Goal: Use online tool/utility: Use online tool/utility

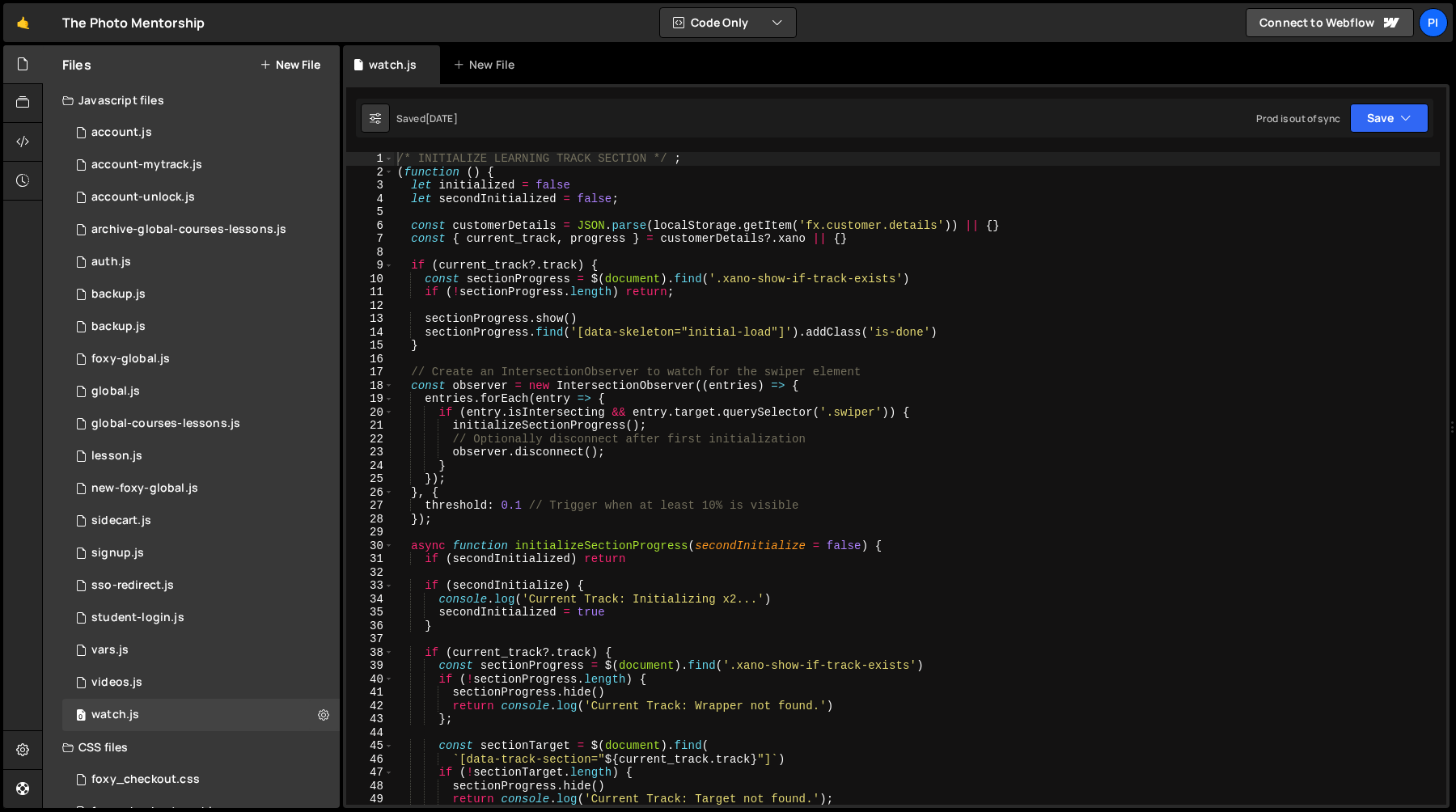
type textarea "(function () {"
click at [398, 176] on div "/* INITIALIZE LEARNING TRACK SECTION */ ; ( function ( ) { let initialized = fa…" at bounding box center [917, 491] width 1046 height 680
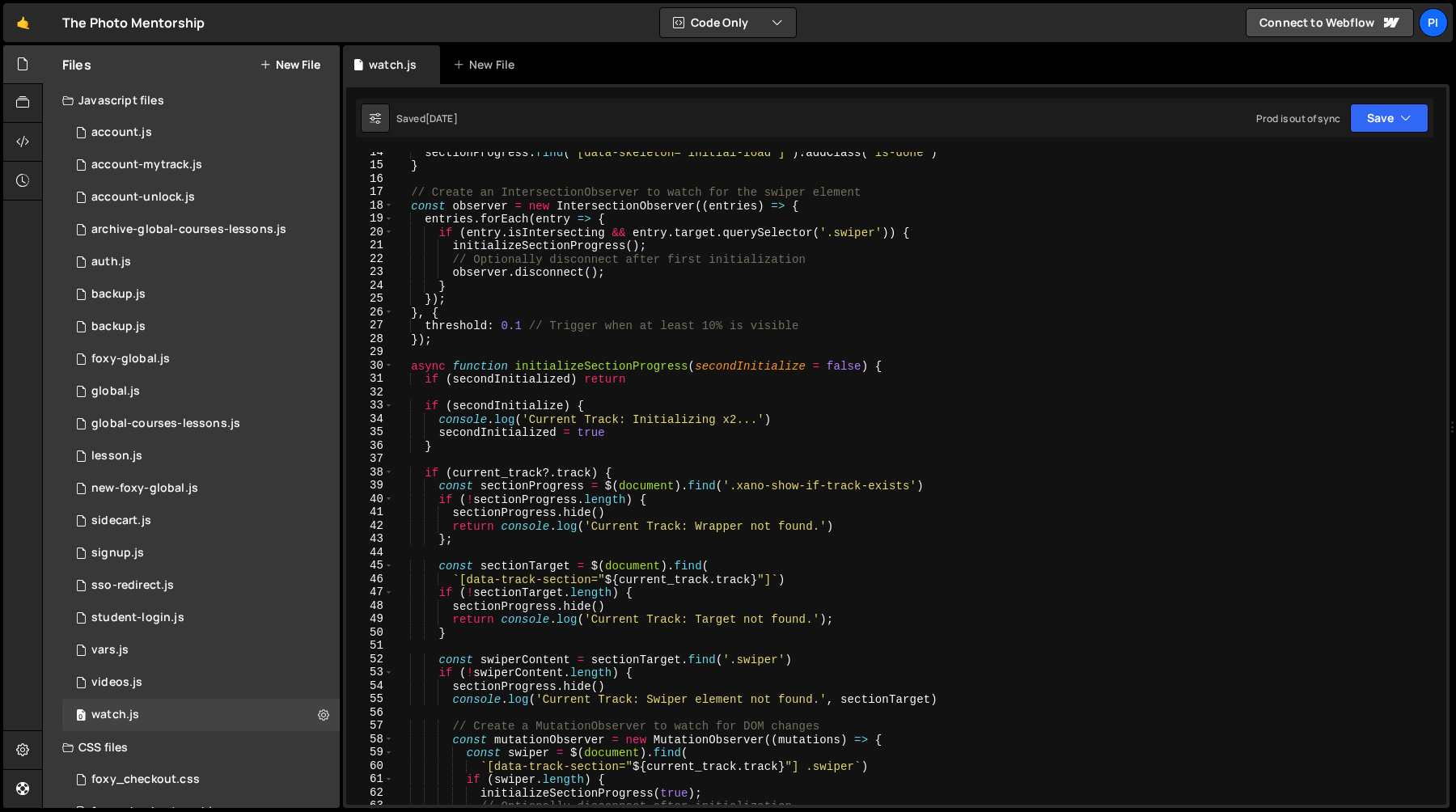
scroll to position [58, 0]
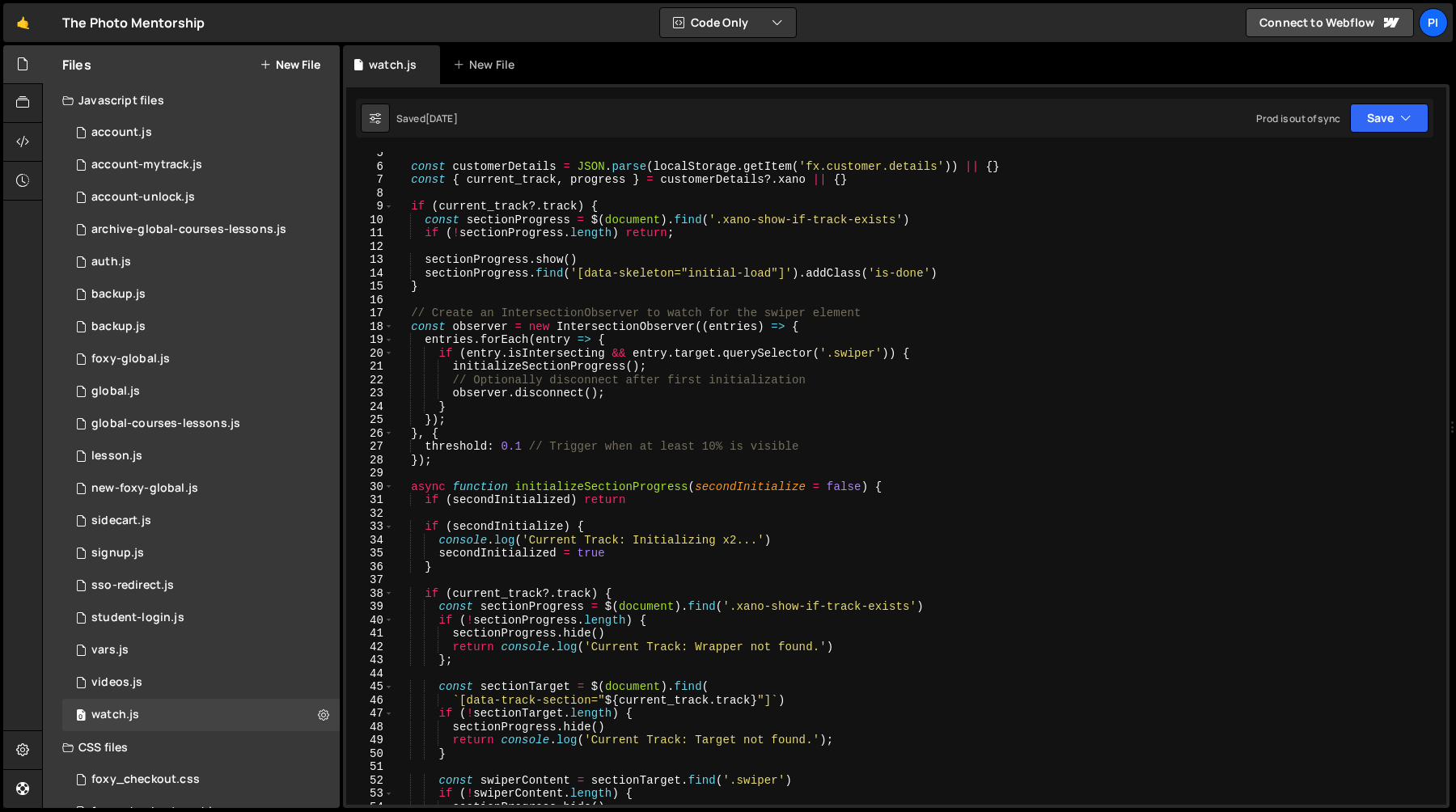
click at [612, 305] on div "const customerDetails = JSON . parse ( localStorage . getItem ( 'fx.customer.de…" at bounding box center [917, 486] width 1046 height 680
click at [654, 345] on div "const customerDetails = JSON . parse ( localStorage . getItem ( 'fx.customer.de…" at bounding box center [917, 486] width 1046 height 680
type textarea "entries.forEach(entry => {"
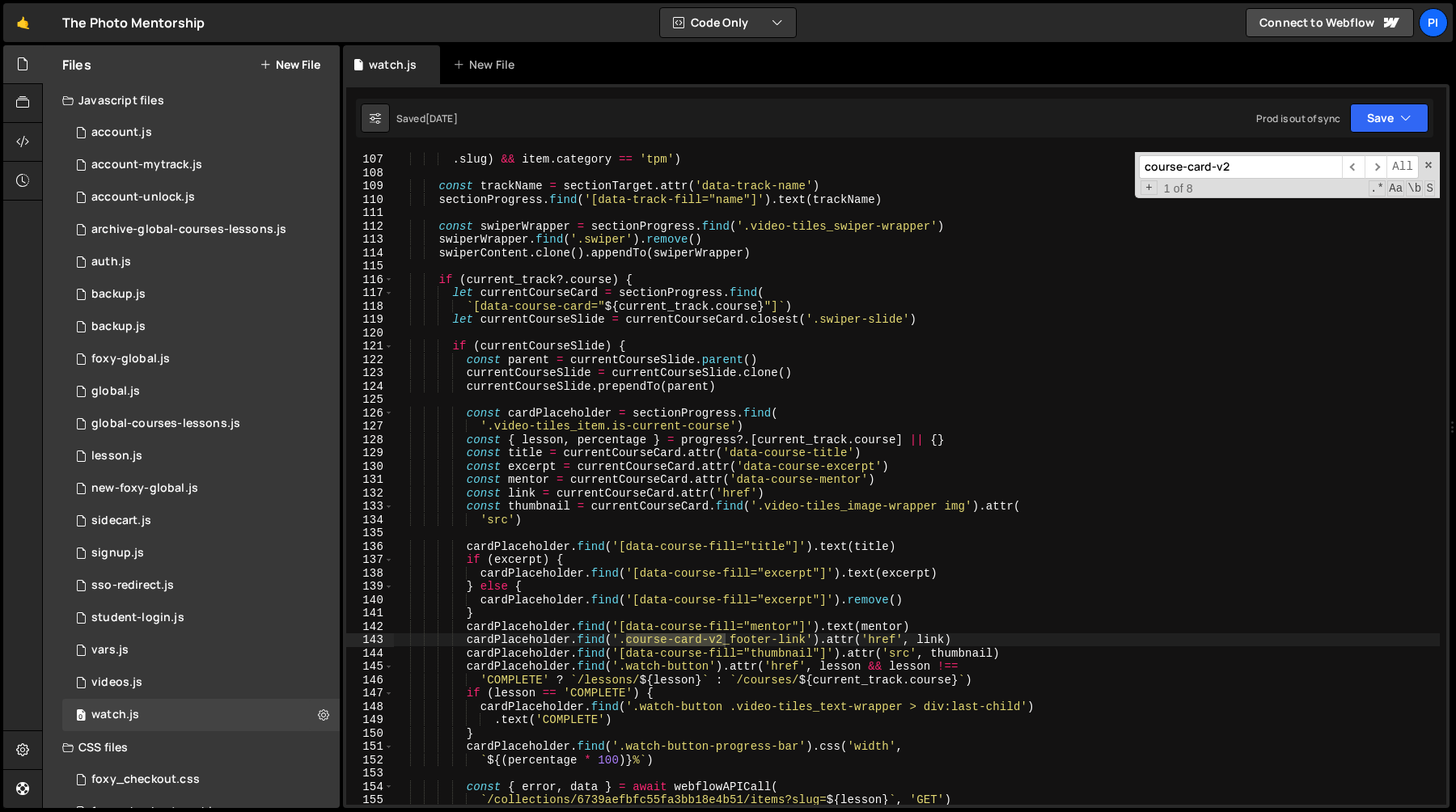
scroll to position [1414, 0]
type input "course-card-v2"
click at [550, 547] on div "const hasTPMSubscription = sortedData . some (( item ) => subscribedCodes . inc…" at bounding box center [917, 478] width 1046 height 680
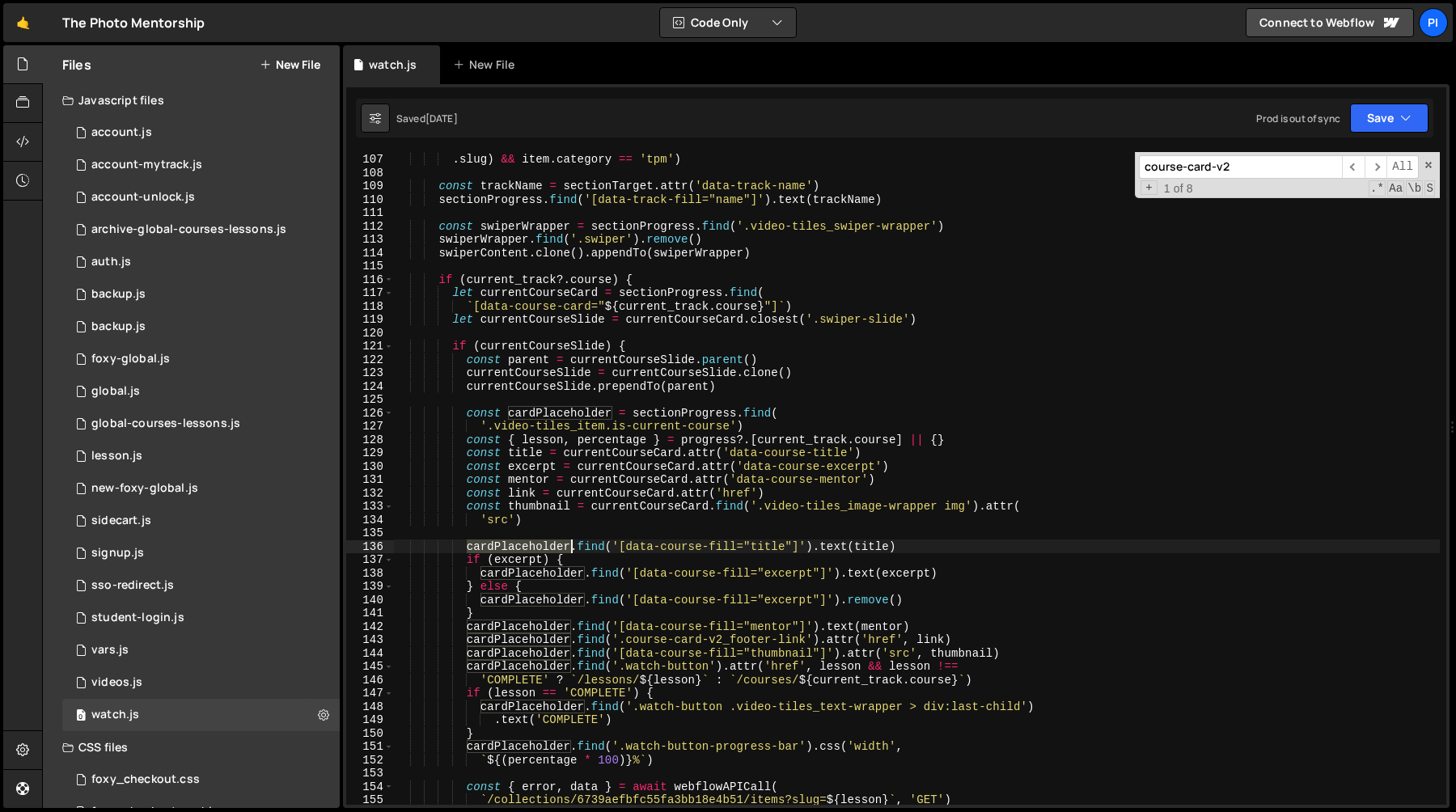
click at [550, 547] on div "const hasTPMSubscription = sortedData . some (( item ) => subscribedCodes . inc…" at bounding box center [917, 478] width 1046 height 680
click at [553, 547] on div "const hasTPMSubscription = sortedData . some (( item ) => subscribedCodes . inc…" at bounding box center [917, 478] width 1046 height 653
click at [553, 547] on div "const hasTPMSubscription = sortedData . some (( item ) => subscribedCodes . inc…" at bounding box center [917, 478] width 1046 height 680
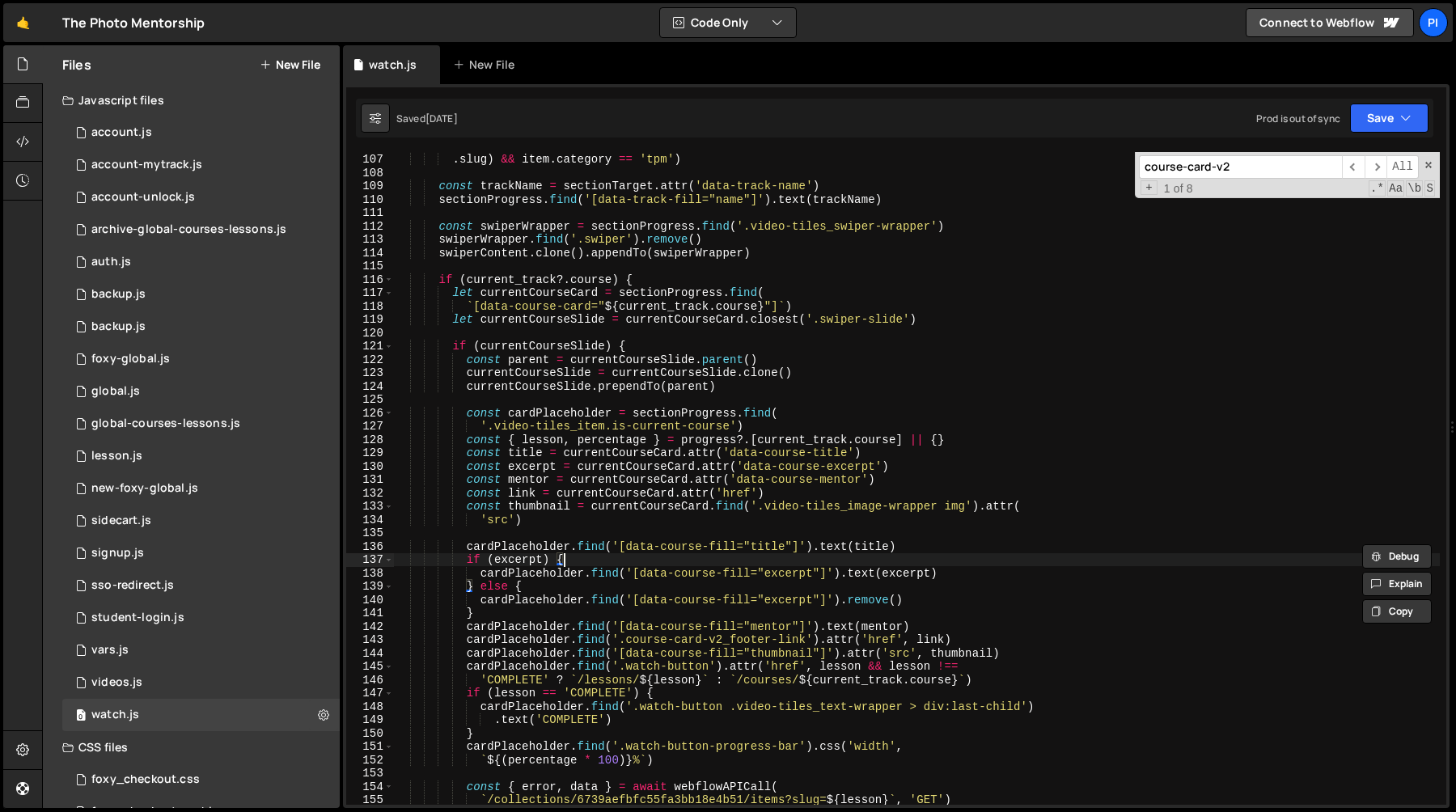
click at [799, 553] on div "const hasTPMSubscription = sortedData . some (( item ) => subscribedCodes . inc…" at bounding box center [917, 478] width 1046 height 680
click at [799, 545] on div "const hasTPMSubscription = sortedData . some (( item ) => subscribedCodes . inc…" at bounding box center [917, 478] width 1046 height 680
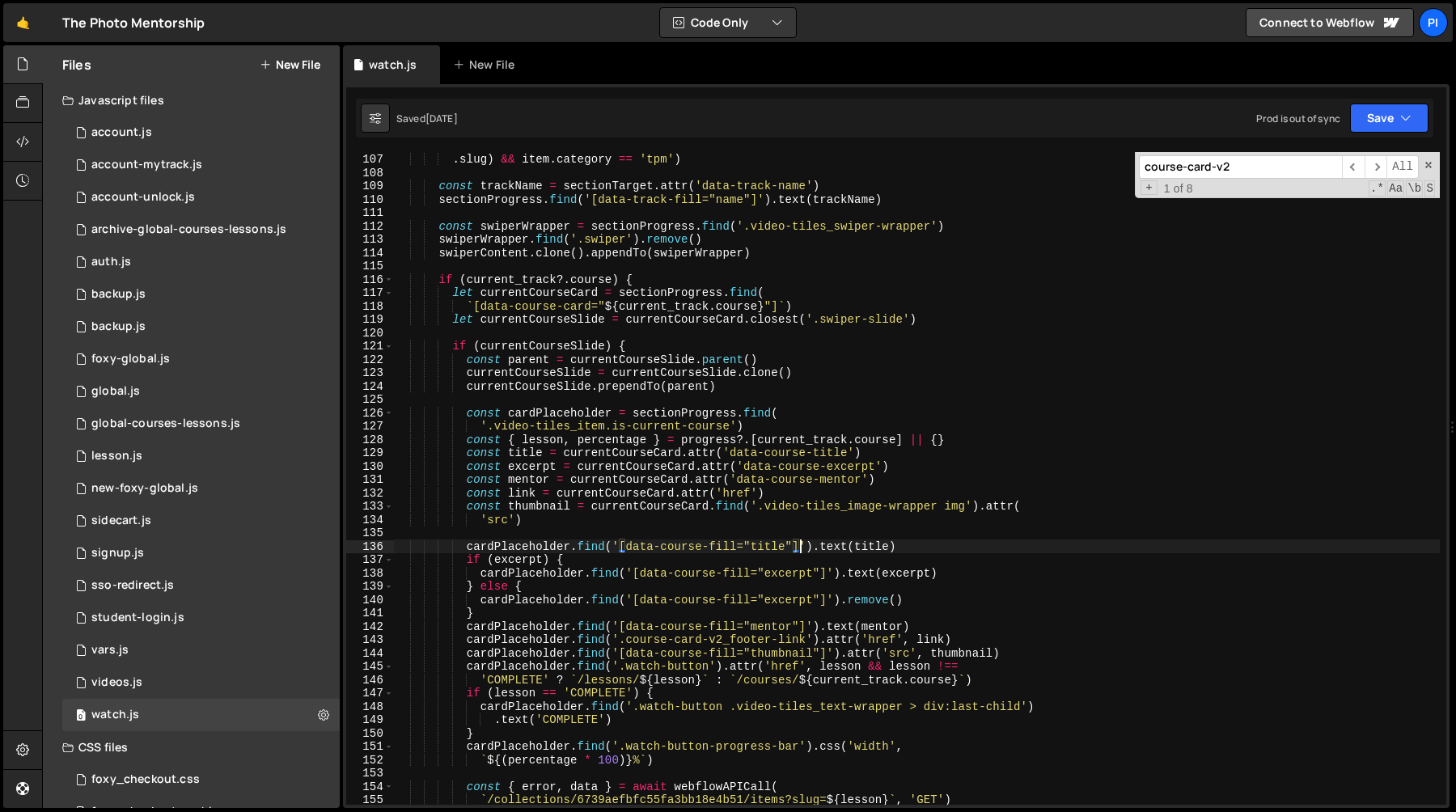
click at [800, 545] on div "const hasTPMSubscription = sortedData . some (( item ) => subscribedCodes . inc…" at bounding box center [917, 478] width 1046 height 680
click at [1246, 165] on input "course-card-v2" at bounding box center [1240, 166] width 204 height 23
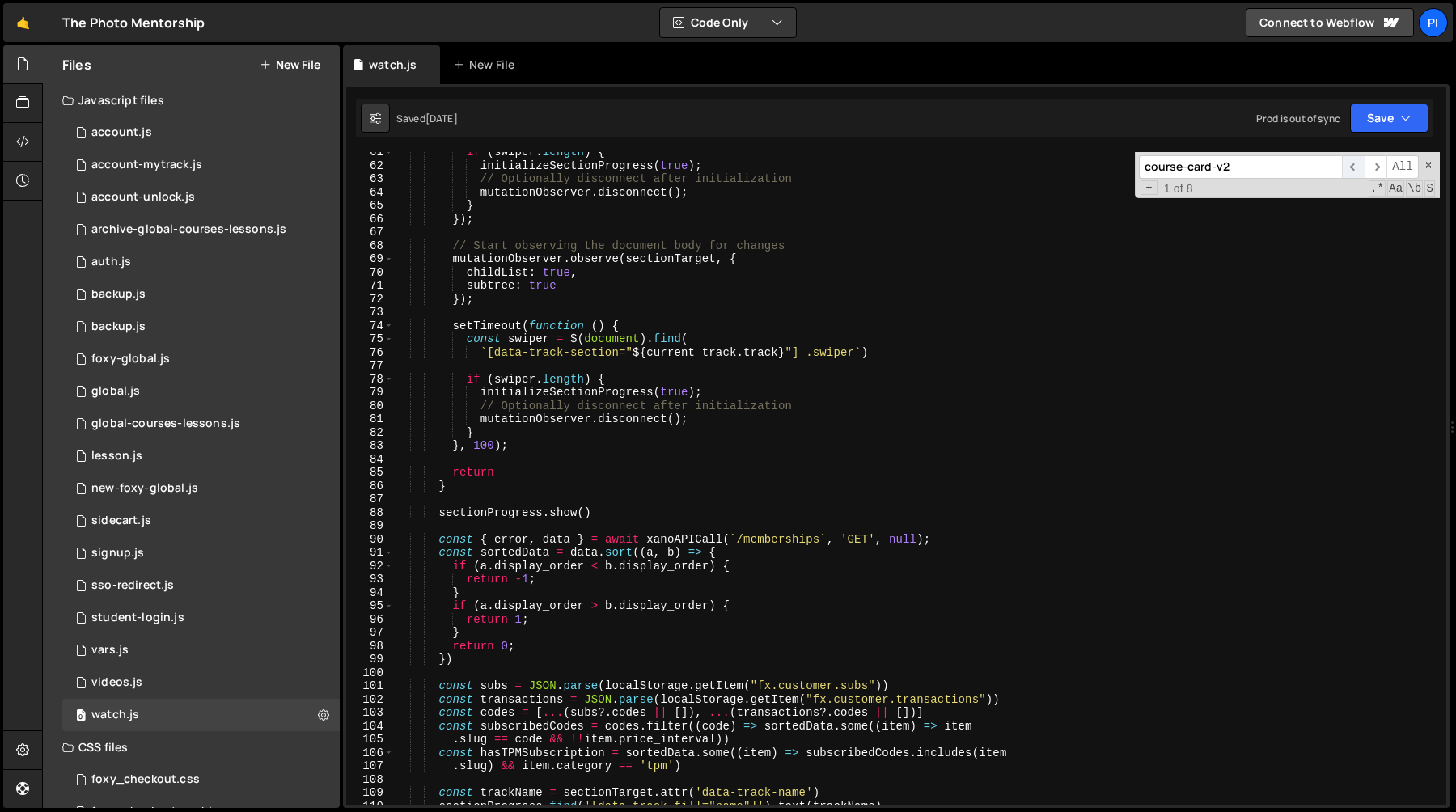
click at [1356, 161] on span "​" at bounding box center [1353, 166] width 22 height 23
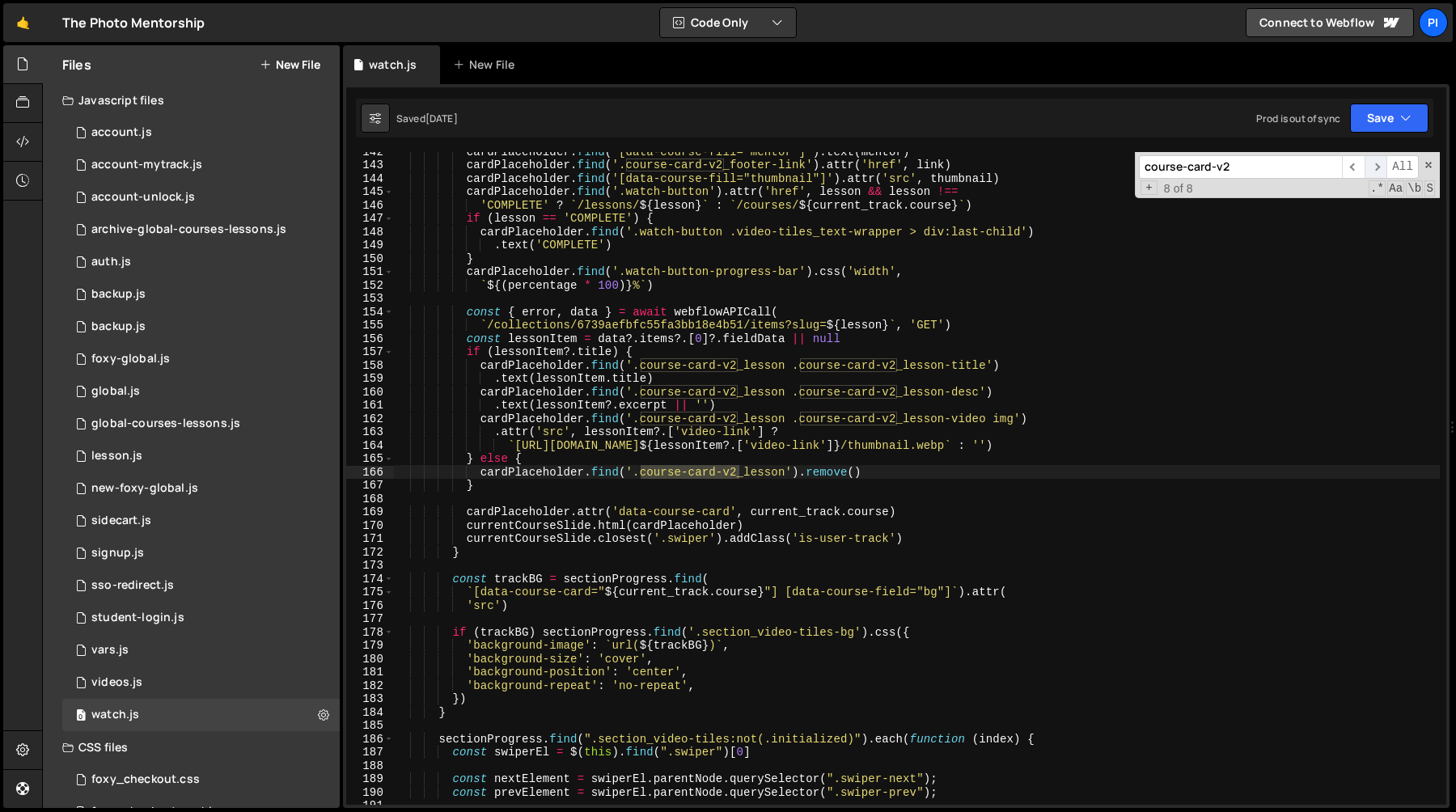
click at [1377, 166] on span "​" at bounding box center [1376, 166] width 22 height 23
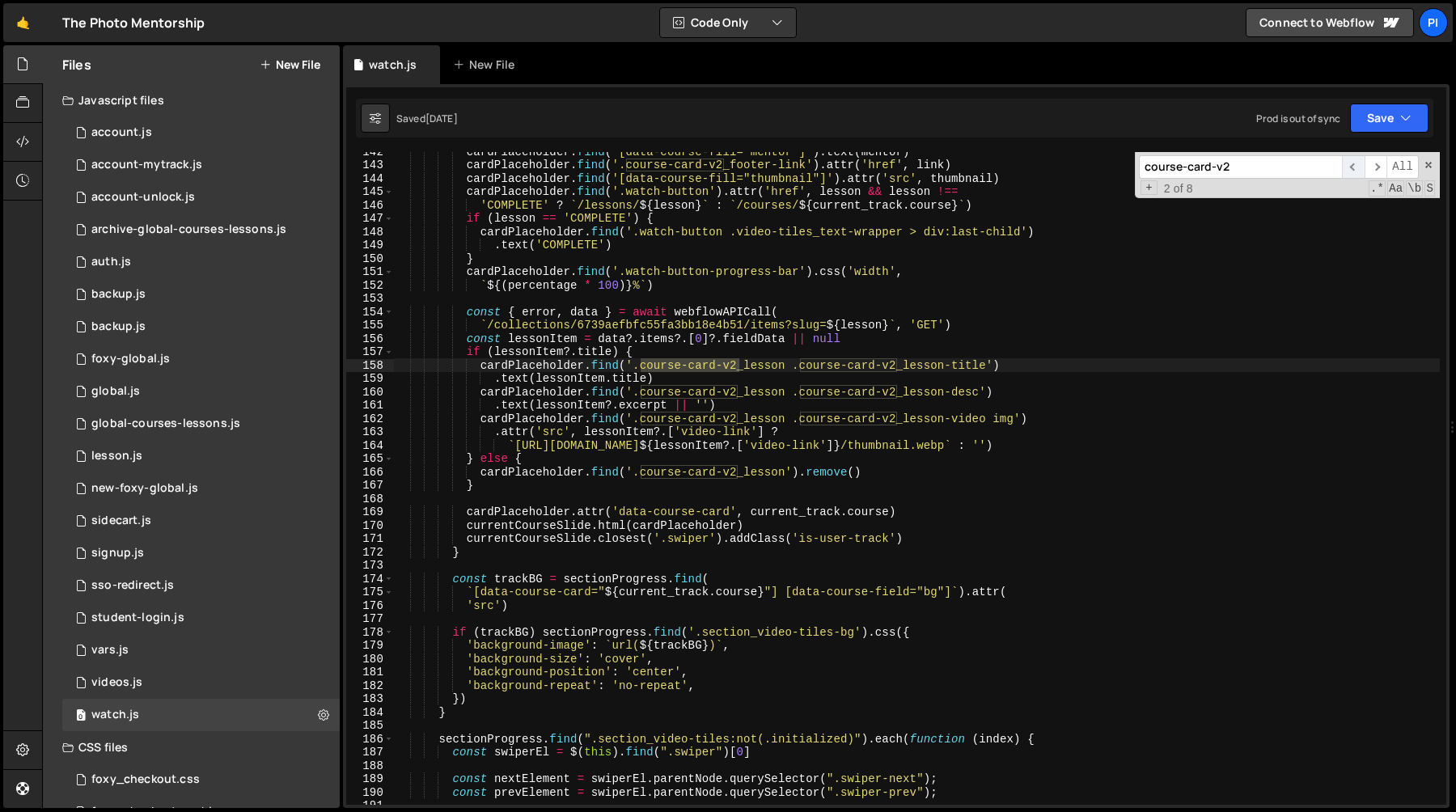
click at [1354, 168] on span "​" at bounding box center [1353, 166] width 22 height 23
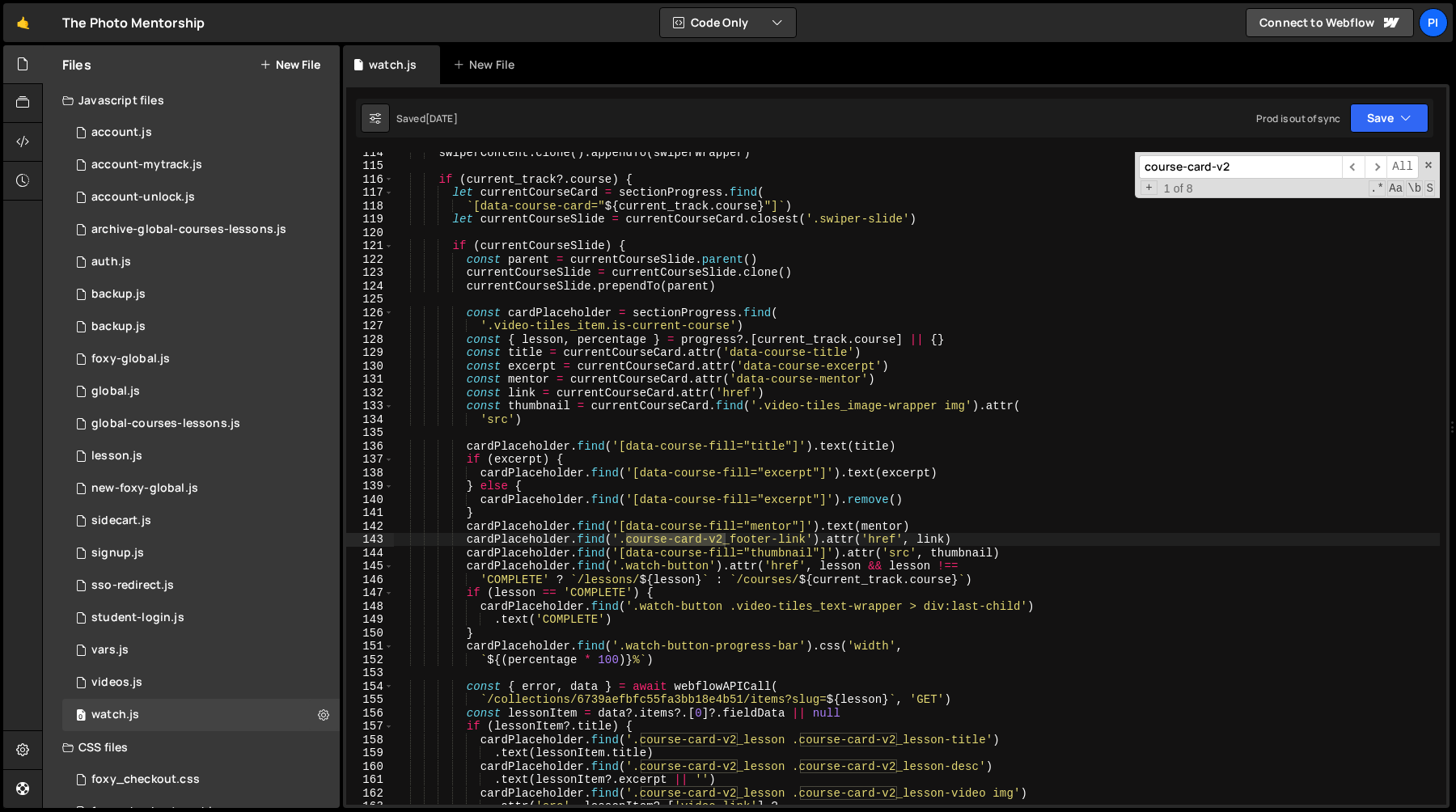
scroll to position [1504, 0]
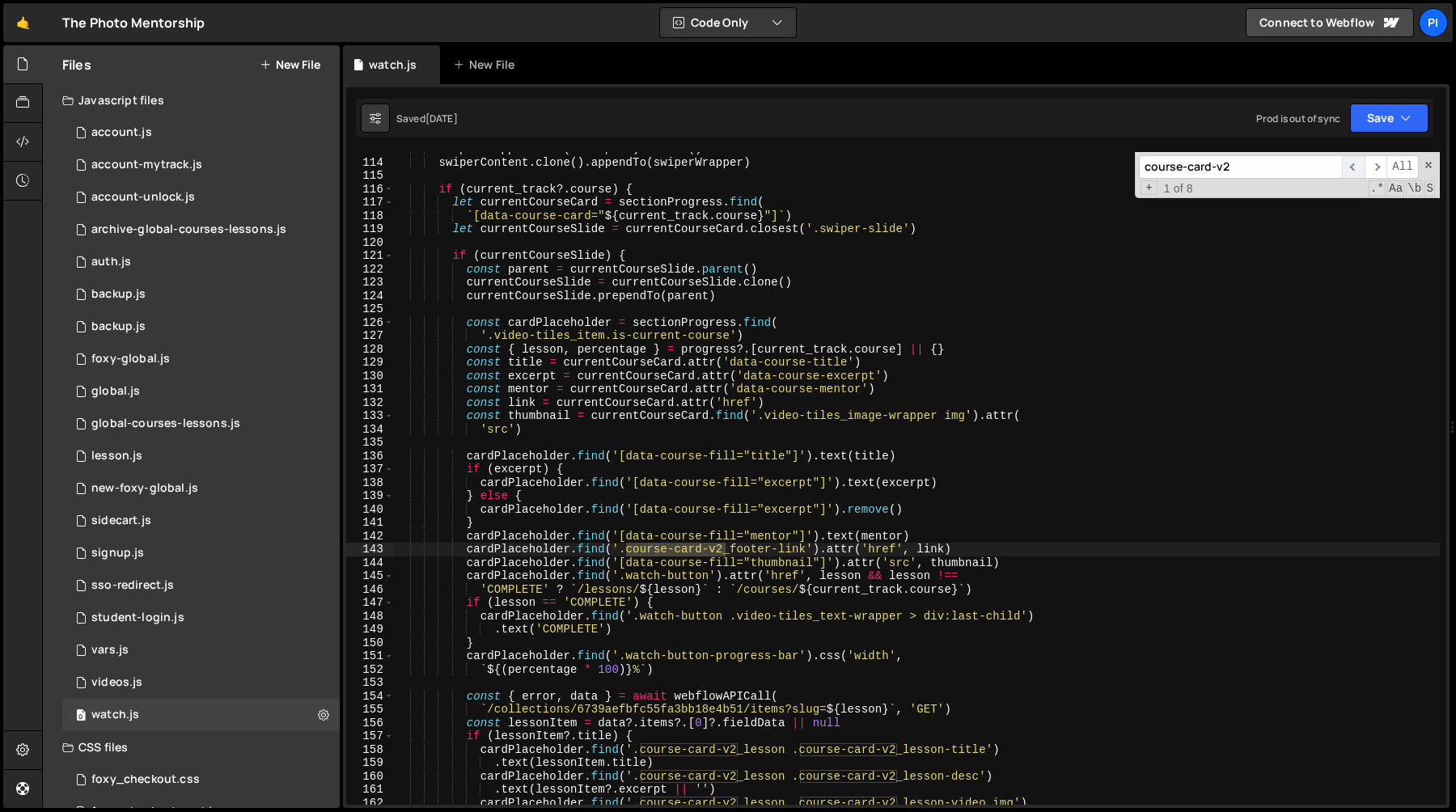
click at [1350, 166] on span "​" at bounding box center [1353, 166] width 22 height 23
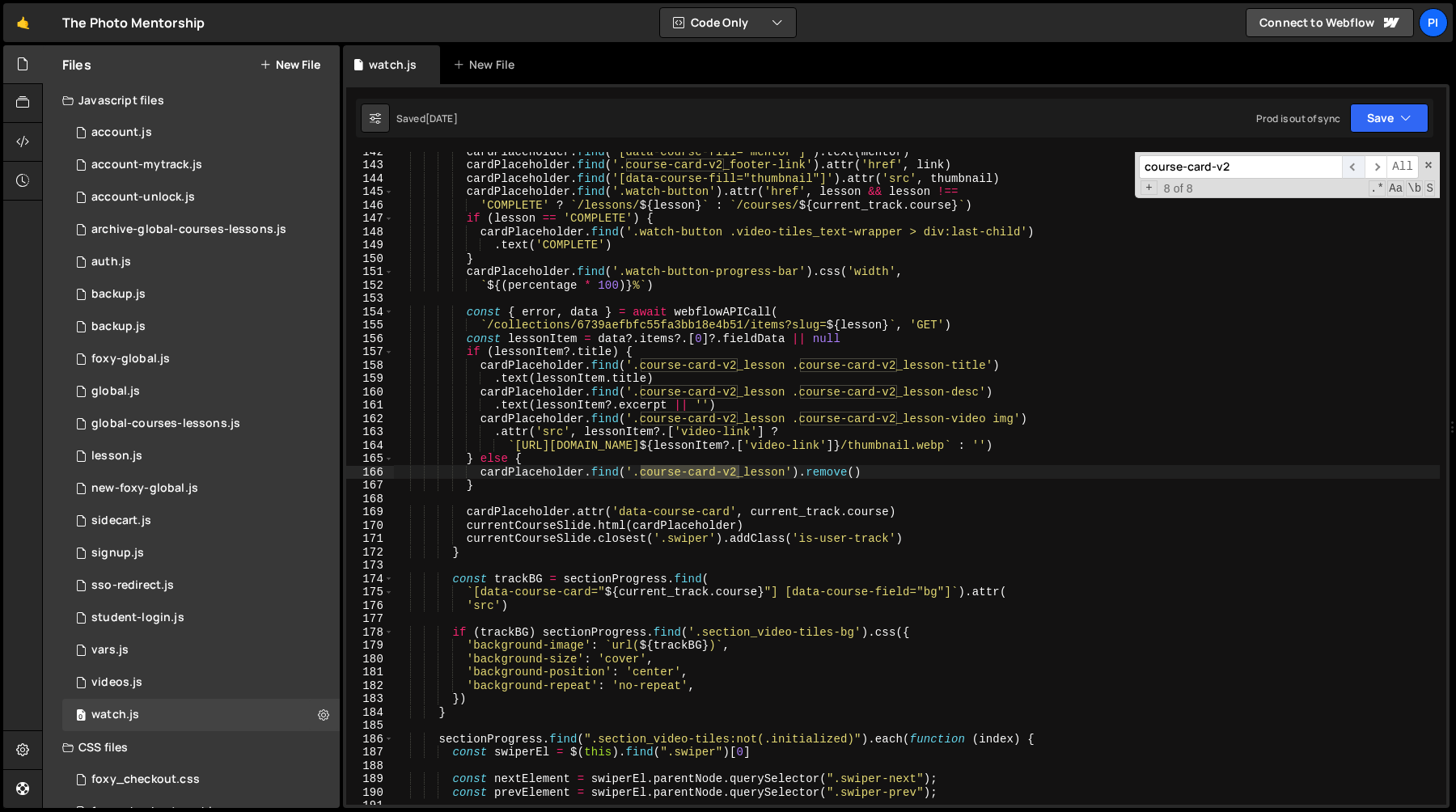
scroll to position [1889, 0]
click at [1379, 167] on span "​" at bounding box center [1376, 166] width 22 height 23
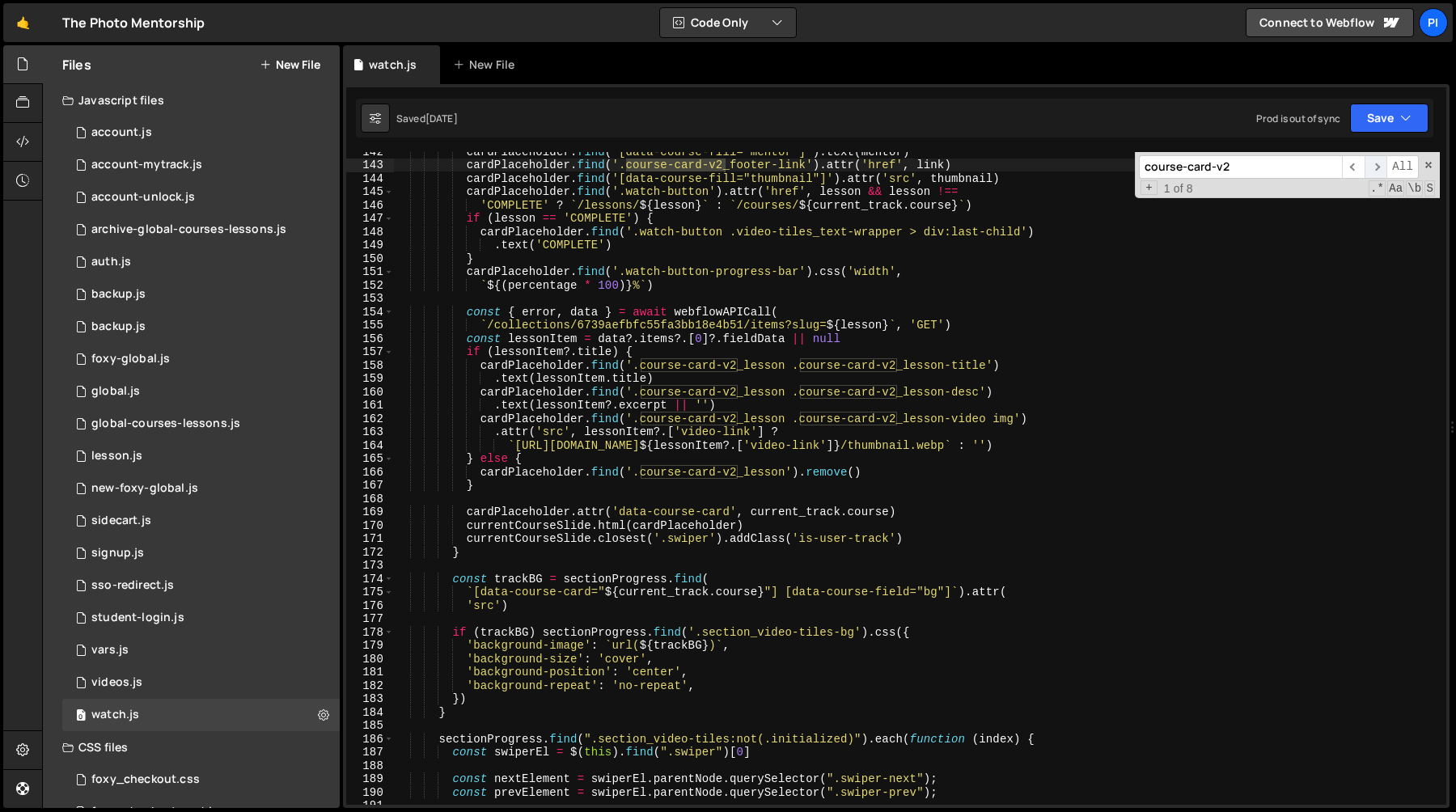
click at [1379, 167] on span "​" at bounding box center [1376, 166] width 22 height 23
click at [1362, 166] on span "​" at bounding box center [1353, 166] width 22 height 23
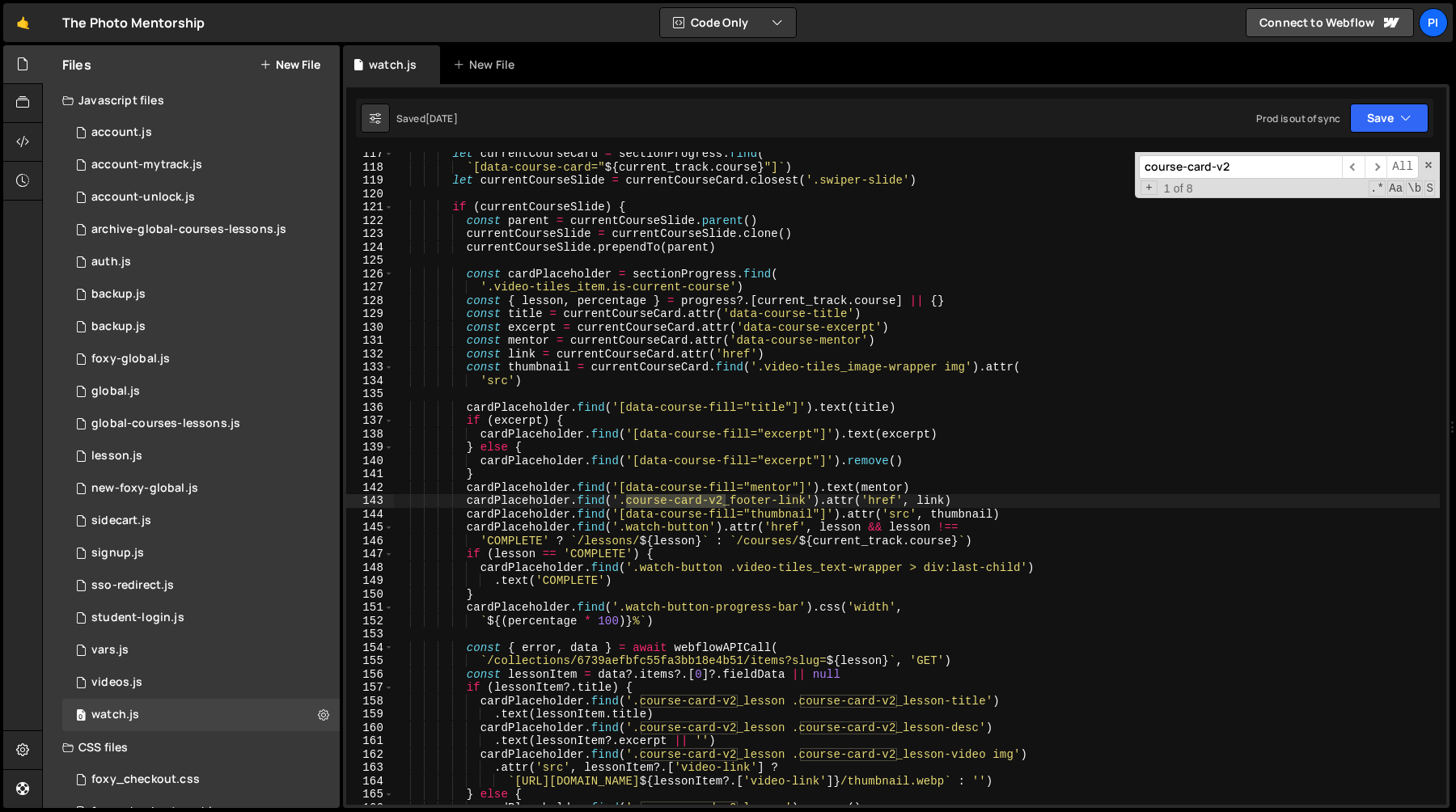
scroll to position [1528, 0]
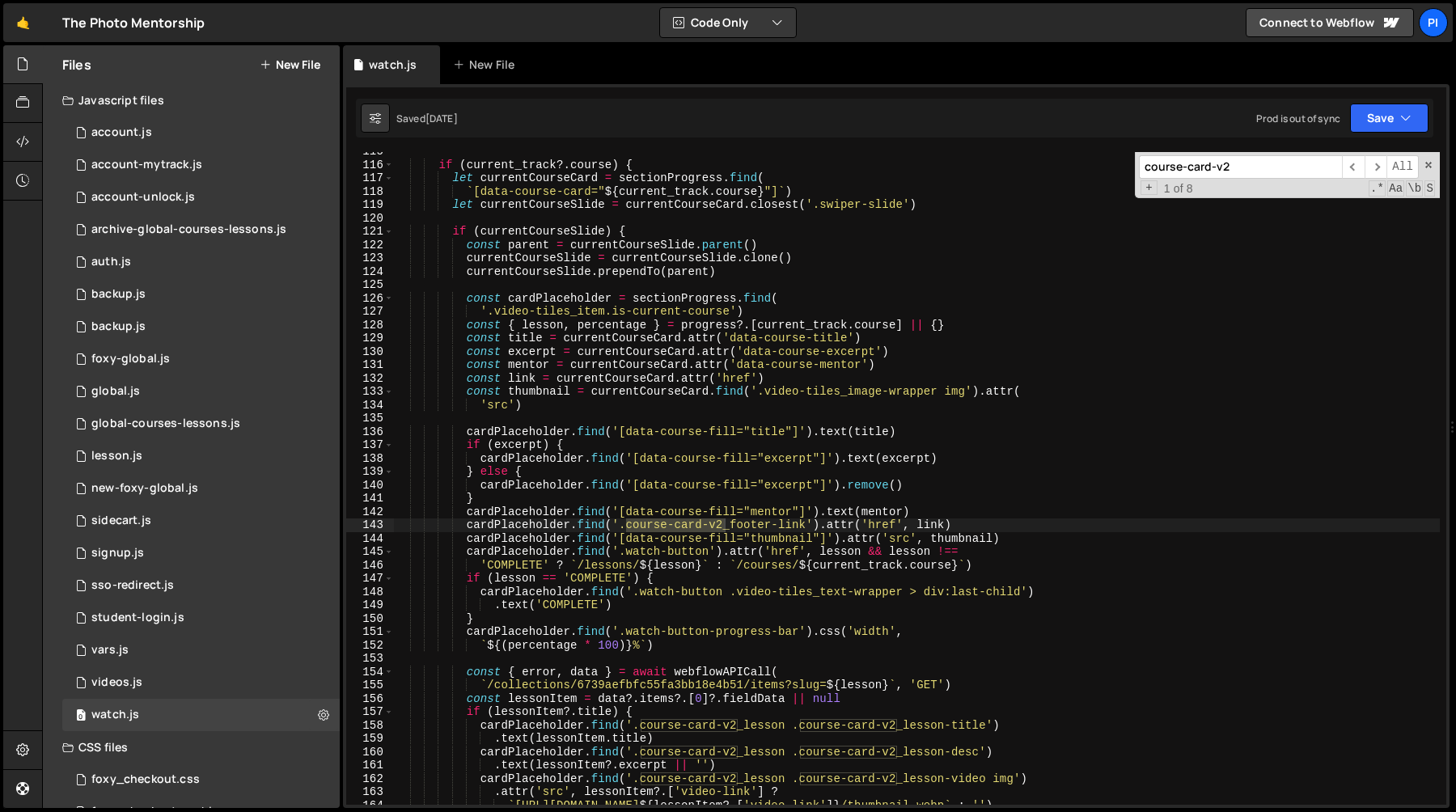
click at [537, 433] on div "if ( current_track ?. course ) { let currentCourseCard = sectionProgress . find…" at bounding box center [917, 485] width 1046 height 680
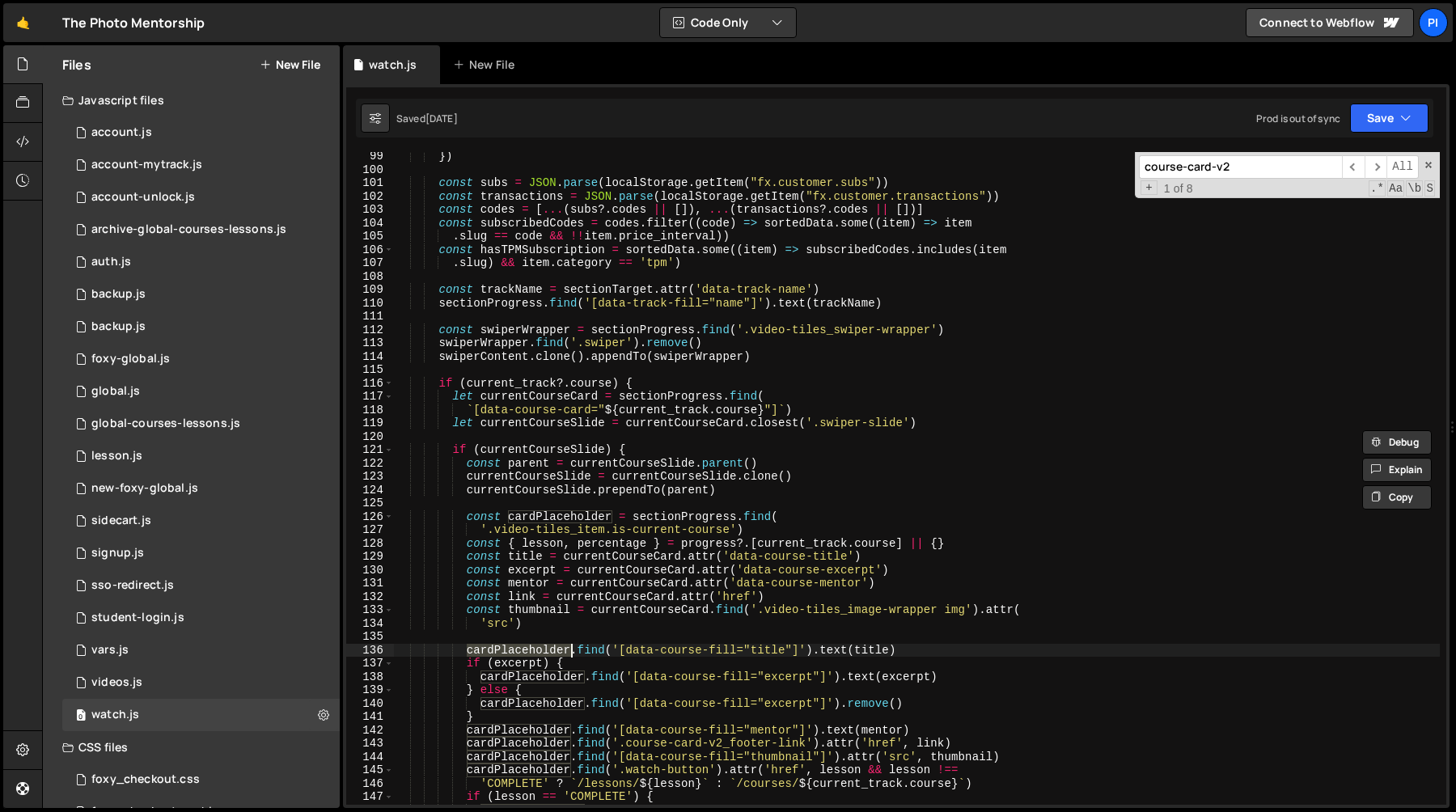
scroll to position [1310, 0]
click at [527, 466] on div "}) const subs = JSON . parse ( localStorage . getItem ( "fx.customer.subs" )) c…" at bounding box center [917, 489] width 1046 height 680
click at [635, 461] on div "}) const subs = JSON . parse ( localStorage . getItem ( "fx.customer.subs" )) c…" at bounding box center [917, 489] width 1046 height 680
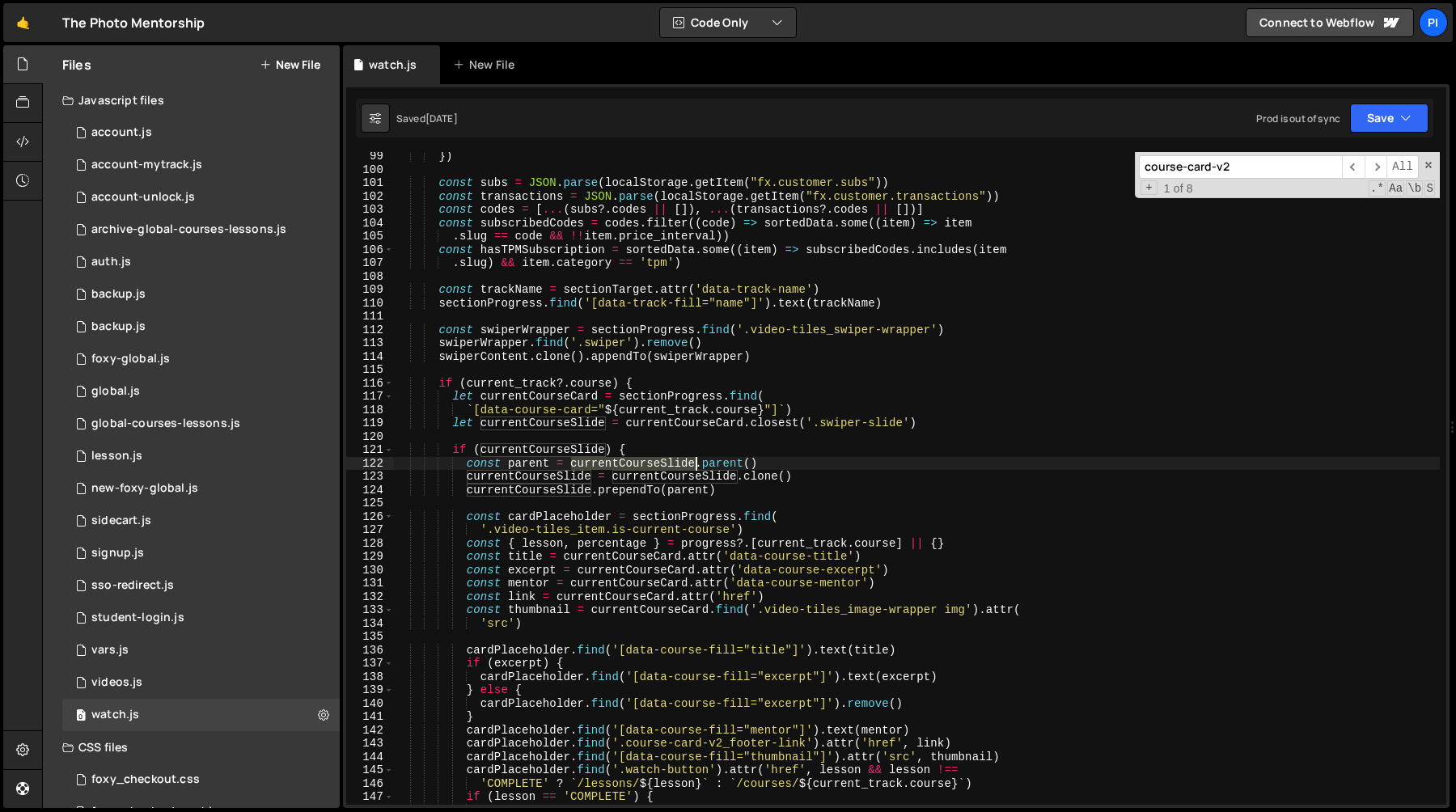
click at [635, 461] on div "}) const subs = JSON . parse ( localStorage . getItem ( "fx.customer.subs" )) c…" at bounding box center [917, 489] width 1046 height 680
click at [707, 468] on div "}) const subs = JSON . parse ( localStorage . getItem ( "fx.customer.subs" )) c…" at bounding box center [917, 489] width 1046 height 680
click at [633, 461] on div "}) const subs = JSON . parse ( localStorage . getItem ( "fx.customer.subs" )) c…" at bounding box center [917, 489] width 1046 height 680
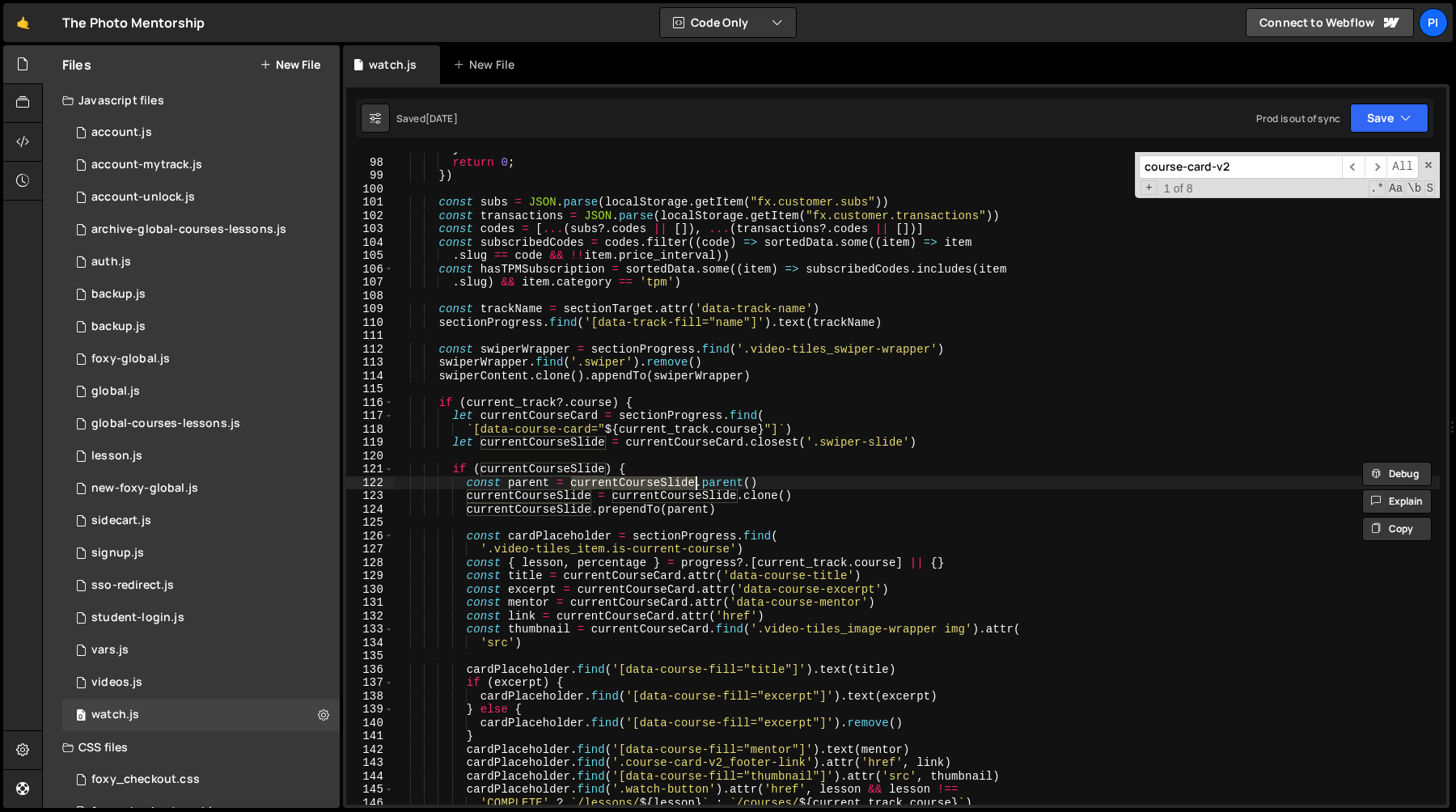
scroll to position [1292, 0]
click at [565, 529] on div "} return 0 ; }) const subs = JSON . parse ( localStorage . getItem ( "fx.custom…" at bounding box center [917, 481] width 1046 height 680
type textarea "const cardPlaceholder = sectionProgress.find("
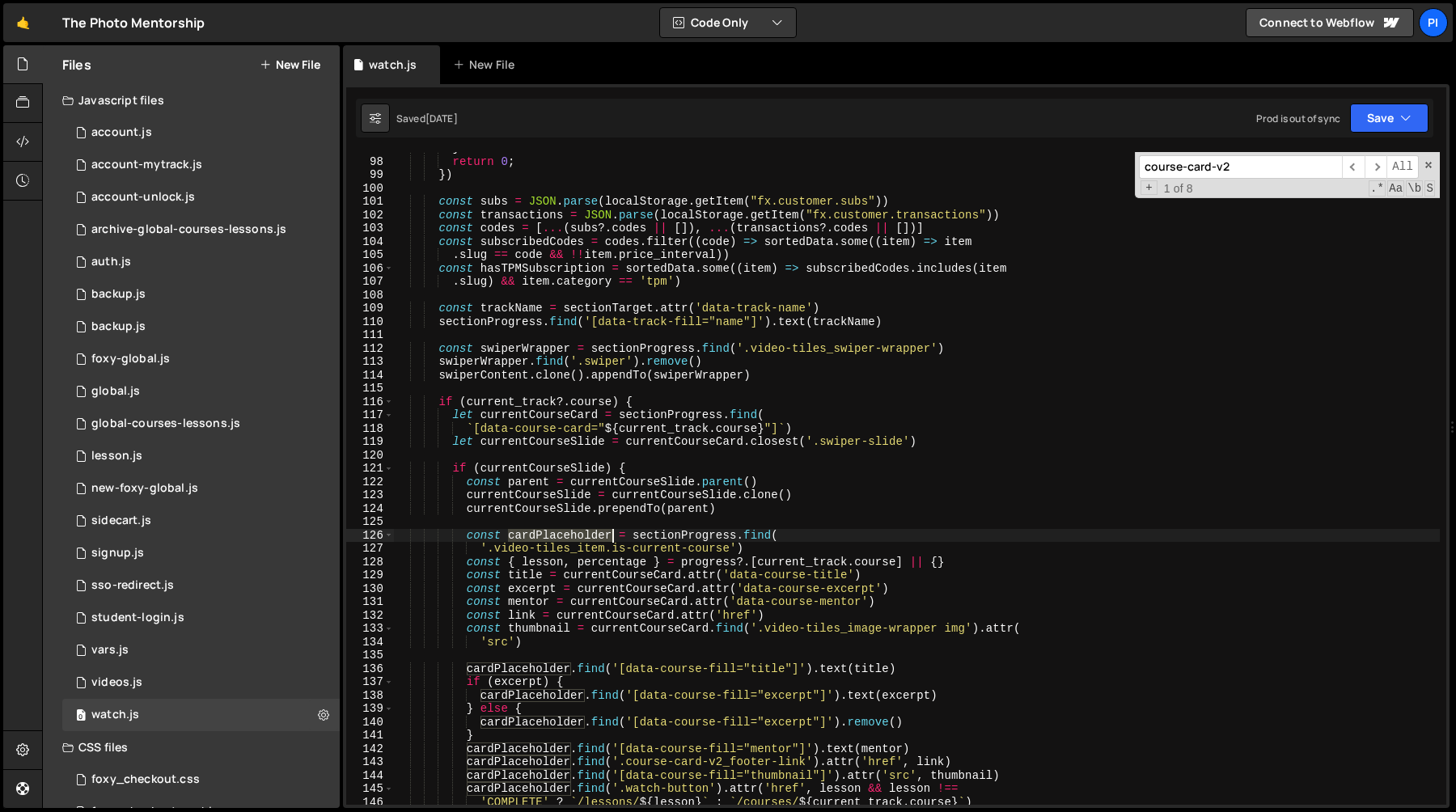
click at [565, 529] on div "} return 0 ; }) const subs = JSON . parse ( localStorage . getItem ( "fx.custom…" at bounding box center [917, 481] width 1046 height 680
click at [711, 531] on div "} return 0 ; }) const subs = JSON . parse ( localStorage . getItem ( "fx.custom…" at bounding box center [917, 481] width 1046 height 680
click at [563, 531] on div "} return 0 ; }) const subs = JSON . parse ( localStorage . getItem ( "fx.custom…" at bounding box center [917, 481] width 1046 height 680
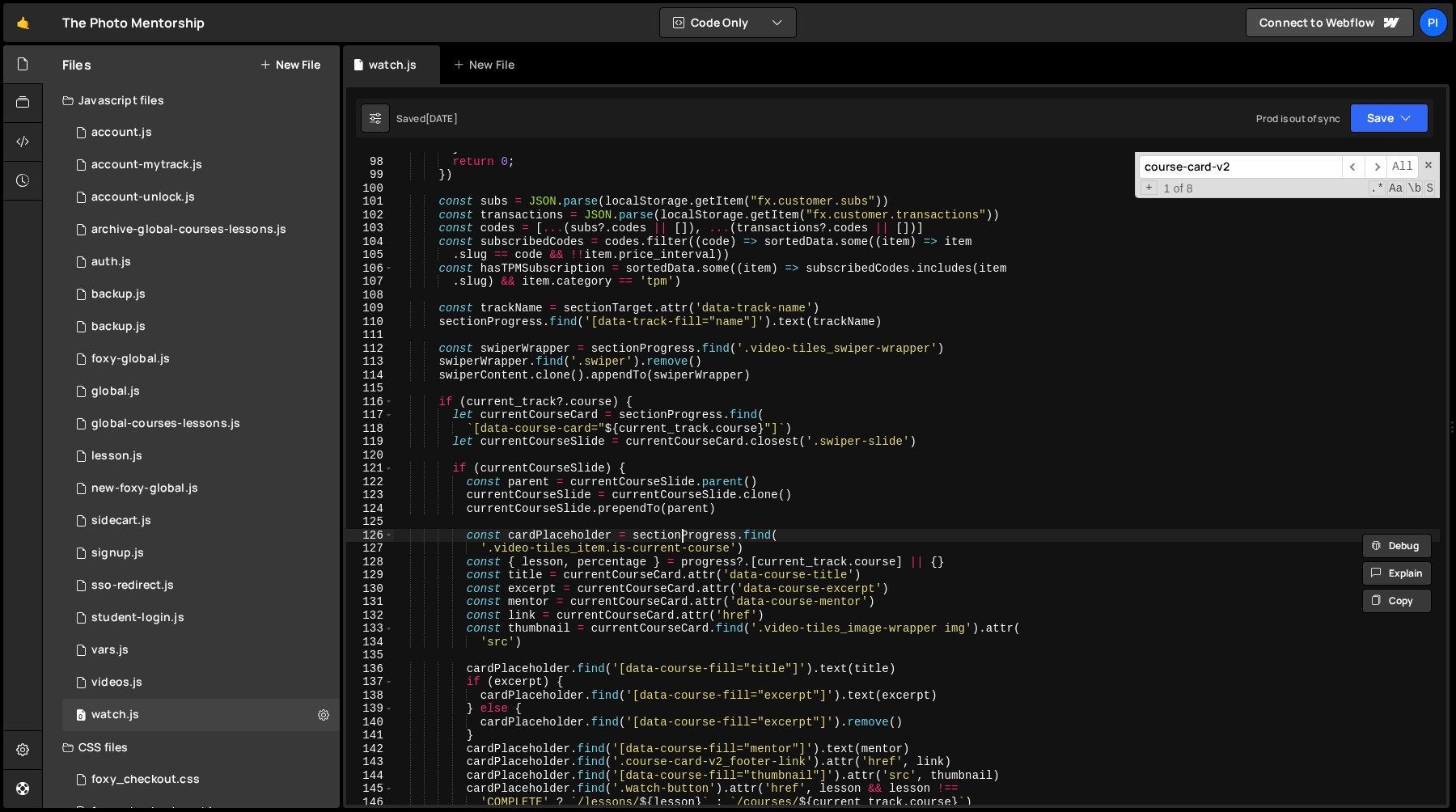
click at [681, 537] on div "} return 0 ; }) const subs = JSON . parse ( localStorage . getItem ( "fx.custom…" at bounding box center [917, 481] width 1046 height 680
click at [556, 525] on div "} return 0 ; }) const subs = JSON . parse ( localStorage . getItem ( "fx.custom…" at bounding box center [917, 481] width 1046 height 680
click at [576, 535] on div "} return 0 ; }) const subs = JSON . parse ( localStorage . getItem ( "fx.custom…" at bounding box center [917, 481] width 1046 height 680
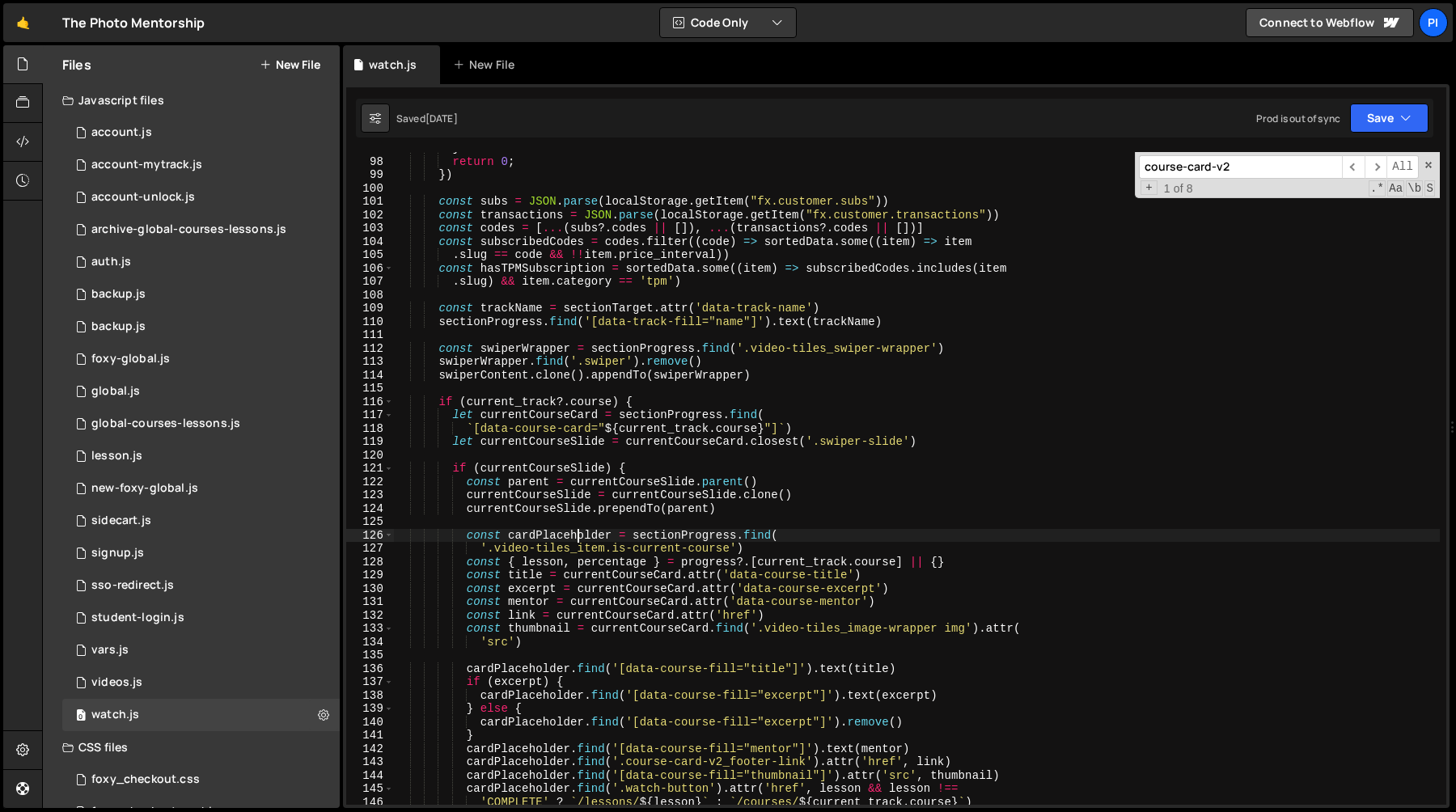
click at [576, 535] on div "} return 0 ; }) const subs = JSON . parse ( localStorage . getItem ( "fx.custom…" at bounding box center [917, 481] width 1046 height 680
click at [590, 551] on div "} return 0 ; }) const subs = JSON . parse ( localStorage . getItem ( "fx.custom…" at bounding box center [917, 481] width 1046 height 680
click at [645, 547] on div "} return 0 ; }) const subs = JSON . parse ( localStorage . getItem ( "fx.custom…" at bounding box center [917, 481] width 1046 height 680
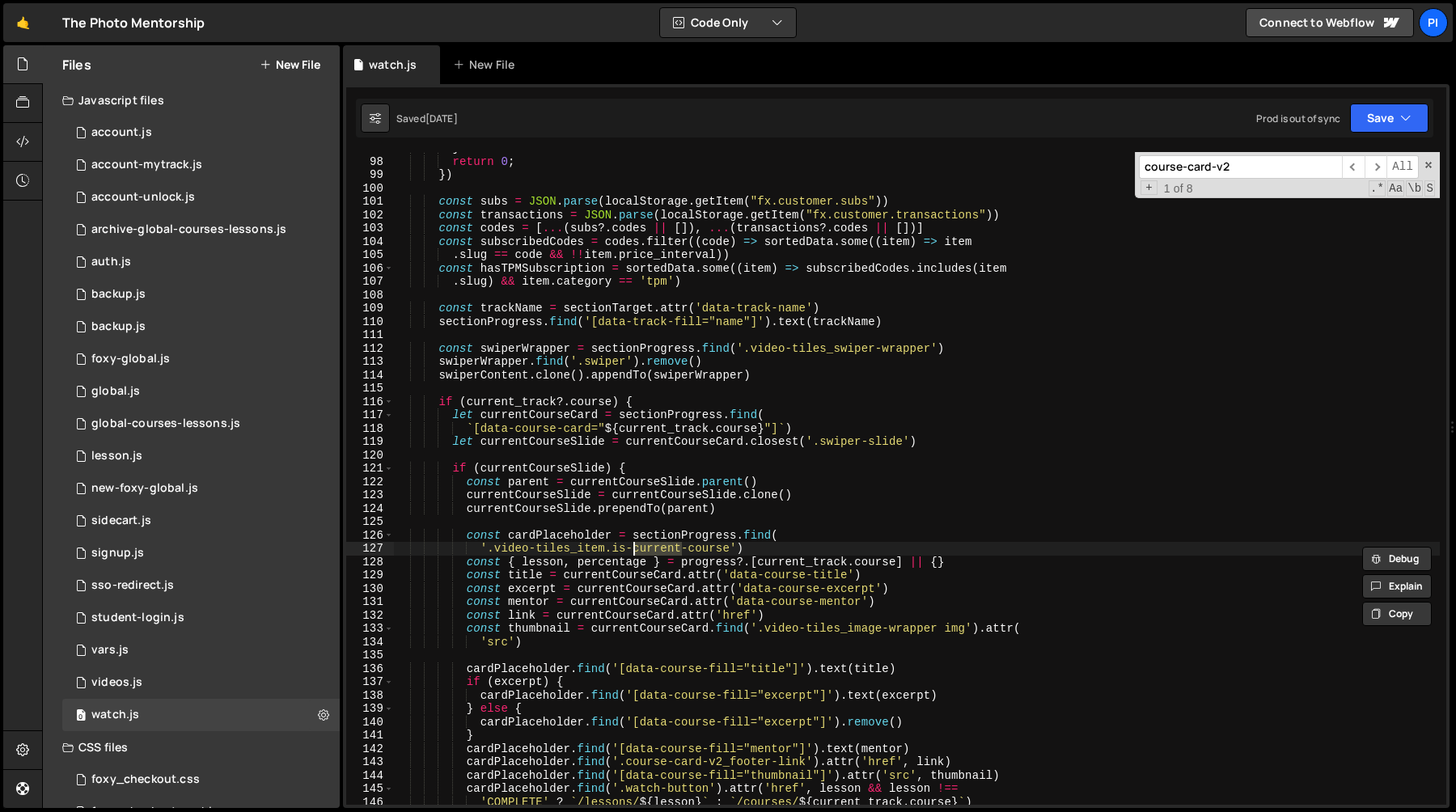
click at [726, 547] on div "} return 0 ; }) const subs = JSON . parse ( localStorage . getItem ( "fx.custom…" at bounding box center [917, 481] width 1046 height 680
click at [610, 550] on div "} return 0 ; }) const subs = JSON . parse ( localStorage . getItem ( "fx.custom…" at bounding box center [917, 481] width 1046 height 680
click at [576, 535] on div "} return 0 ; }) const subs = JSON . parse ( localStorage . getItem ( "fx.custom…" at bounding box center [917, 481] width 1046 height 680
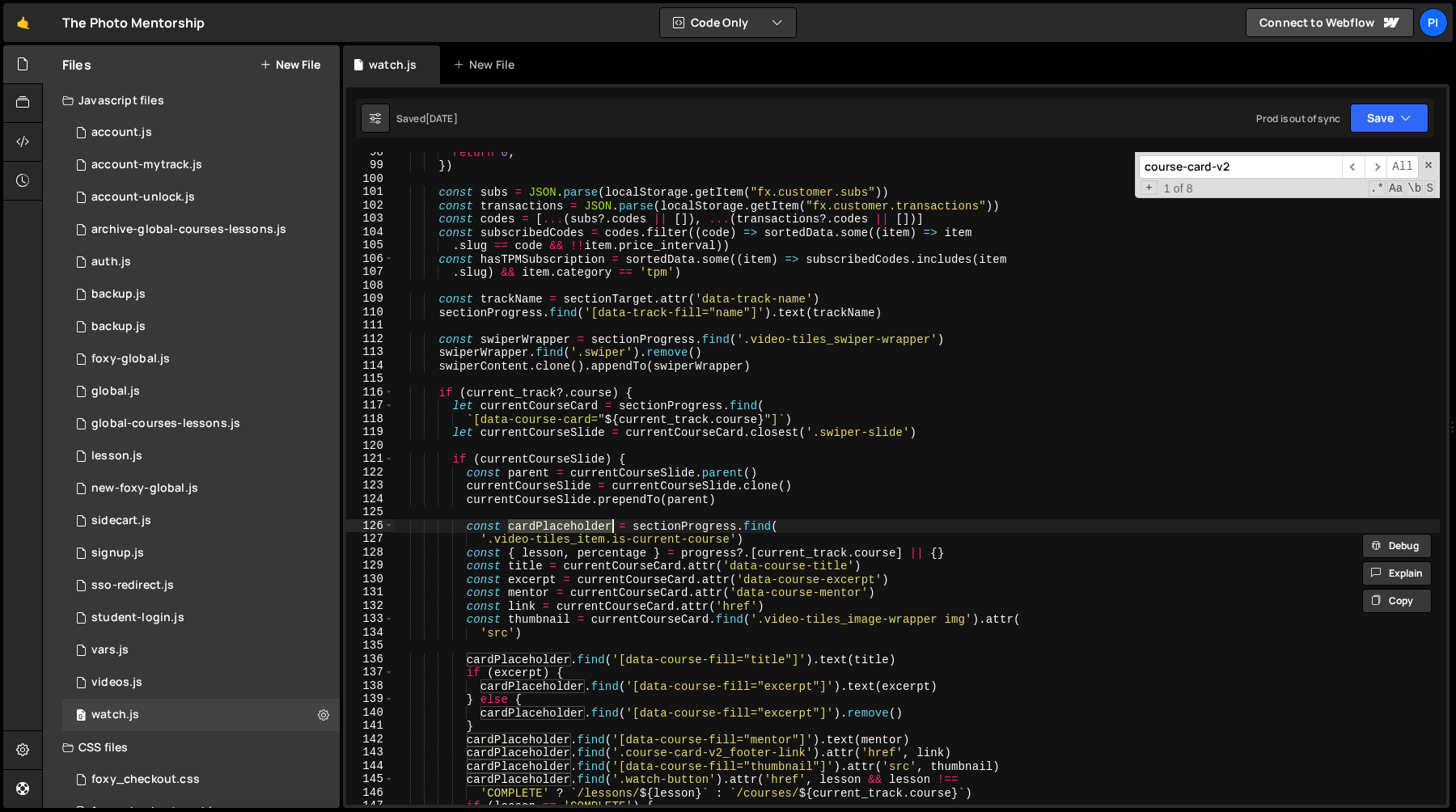
scroll to position [1325, 0]
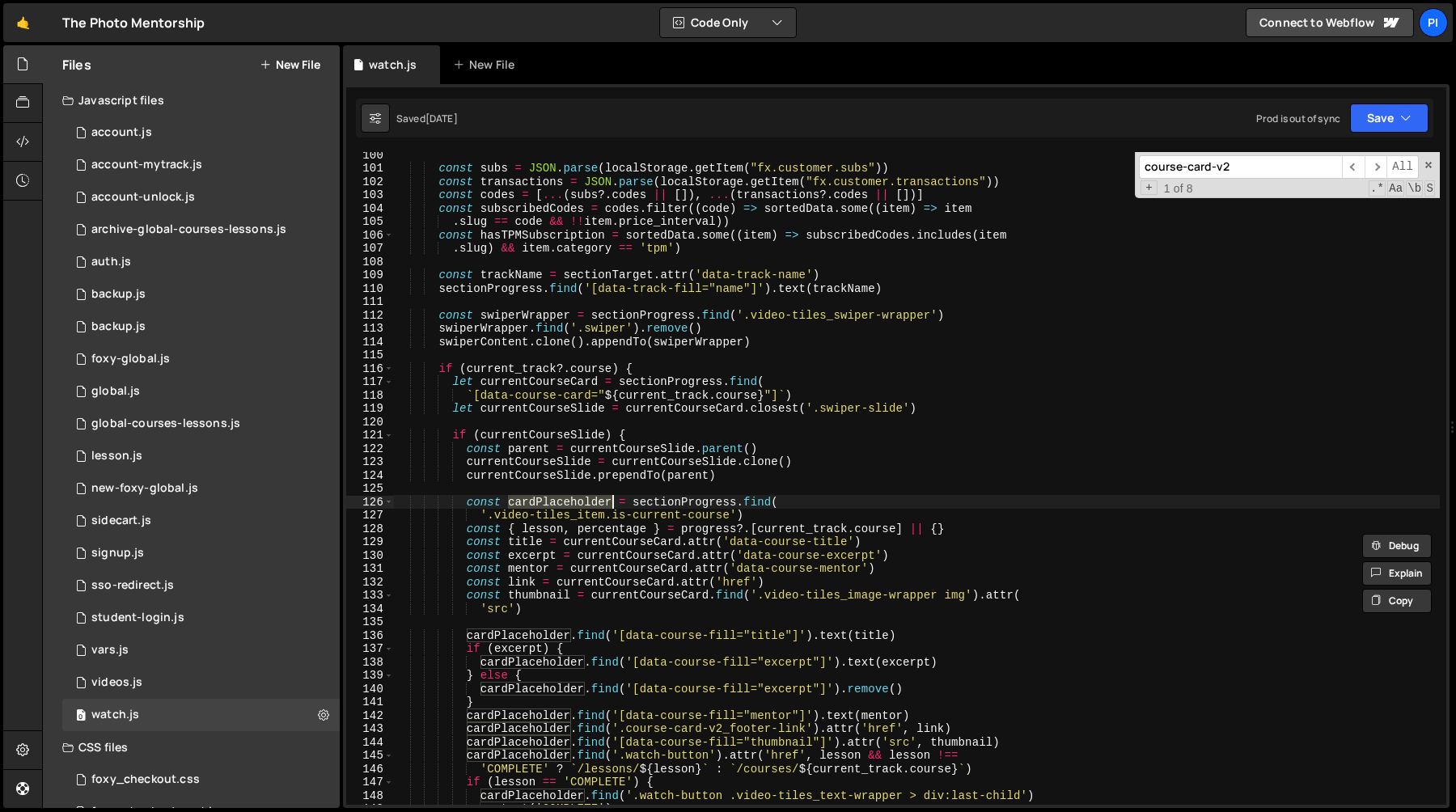
click at [635, 548] on div "const subs = JSON . parse ( localStorage . getItem ( "fx.customer.subs" )) cons…" at bounding box center [917, 487] width 1046 height 680
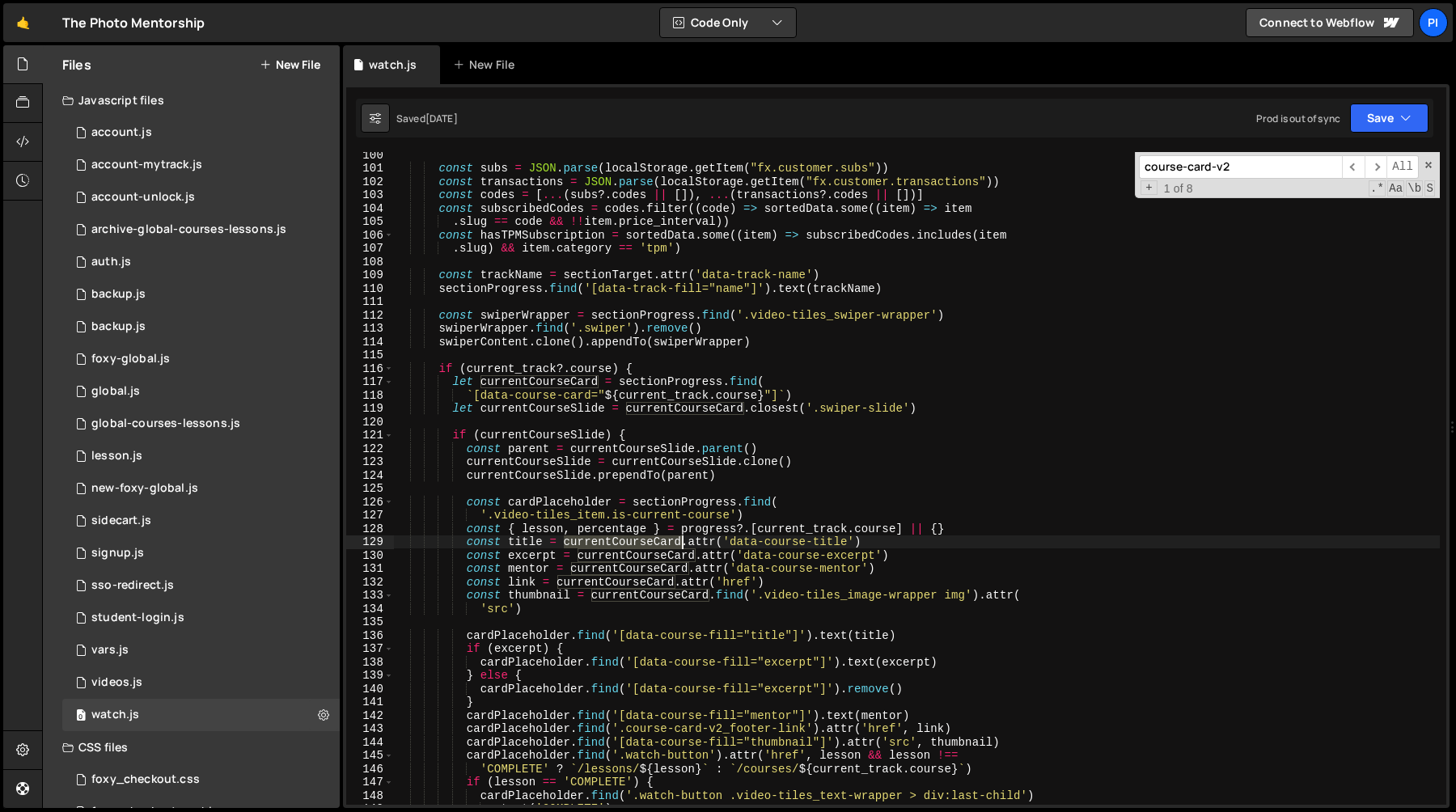
click at [635, 548] on div "const subs = JSON . parse ( localStorage . getItem ( "fx.customer.subs" )) cons…" at bounding box center [917, 487] width 1046 height 680
click at [567, 461] on div "const subs = JSON . parse ( localStorage . getItem ( "fx.customer.subs" )) cons…" at bounding box center [917, 487] width 1046 height 680
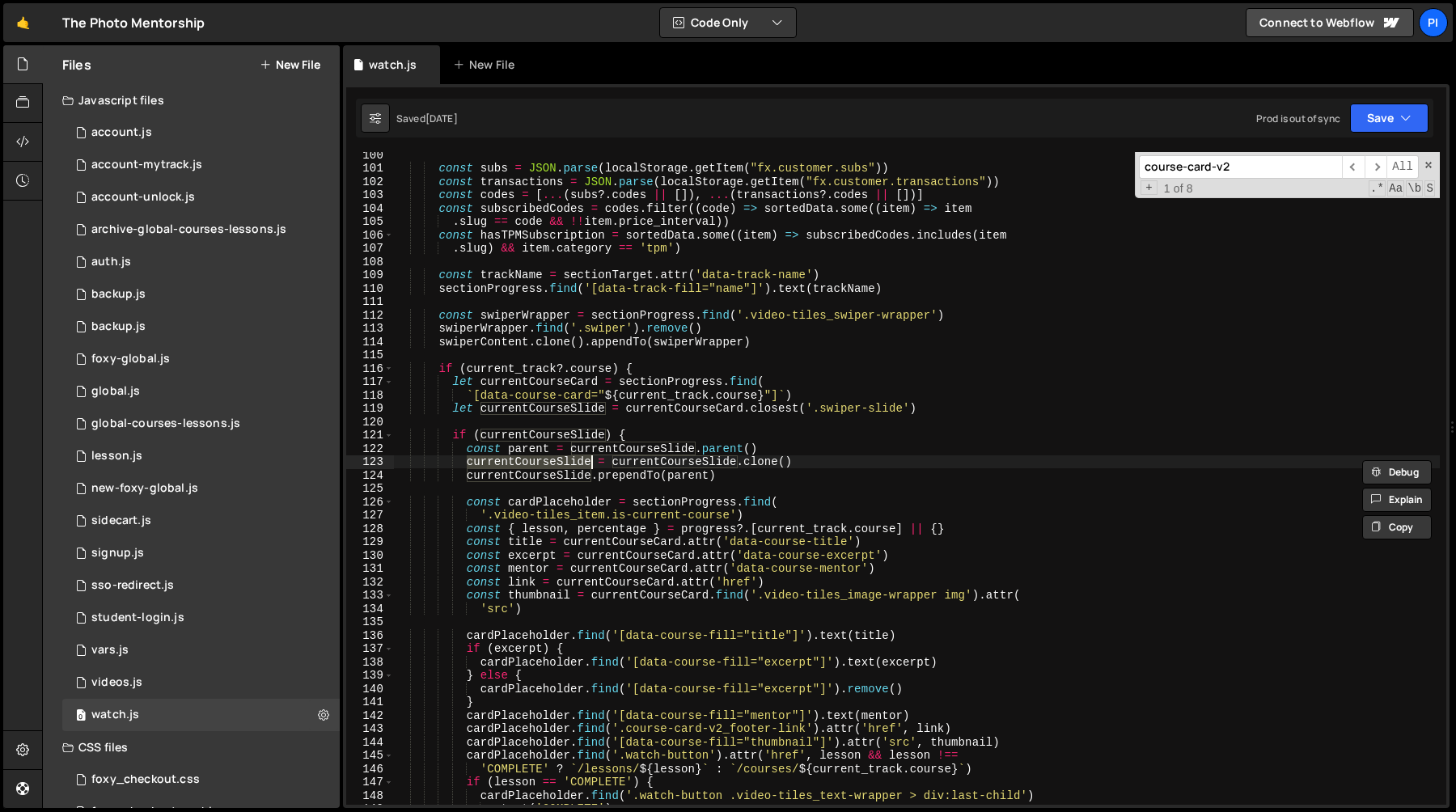
click at [690, 461] on div "const subs = JSON . parse ( localStorage . getItem ( "fx.customer.subs" )) cons…" at bounding box center [917, 487] width 1046 height 680
click at [648, 475] on div "const subs = JSON . parse ( localStorage . getItem ( "fx.customer.subs" )) cons…" at bounding box center [917, 487] width 1046 height 680
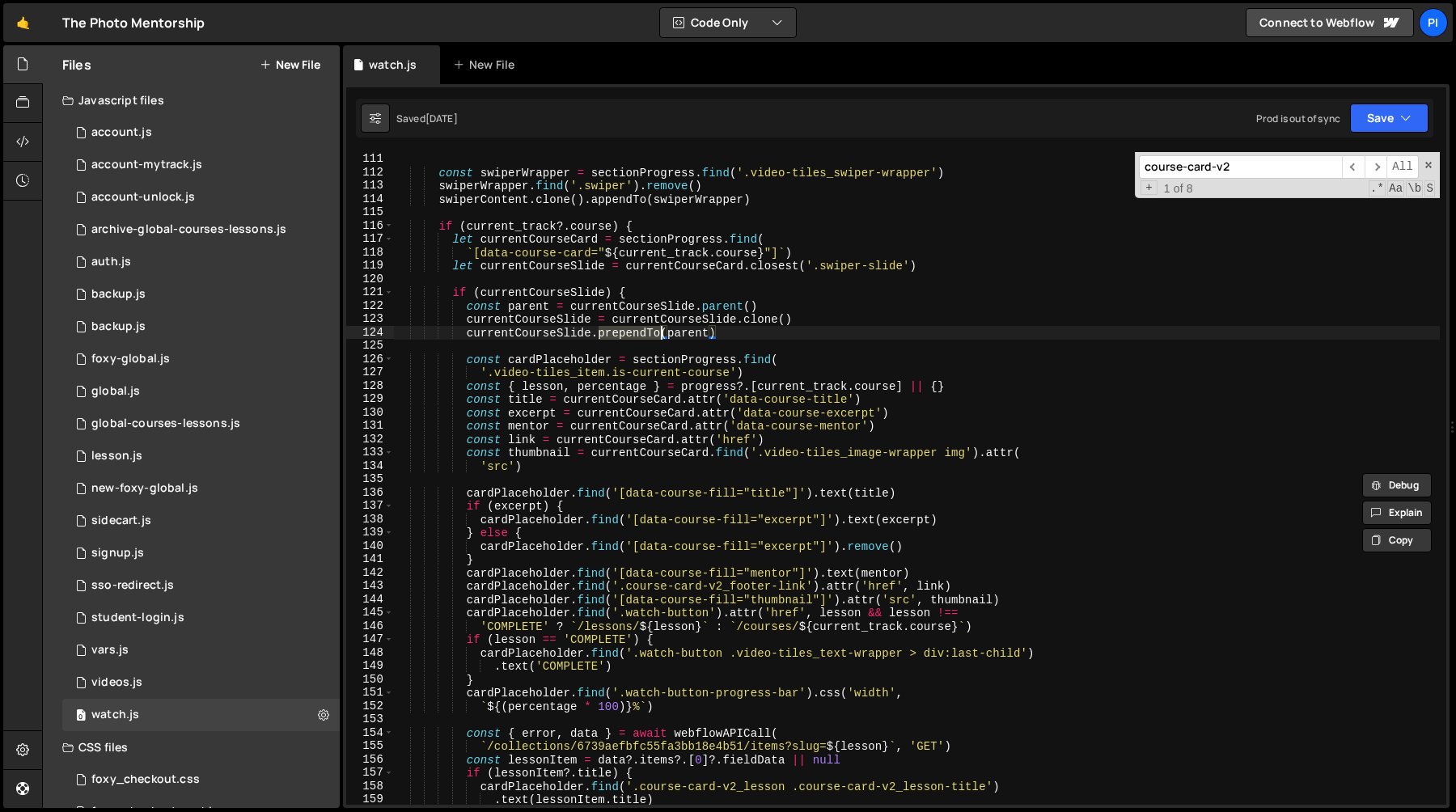
scroll to position [1462, 0]
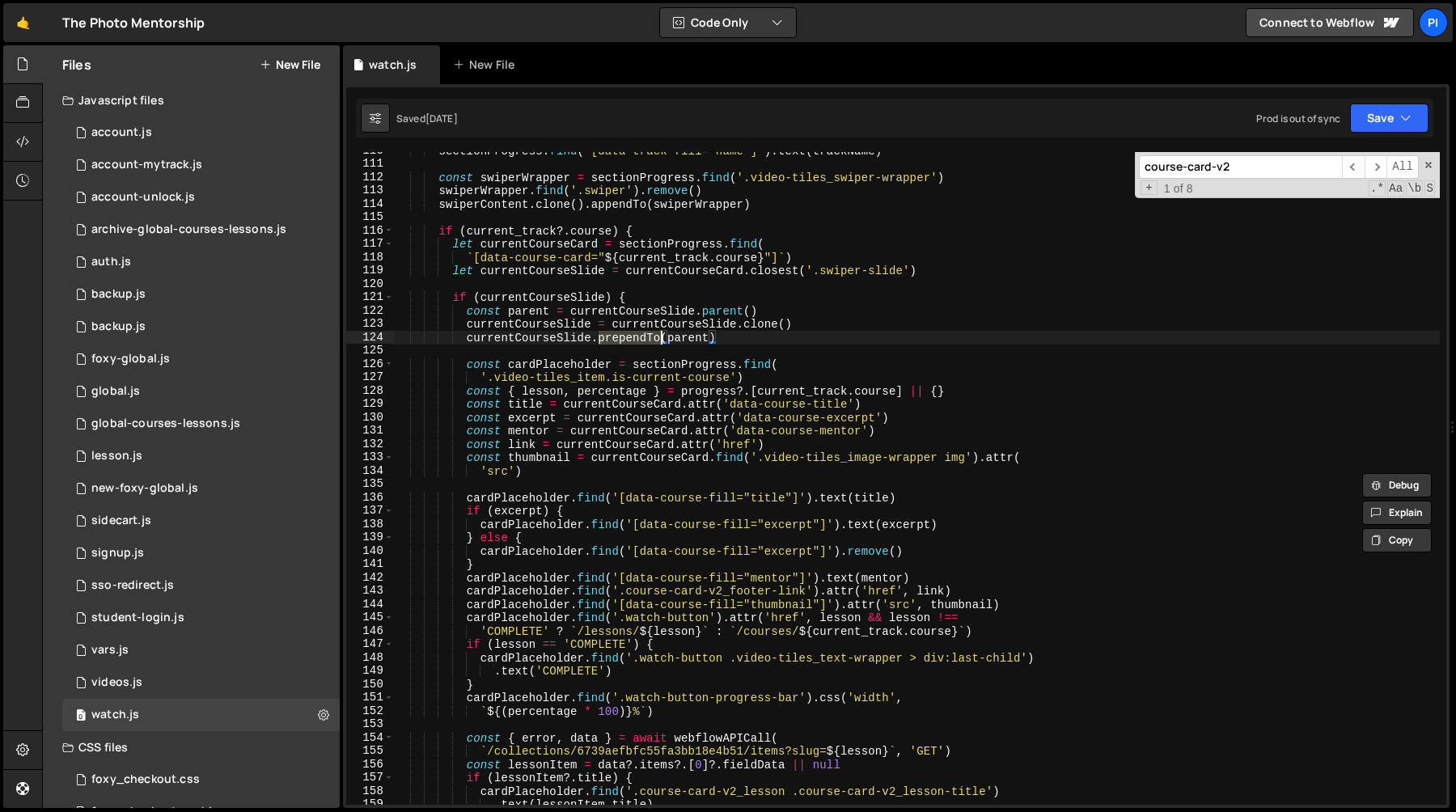
click at [587, 373] on div "sectionProgress . find ( '[data-track-fill="name"]' ) . text ( trackName ) cons…" at bounding box center [917, 484] width 1046 height 680
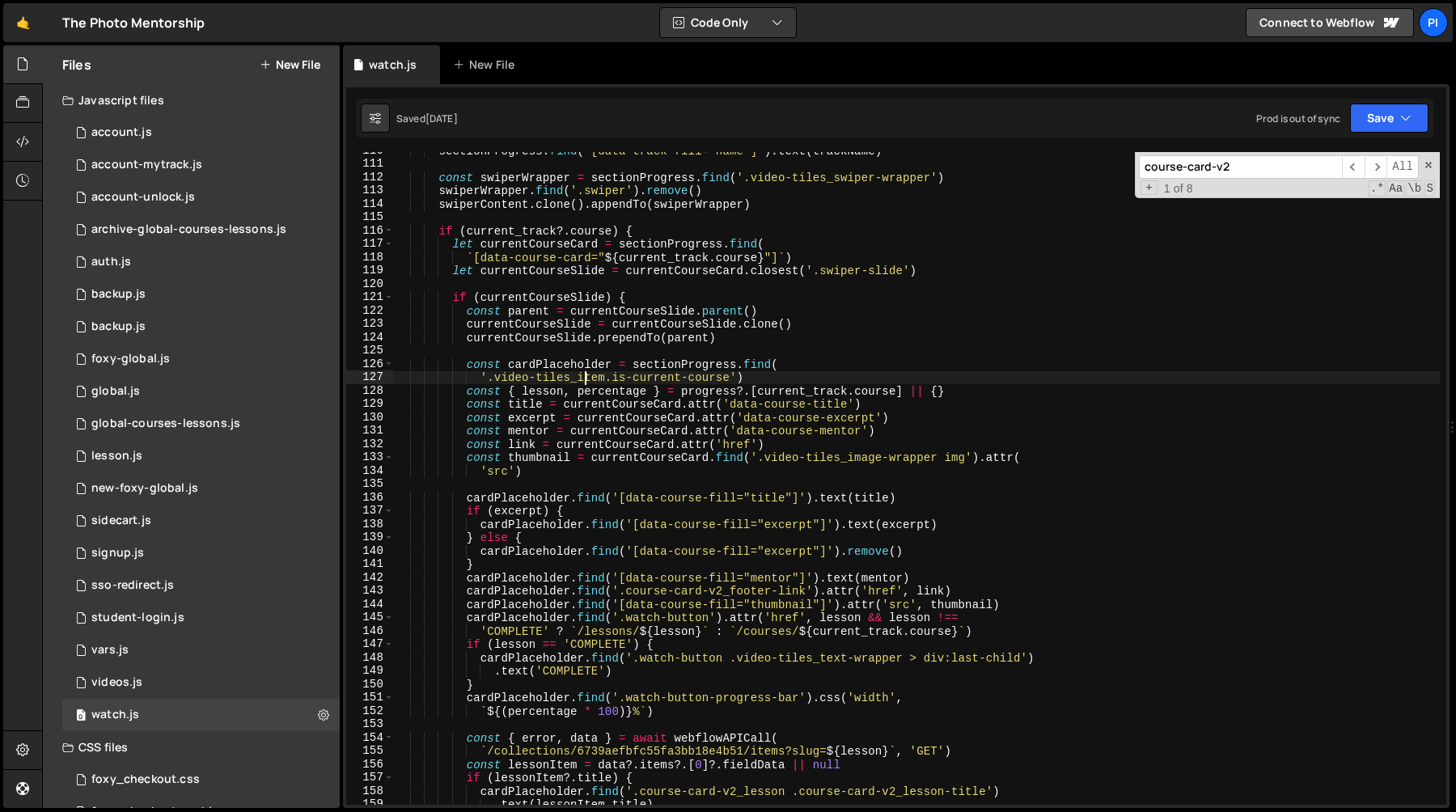
click at [587, 373] on div "sectionProgress . find ( '[data-track-fill="name"]' ) . text ( trackName ) cons…" at bounding box center [917, 484] width 1046 height 680
click at [586, 363] on div "sectionProgress . find ( '[data-track-fill="name"]' ) . text ( trackName ) cons…" at bounding box center [917, 484] width 1046 height 680
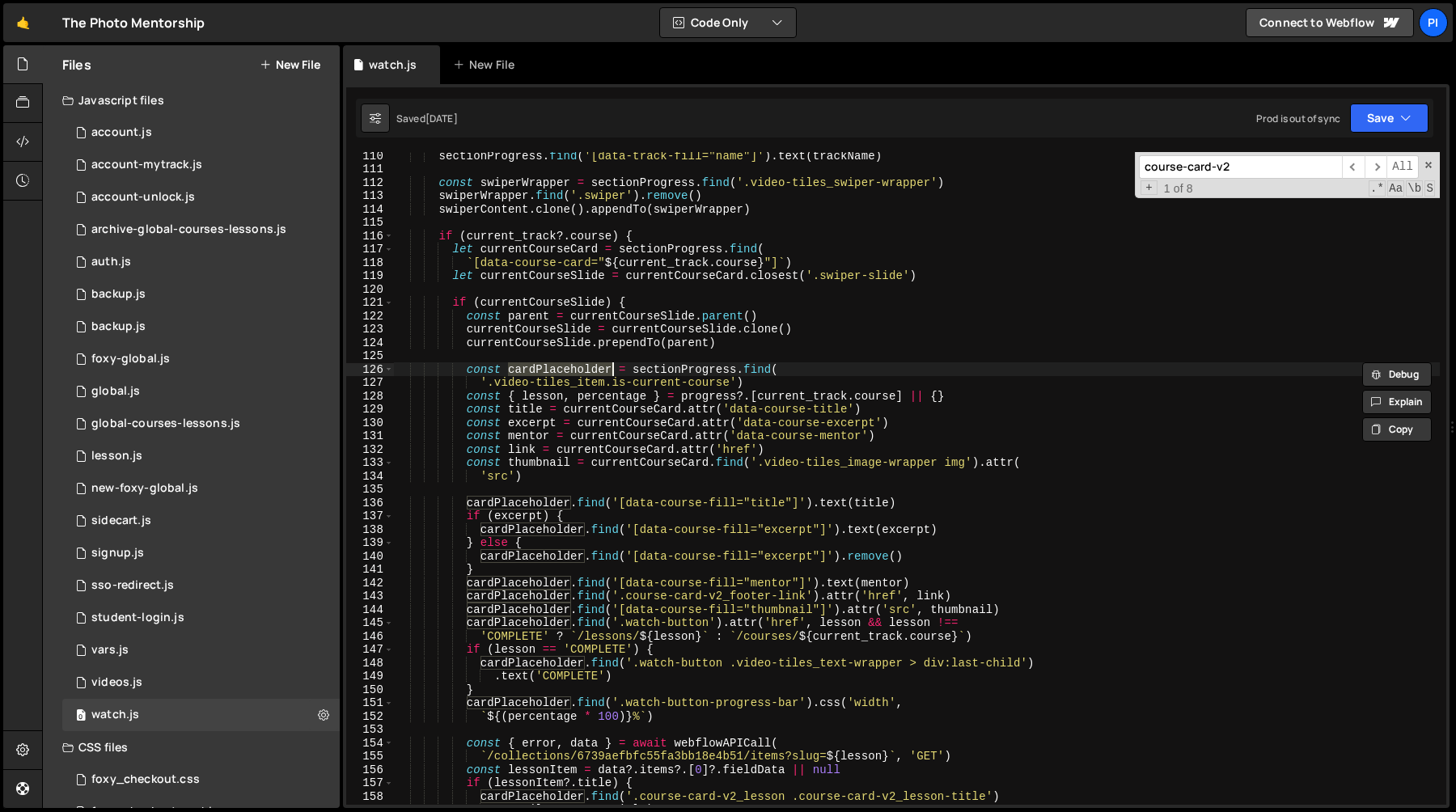
scroll to position [1336, 0]
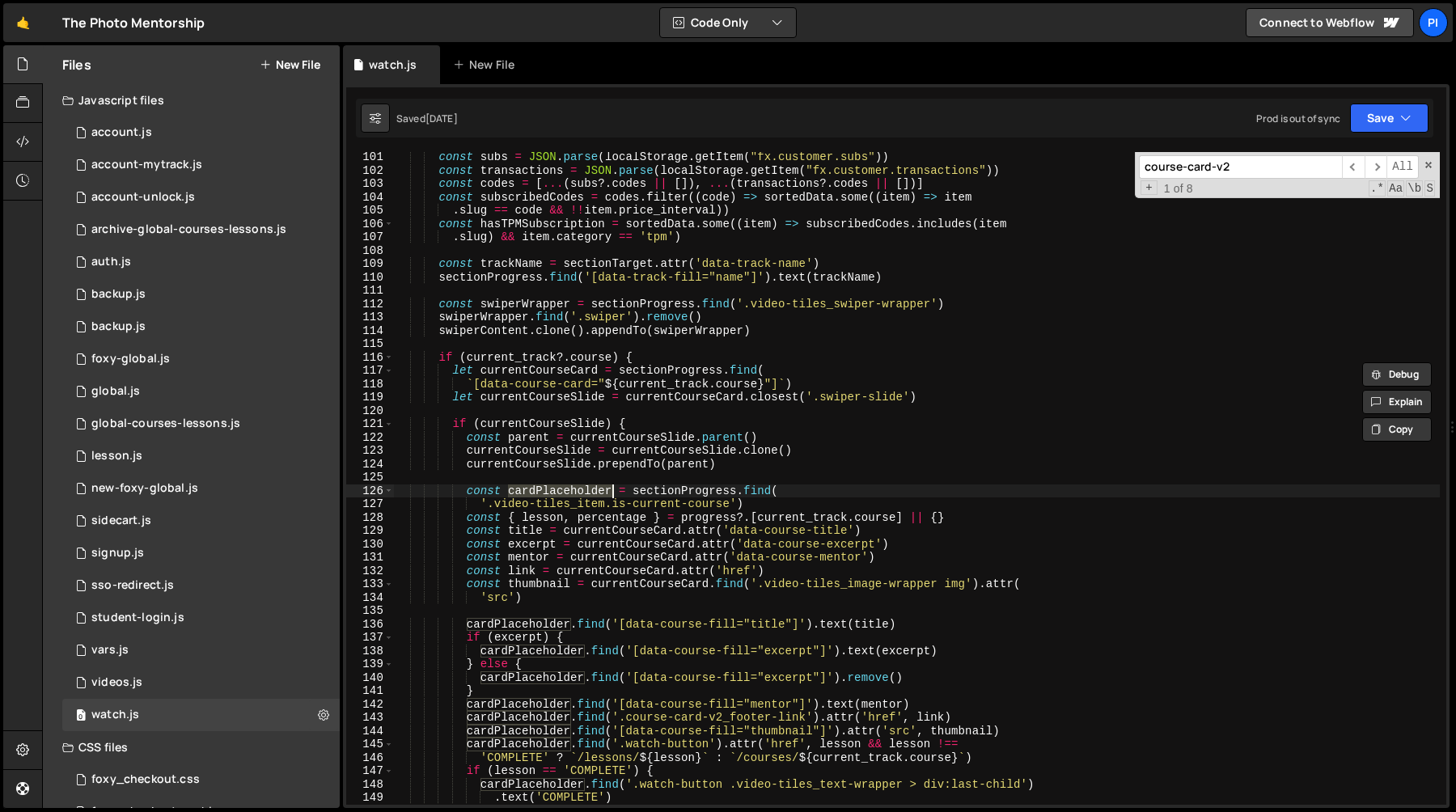
click at [382, 424] on div "121" at bounding box center [370, 424] width 48 height 14
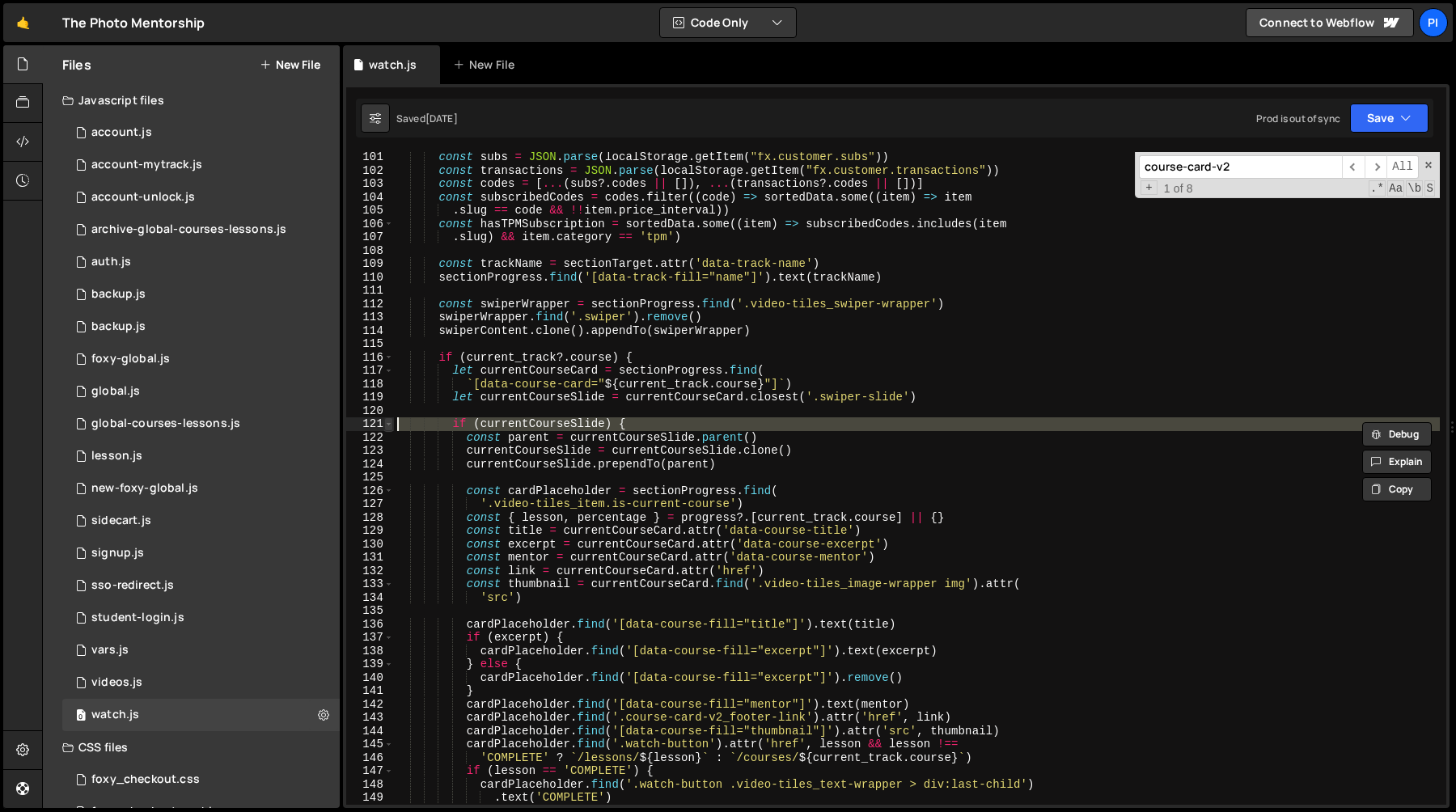
click at [385, 424] on span at bounding box center [389, 424] width 9 height 14
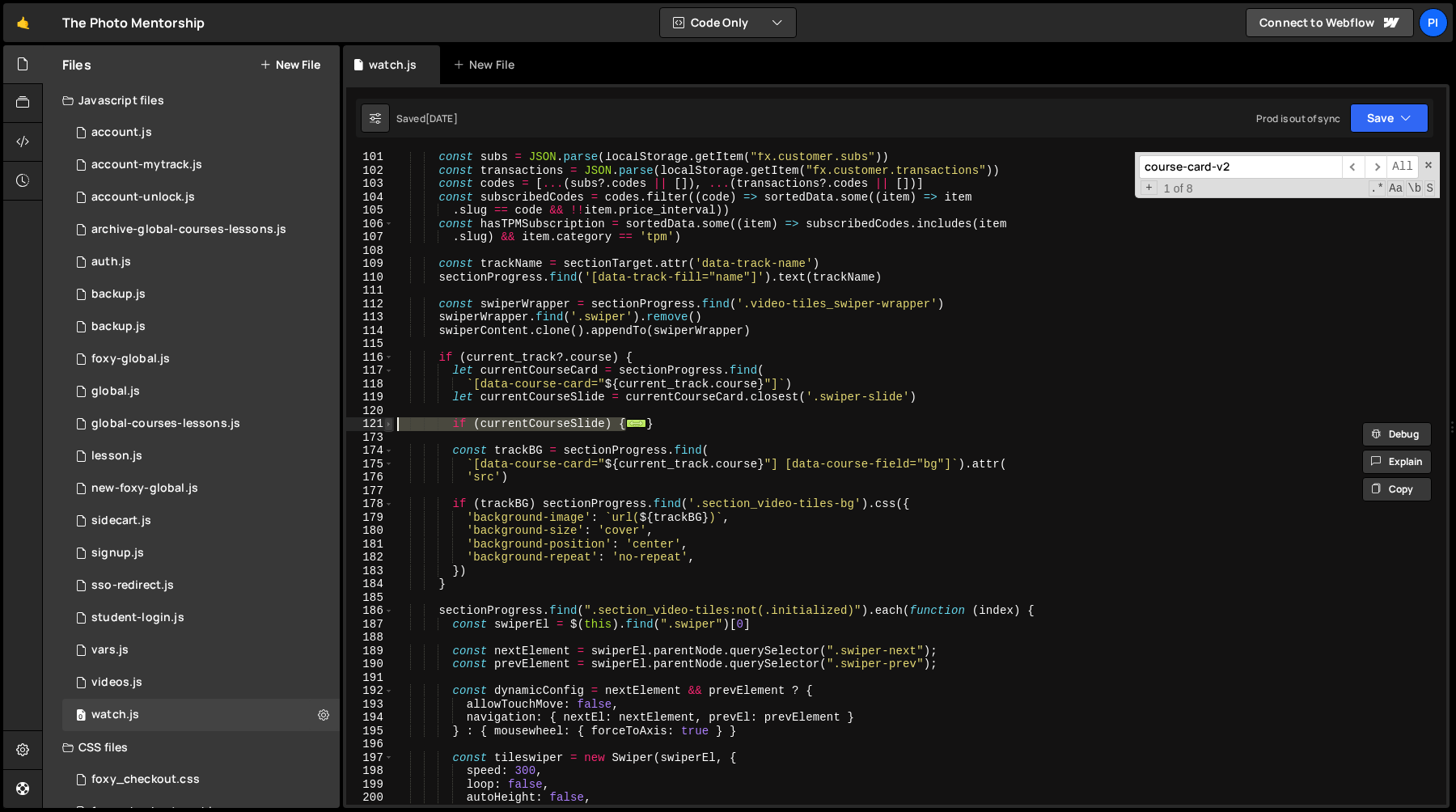
click at [385, 424] on span at bounding box center [389, 424] width 9 height 14
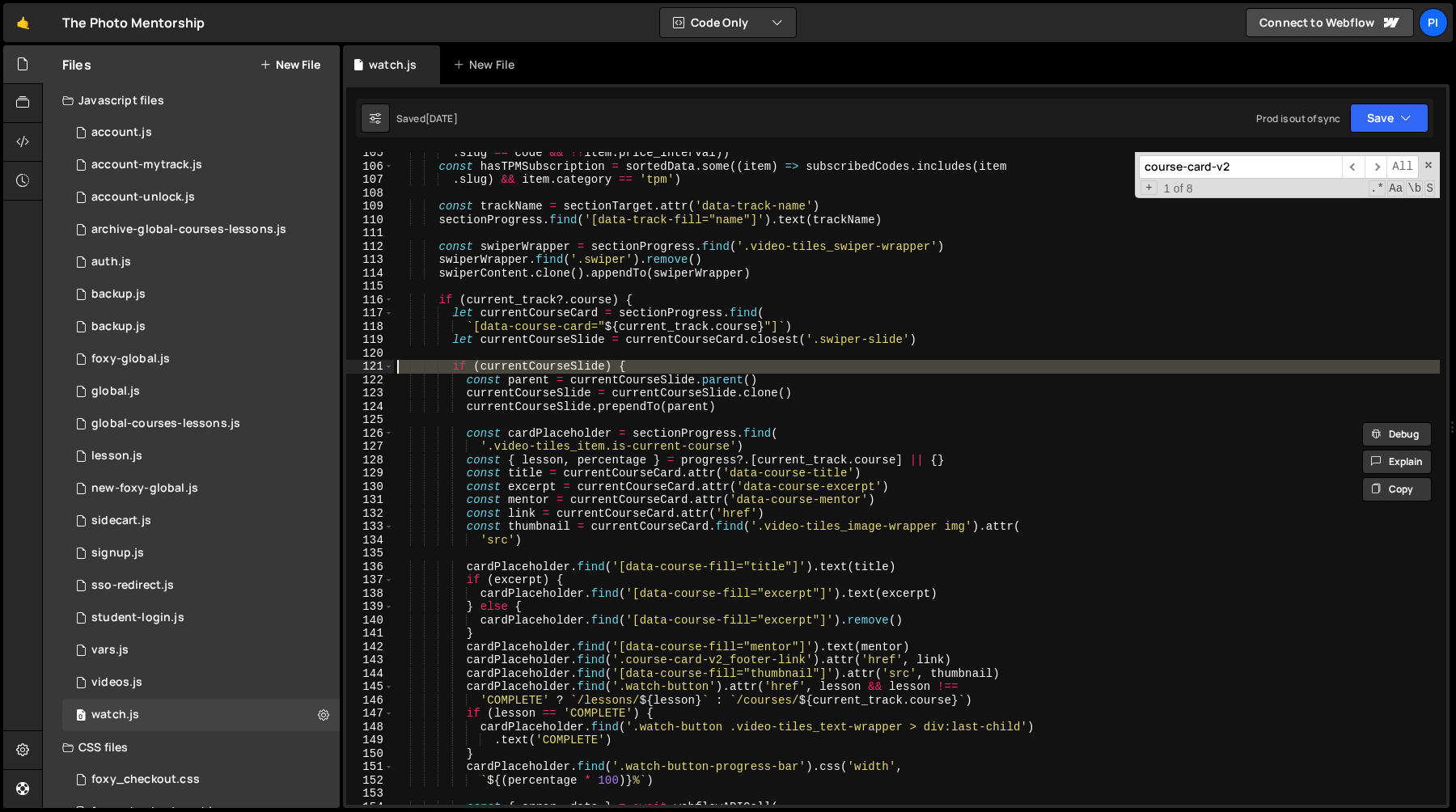
scroll to position [1402, 0]
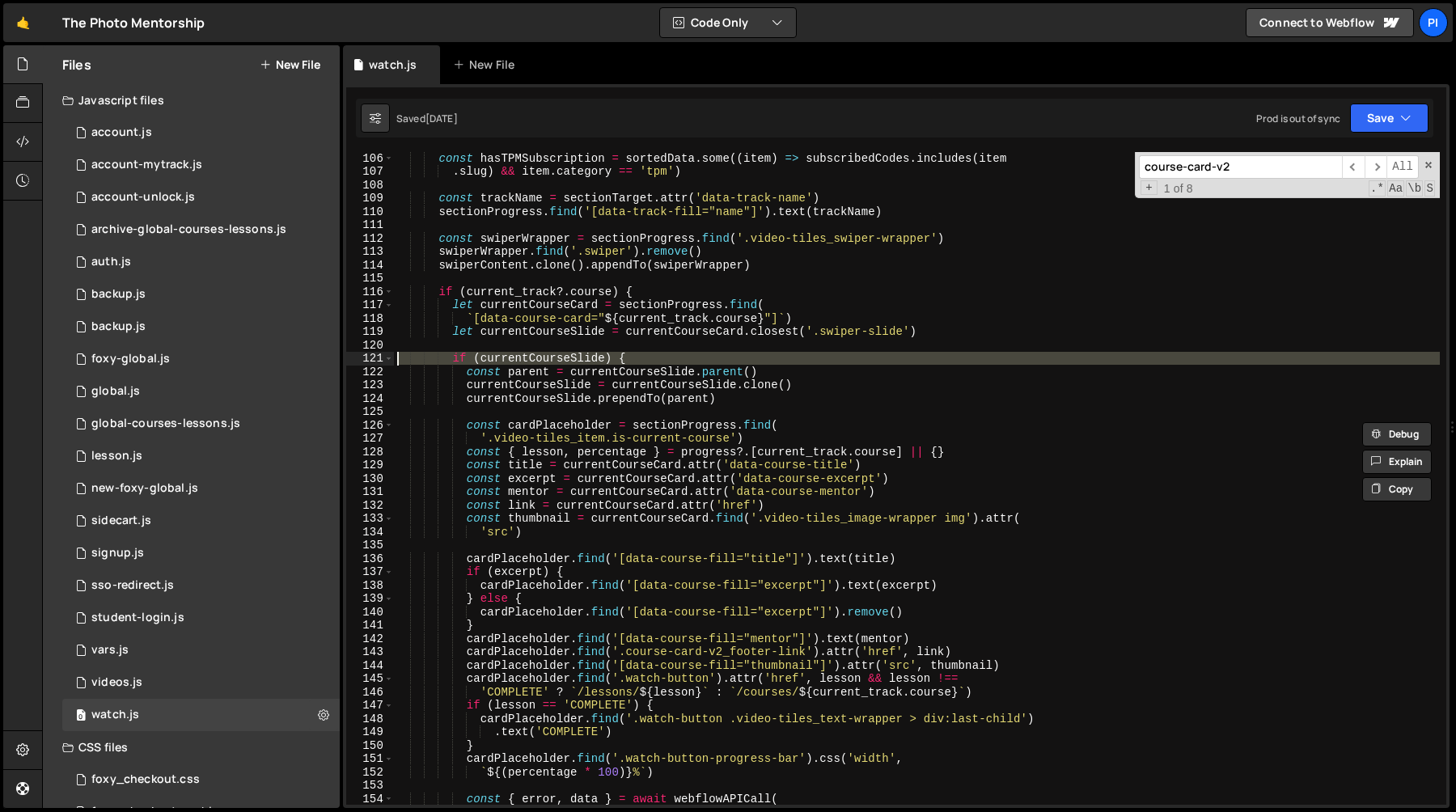
click at [549, 352] on div "const hasTPMSubscription = sortedData . some (( item ) => subscribedCodes . inc…" at bounding box center [917, 478] width 1046 height 653
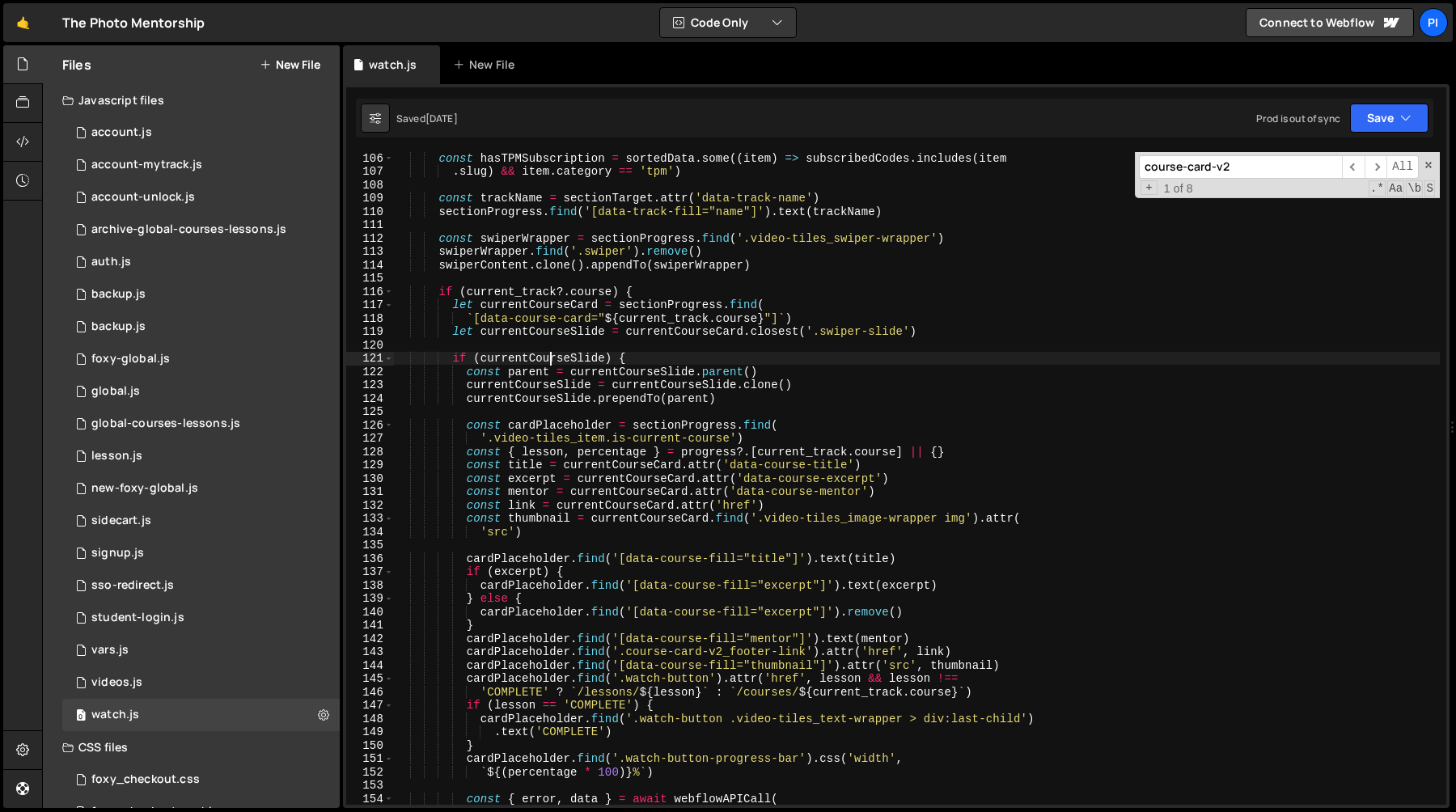
click at [549, 352] on div "const hasTPMSubscription = sortedData . some (( item ) => subscribedCodes . inc…" at bounding box center [917, 491] width 1046 height 680
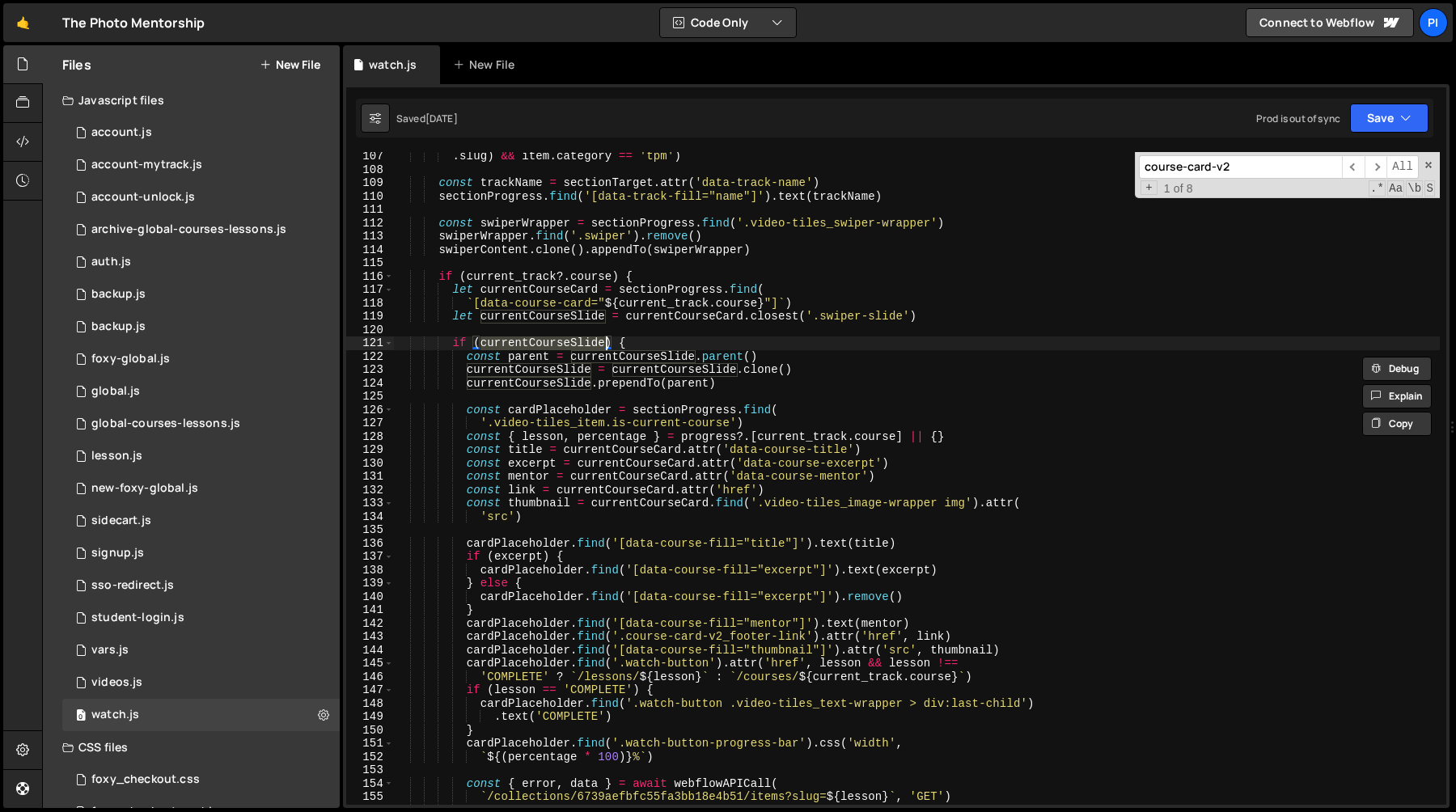
scroll to position [1438, 0]
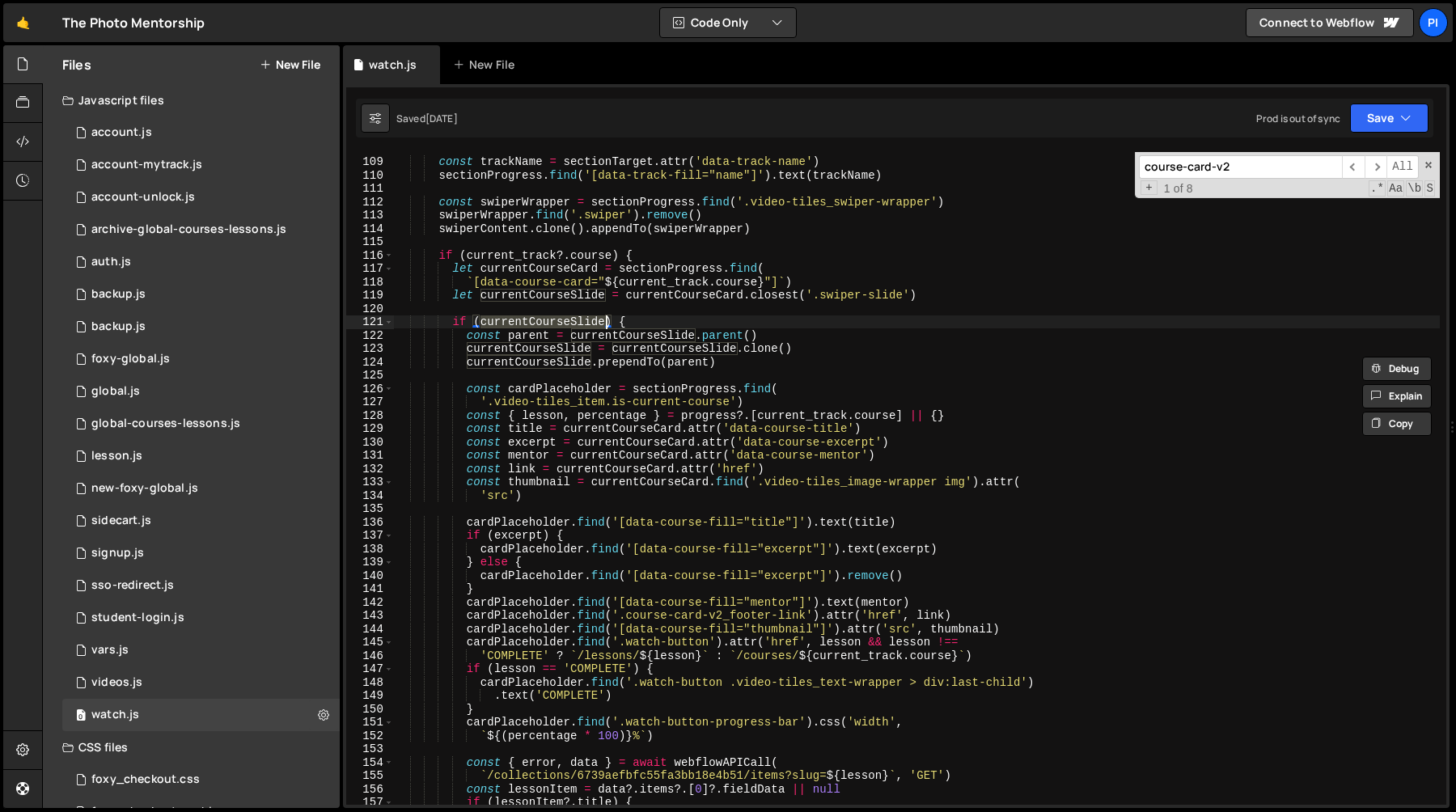
click at [634, 342] on div "const trackName = sectionTarget . attr ( 'data-track-name' ) sectionProgress . …" at bounding box center [917, 481] width 1046 height 680
type textarea "currentCourseSlide = currentCourseSlide.clone()"
click at [634, 342] on div "const trackName = sectionTarget . attr ( 'data-track-name' ) sectionProgress . …" at bounding box center [917, 481] width 1046 height 680
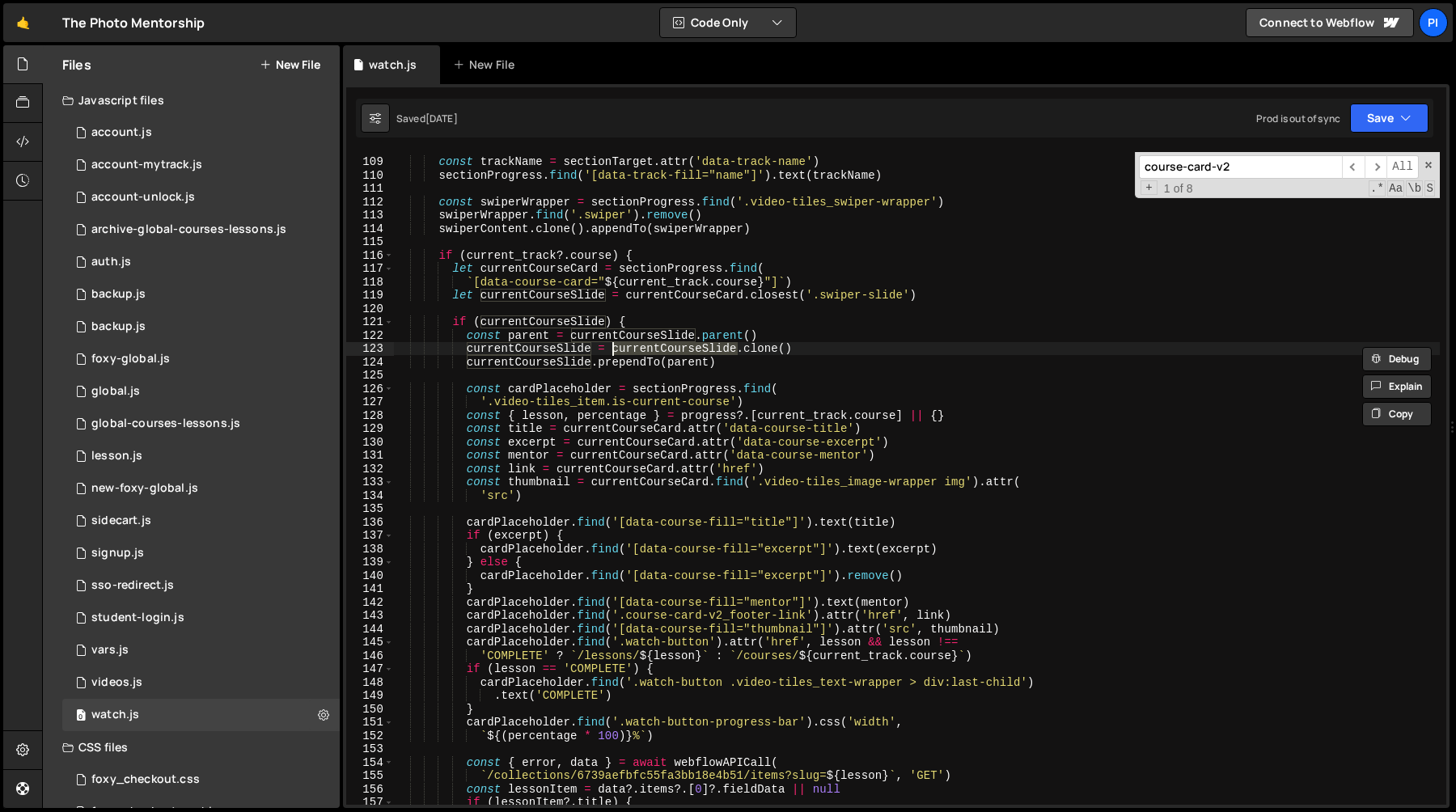
click at [627, 371] on div "const trackName = sectionTarget . attr ( 'data-track-name' ) sectionProgress . …" at bounding box center [917, 481] width 1046 height 680
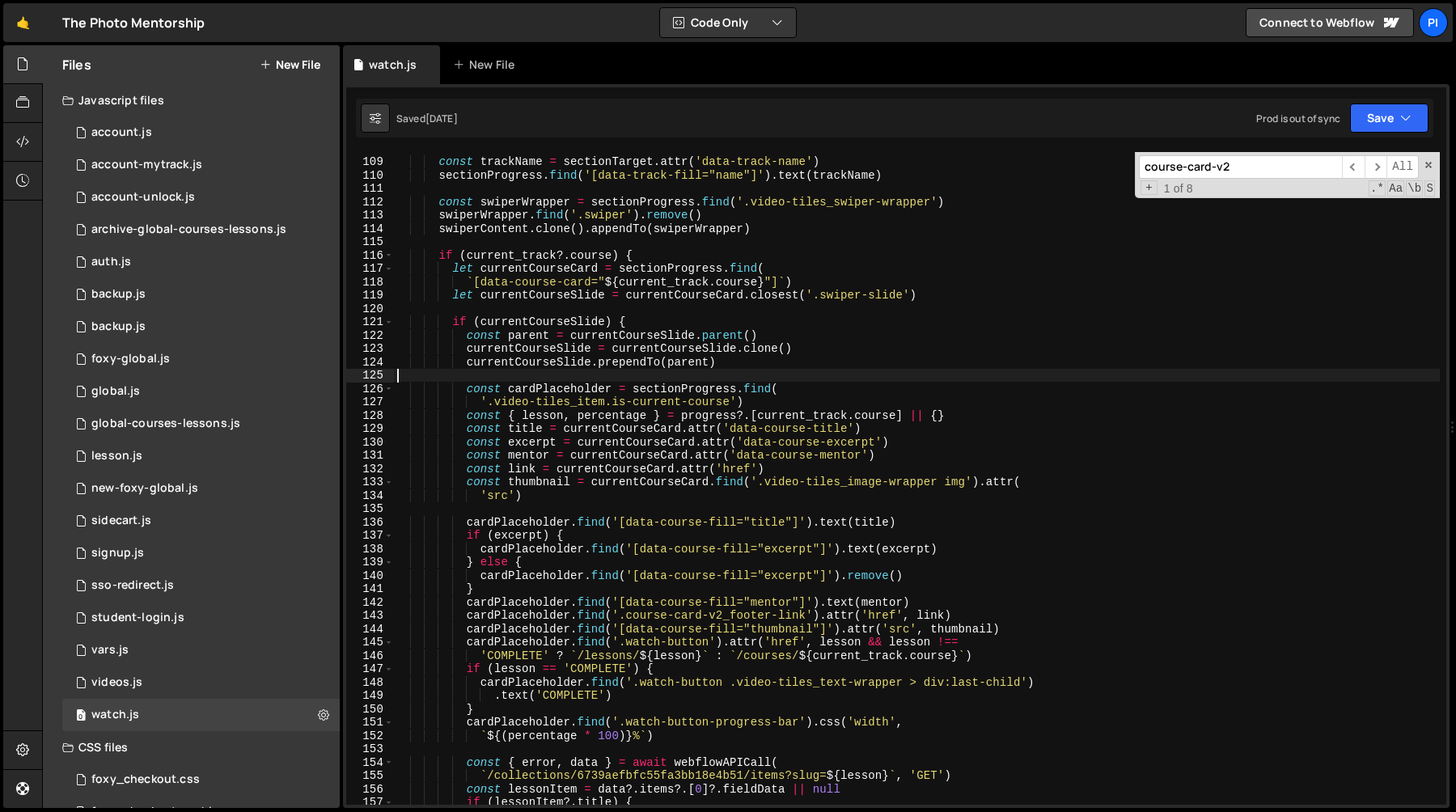
click at [627, 371] on div "const trackName = sectionTarget . attr ( 'data-track-name' ) sectionProgress . …" at bounding box center [917, 481] width 1046 height 680
click at [627, 360] on div "const trackName = sectionTarget . attr ( 'data-track-name' ) sectionProgress . …" at bounding box center [917, 481] width 1046 height 680
click at [547, 364] on div "const trackName = sectionTarget . attr ( 'data-track-name' ) sectionProgress . …" at bounding box center [917, 481] width 1046 height 680
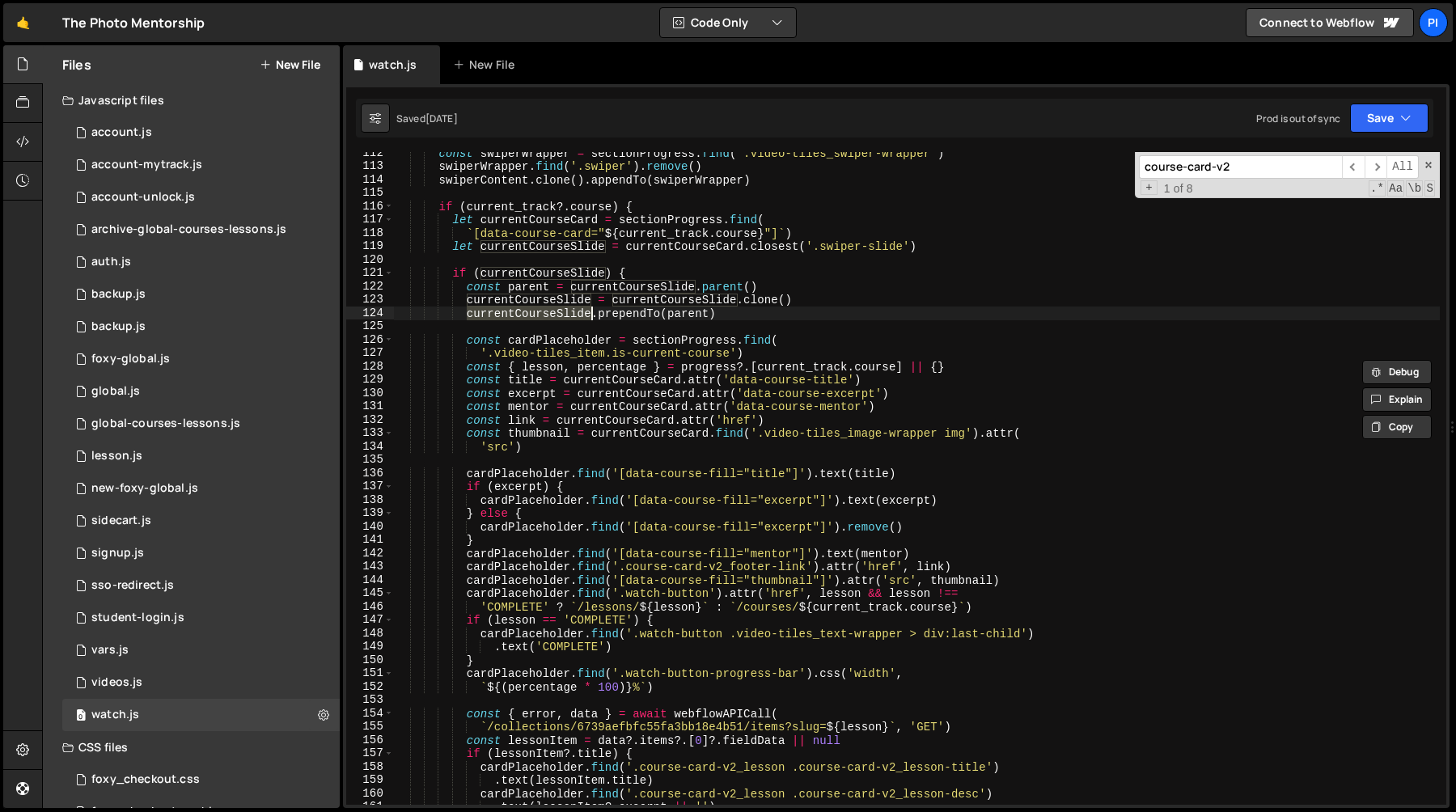
scroll to position [1528, 0]
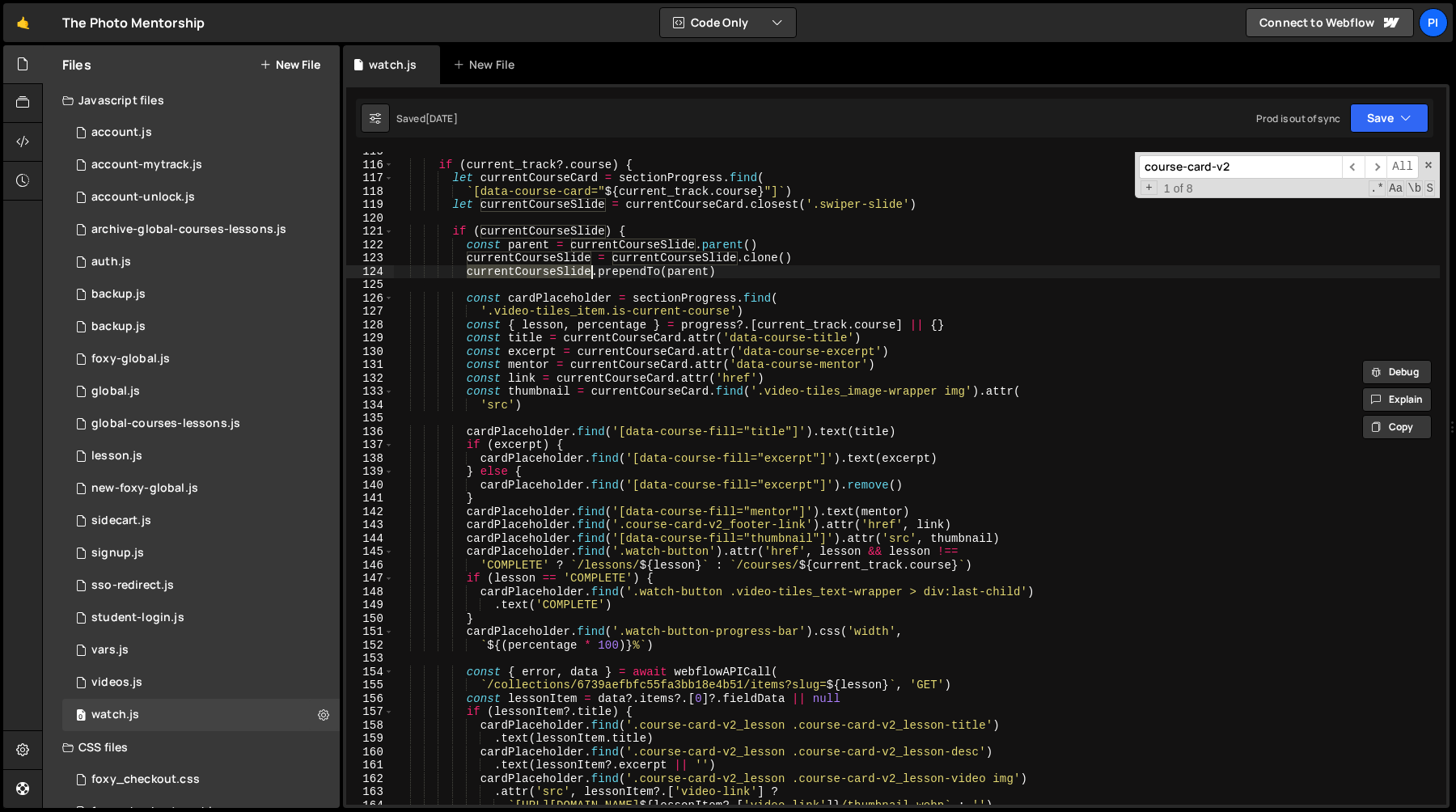
click at [568, 293] on div "if ( current_track ?. course ) { let currentCourseCard = sectionProgress . find…" at bounding box center [917, 485] width 1046 height 680
click at [691, 301] on div "if ( current_track ?. course ) { let currentCourseCard = sectionProgress . find…" at bounding box center [917, 485] width 1046 height 680
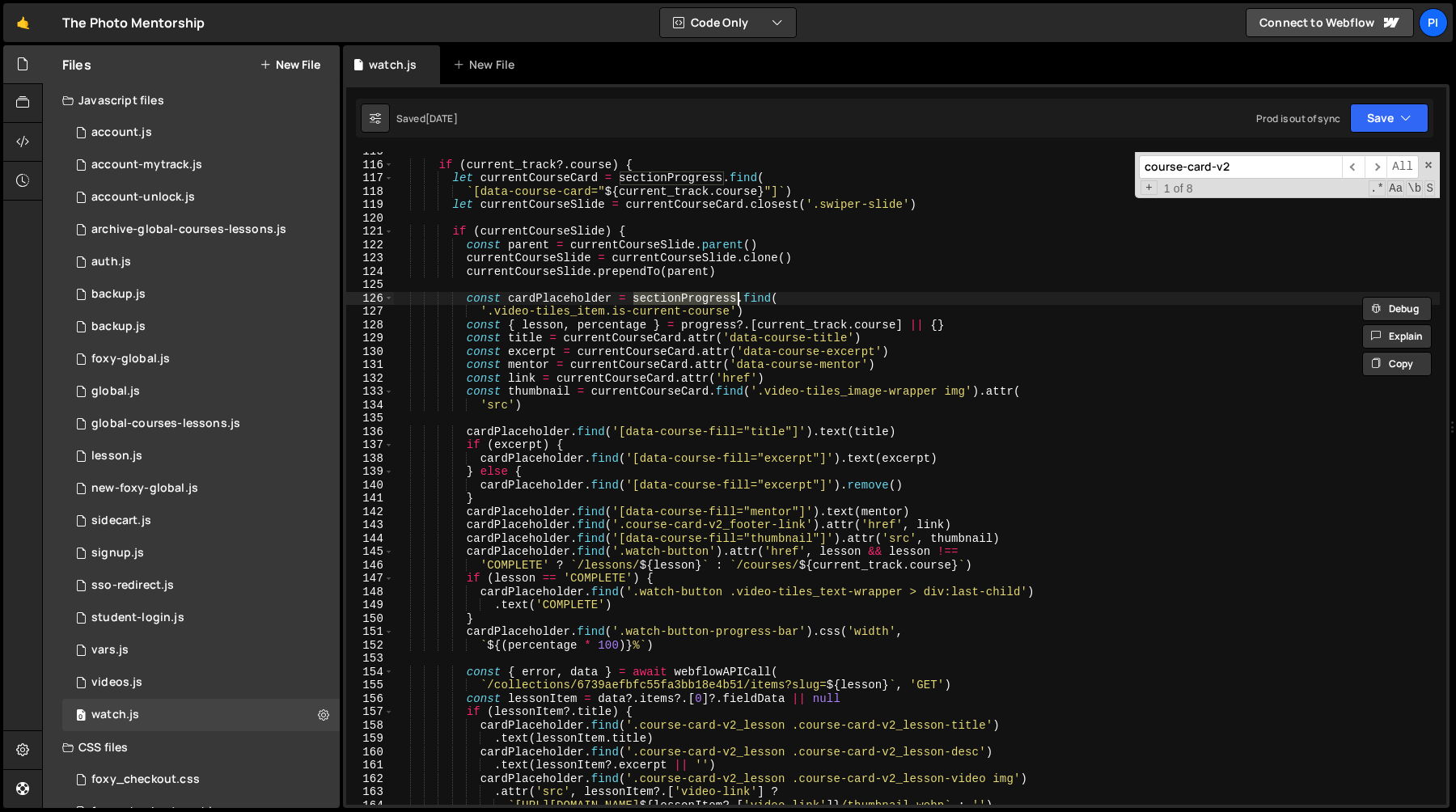
click at [538, 304] on div "if ( current_track ?. course ) { let currentCourseCard = sectionProgress . find…" at bounding box center [917, 485] width 1046 height 680
click at [650, 304] on div "if ( current_track ?. course ) { let currentCourseCard = sectionProgress . find…" at bounding box center [917, 485] width 1046 height 680
click at [642, 313] on div "if ( current_track ?. course ) { let currentCourseCard = sectionProgress . find…" at bounding box center [917, 485] width 1046 height 680
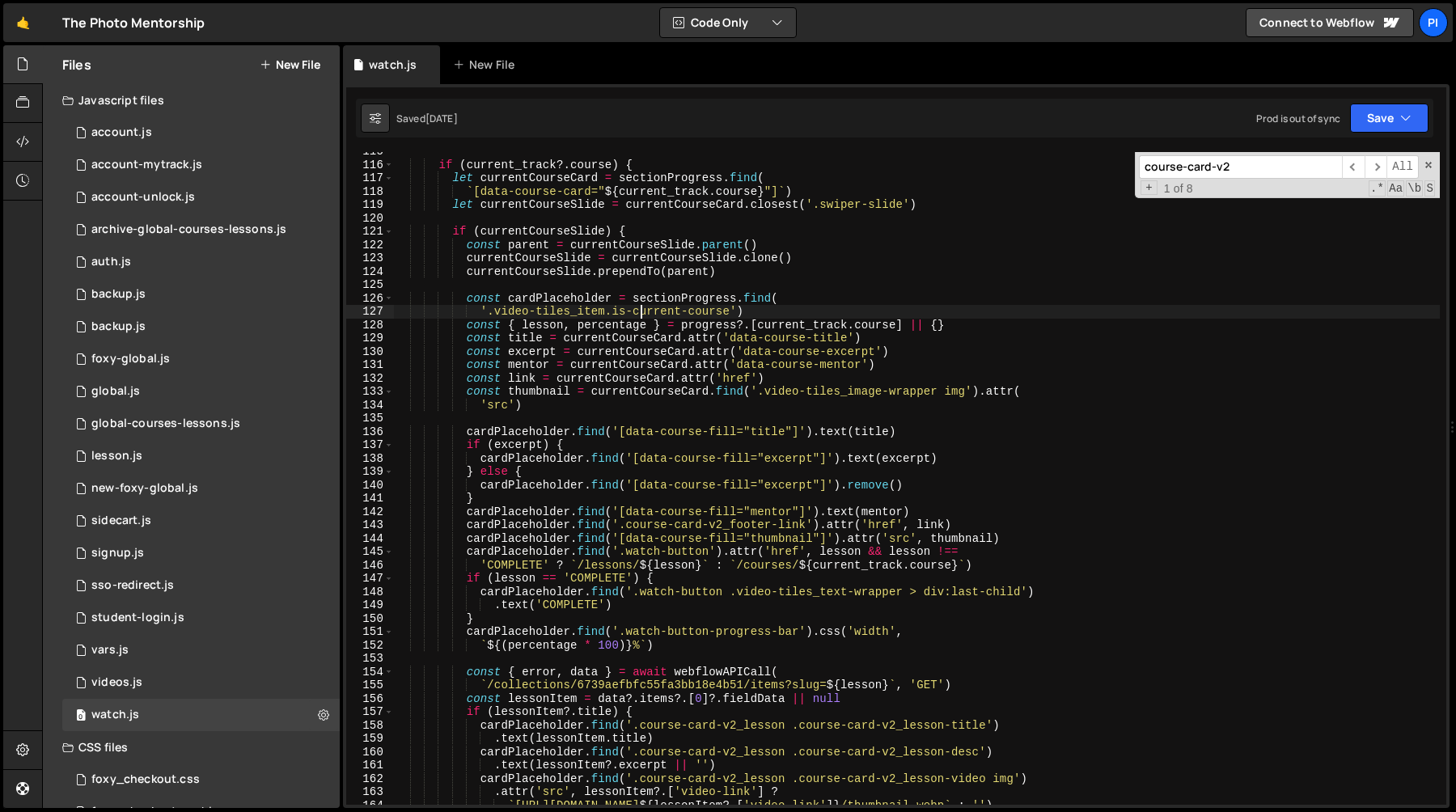
click at [642, 313] on div "if ( current_track ?. course ) { let currentCourseCard = sectionProgress . find…" at bounding box center [917, 485] width 1046 height 680
click at [731, 313] on div "if ( current_track ?. course ) { let currentCourseCard = sectionProgress . find…" at bounding box center [917, 485] width 1046 height 680
click at [607, 314] on div "if ( current_track ?. course ) { let currentCourseCard = sectionProgress . find…" at bounding box center [917, 485] width 1046 height 680
drag, startPoint x: 607, startPoint y: 314, endPoint x: 713, endPoint y: 309, distance: 106.1
click at [713, 309] on div "if ( current_track ?. course ) { let currentCourseCard = sectionProgress . find…" at bounding box center [917, 485] width 1046 height 680
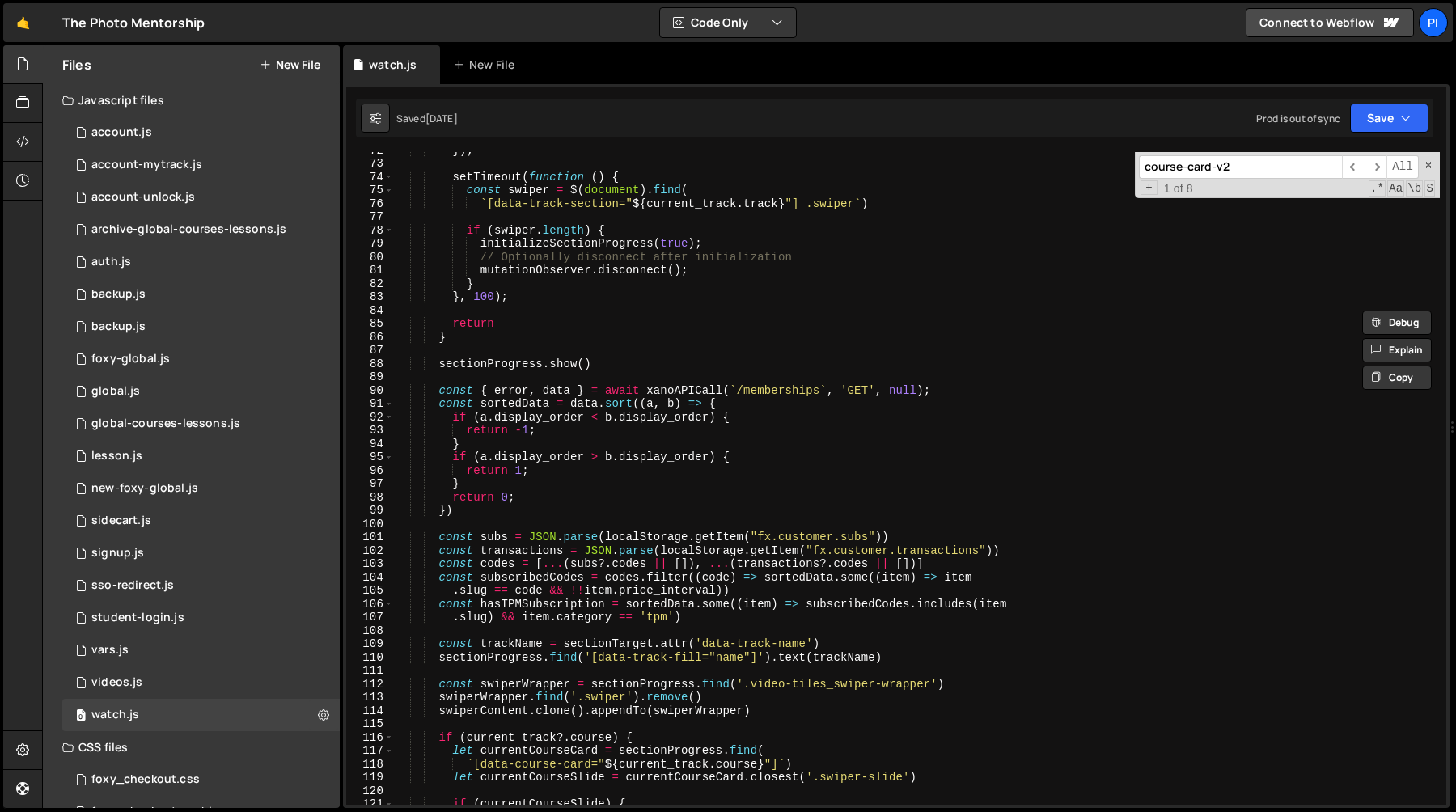
scroll to position [1345, 0]
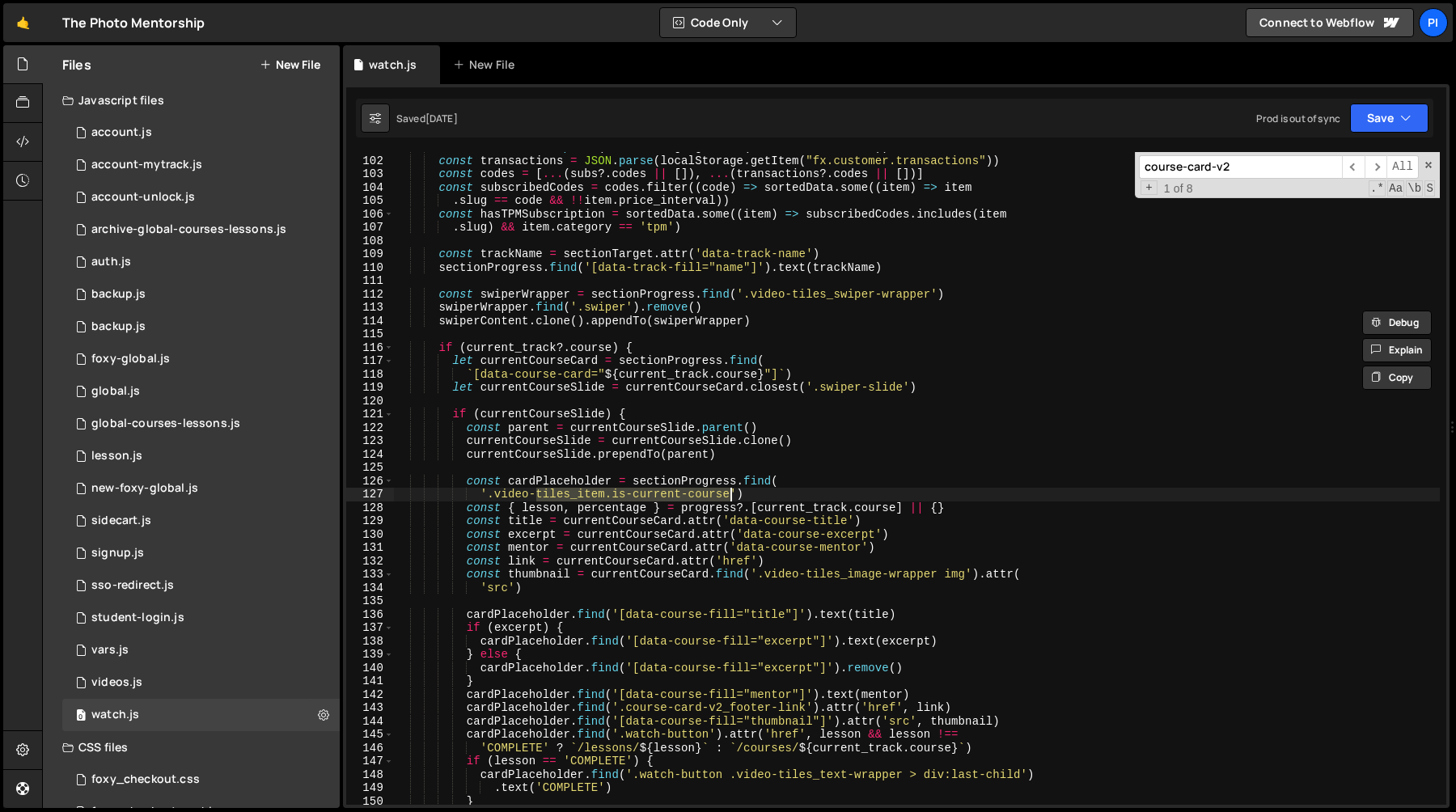
click at [598, 503] on div "const subs = JSON . parse ( localStorage . getItem ( "fx.customer.subs" )) cons…" at bounding box center [917, 480] width 1046 height 680
click at [605, 496] on div "const subs = JSON . parse ( localStorage . getItem ( "fx.customer.subs" )) cons…" at bounding box center [917, 480] width 1046 height 680
click at [729, 494] on div "const subs = JSON . parse ( localStorage . getItem ( "fx.customer.subs" )) cons…" at bounding box center [917, 480] width 1046 height 680
click at [388, 416] on span at bounding box center [389, 414] width 9 height 14
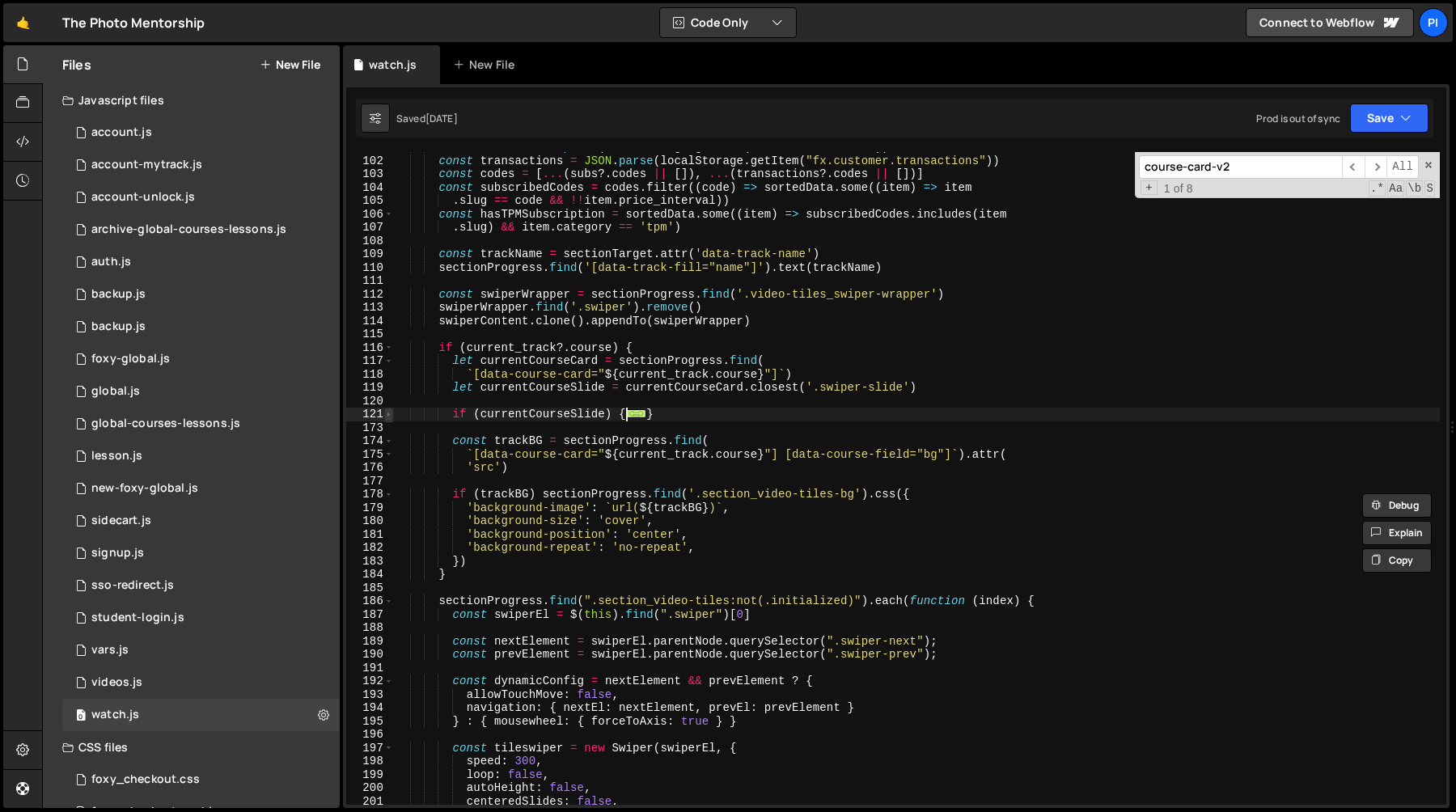
click at [386, 416] on span at bounding box center [389, 414] width 9 height 14
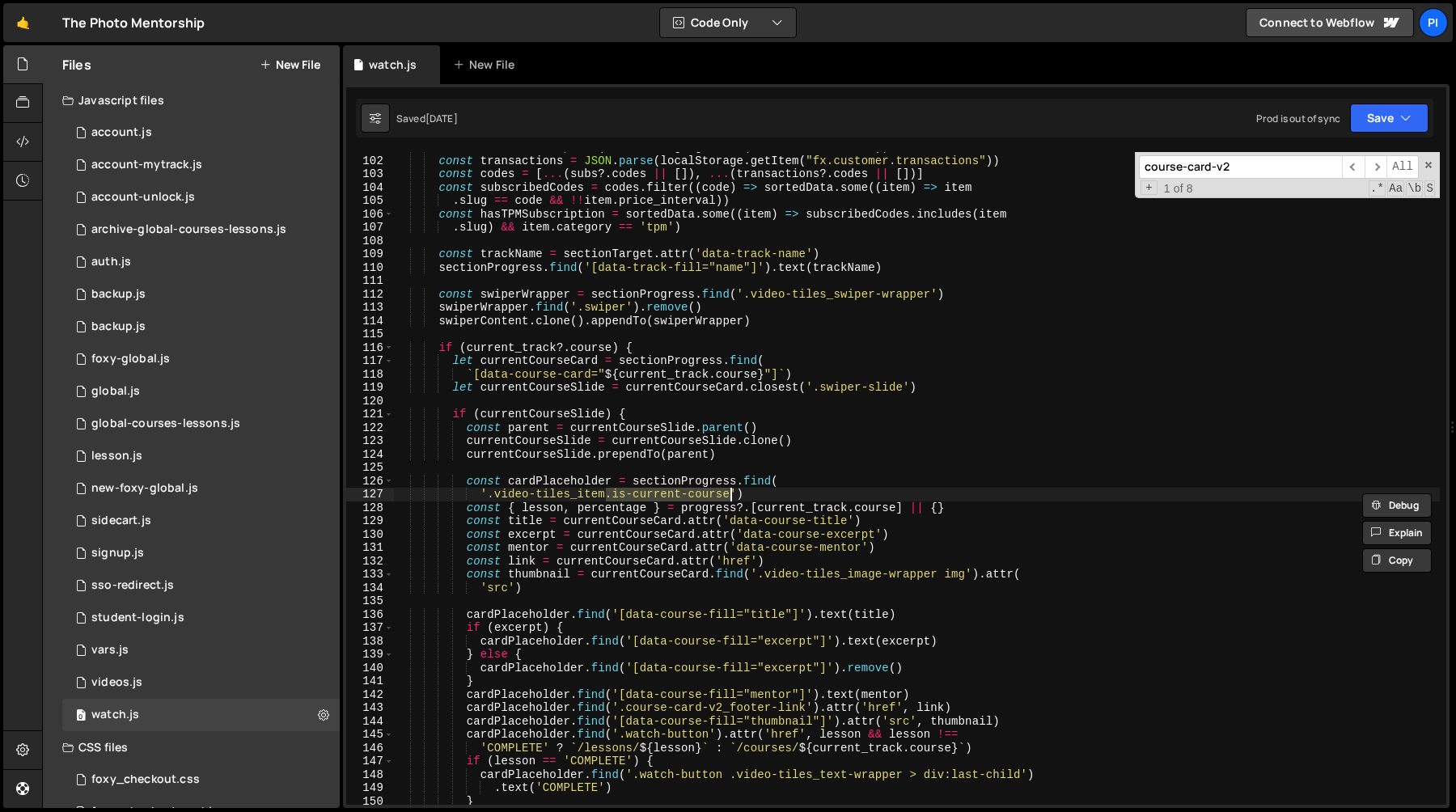
click at [549, 481] on div "const subs = JSON . parse ( localStorage . getItem ( "fx.customer.subs" )) cons…" at bounding box center [917, 480] width 1046 height 680
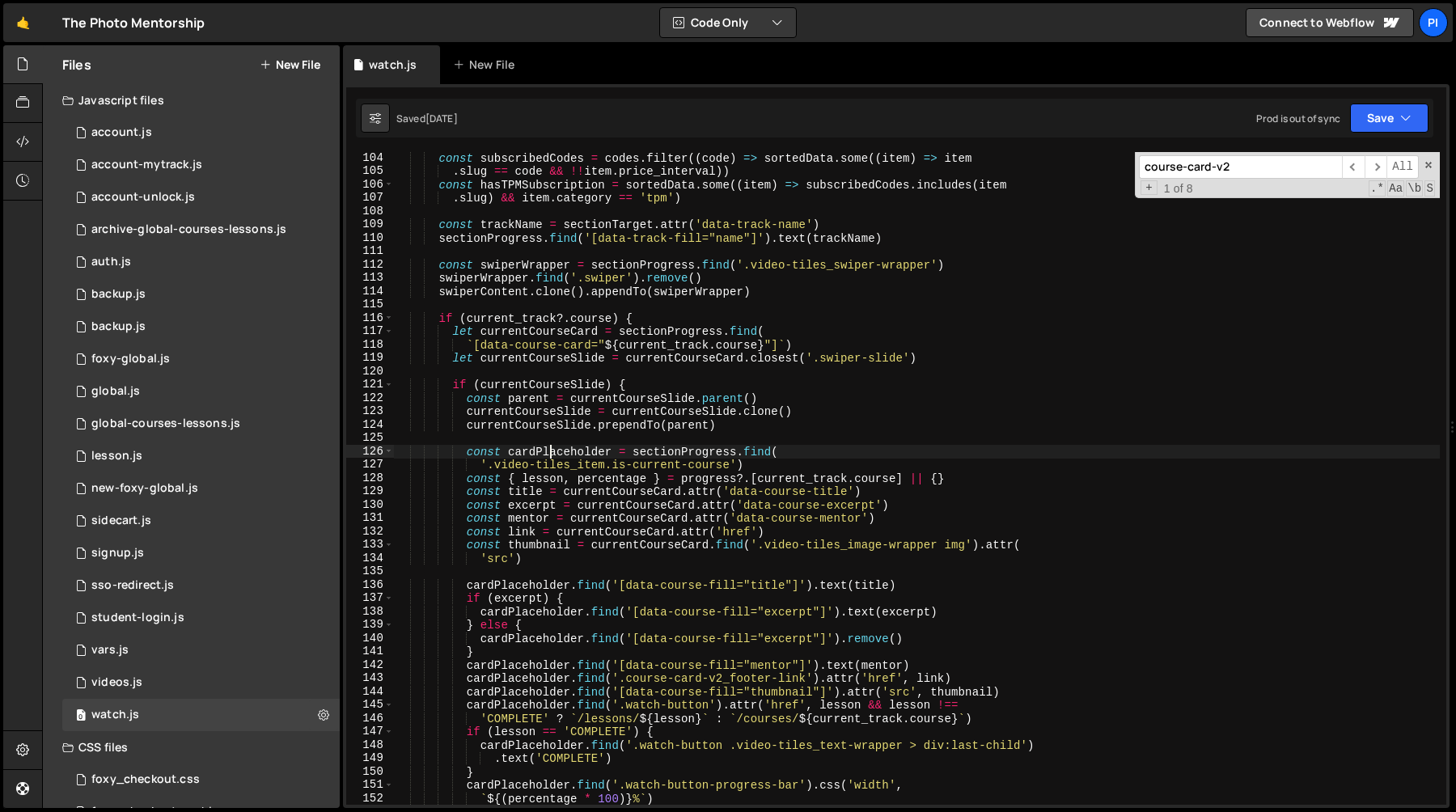
scroll to position [1382, 0]
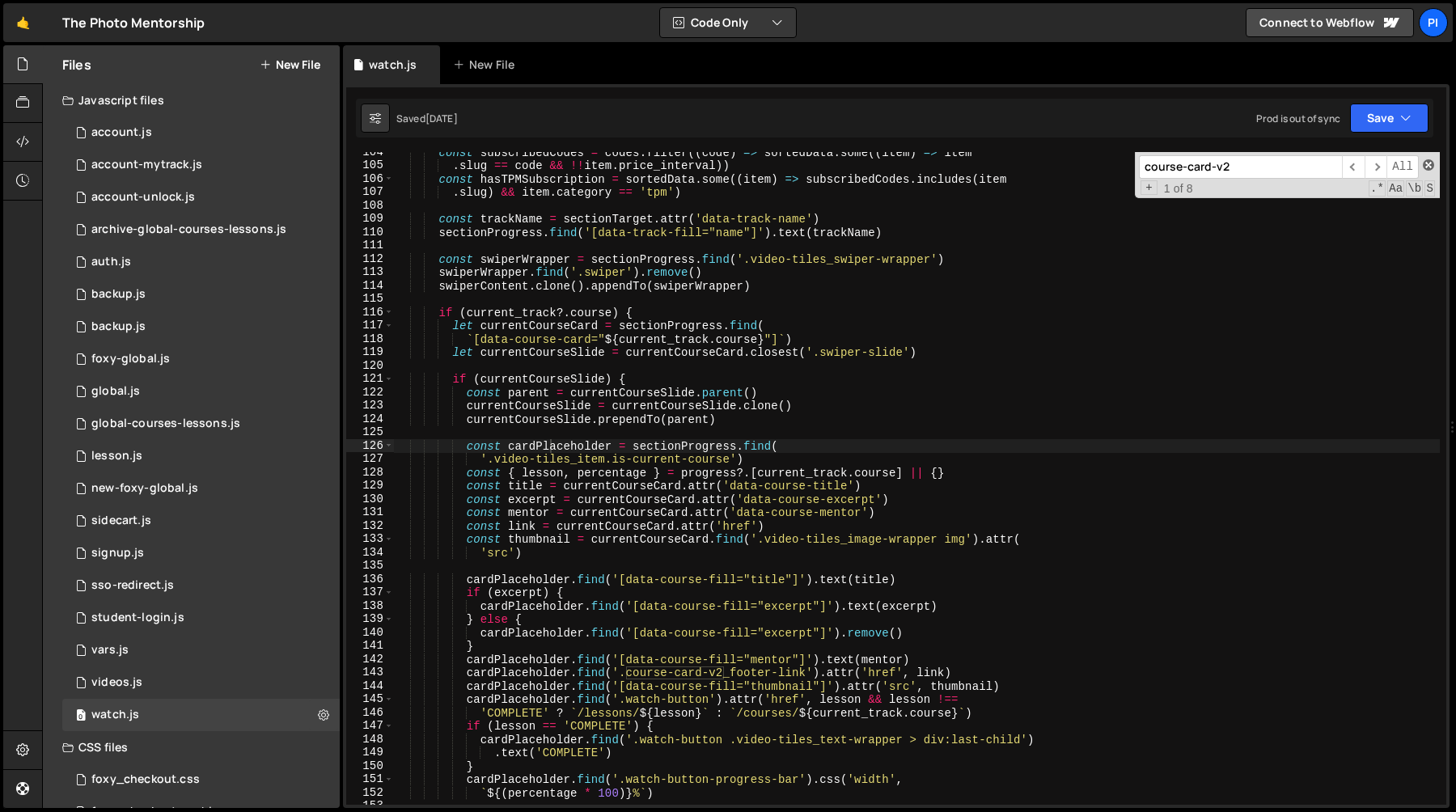
click at [1428, 165] on span at bounding box center [1428, 165] width 11 height 11
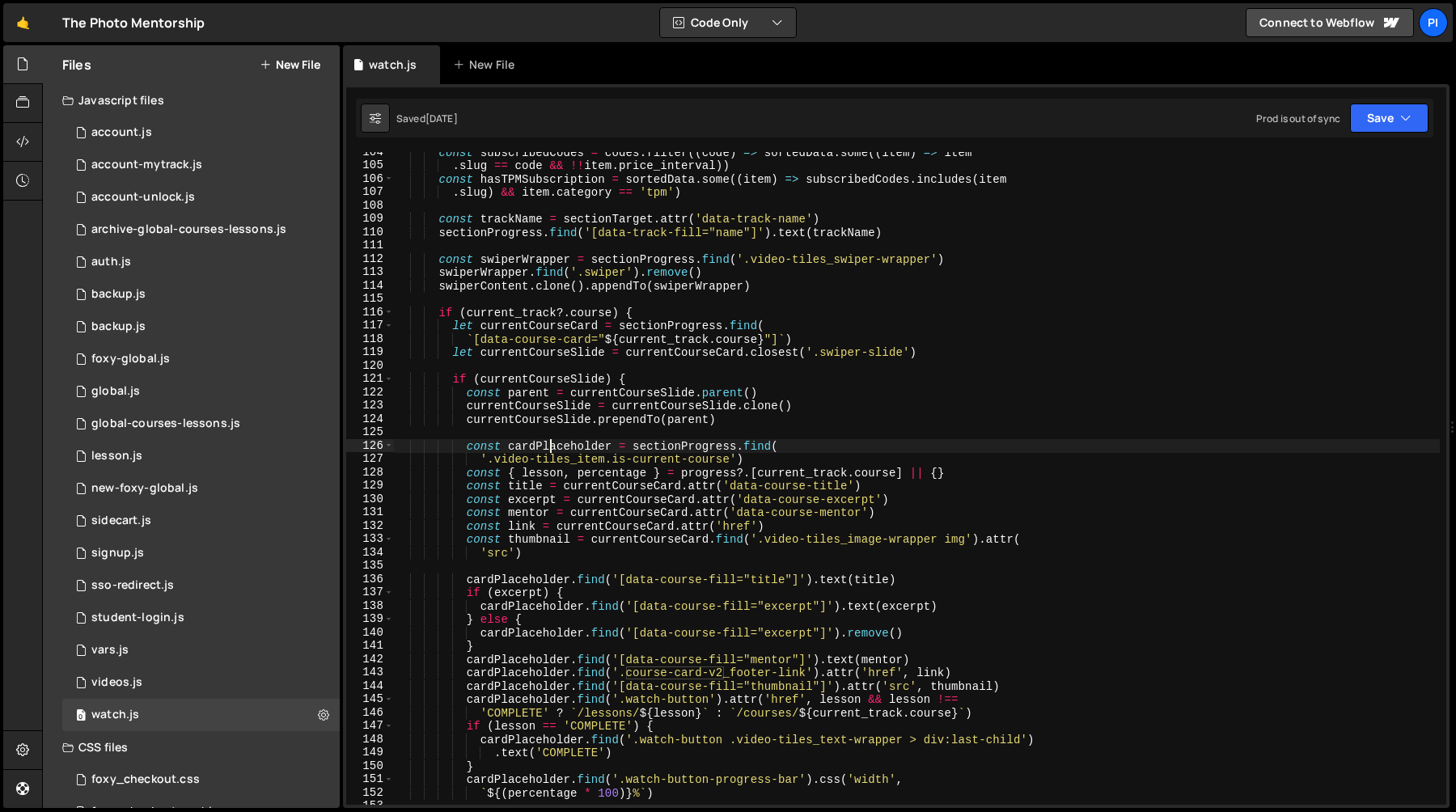
click at [654, 477] on div "const subscribedCodes = codes . filter (( code ) => sortedData . some (( item )…" at bounding box center [917, 485] width 1046 height 680
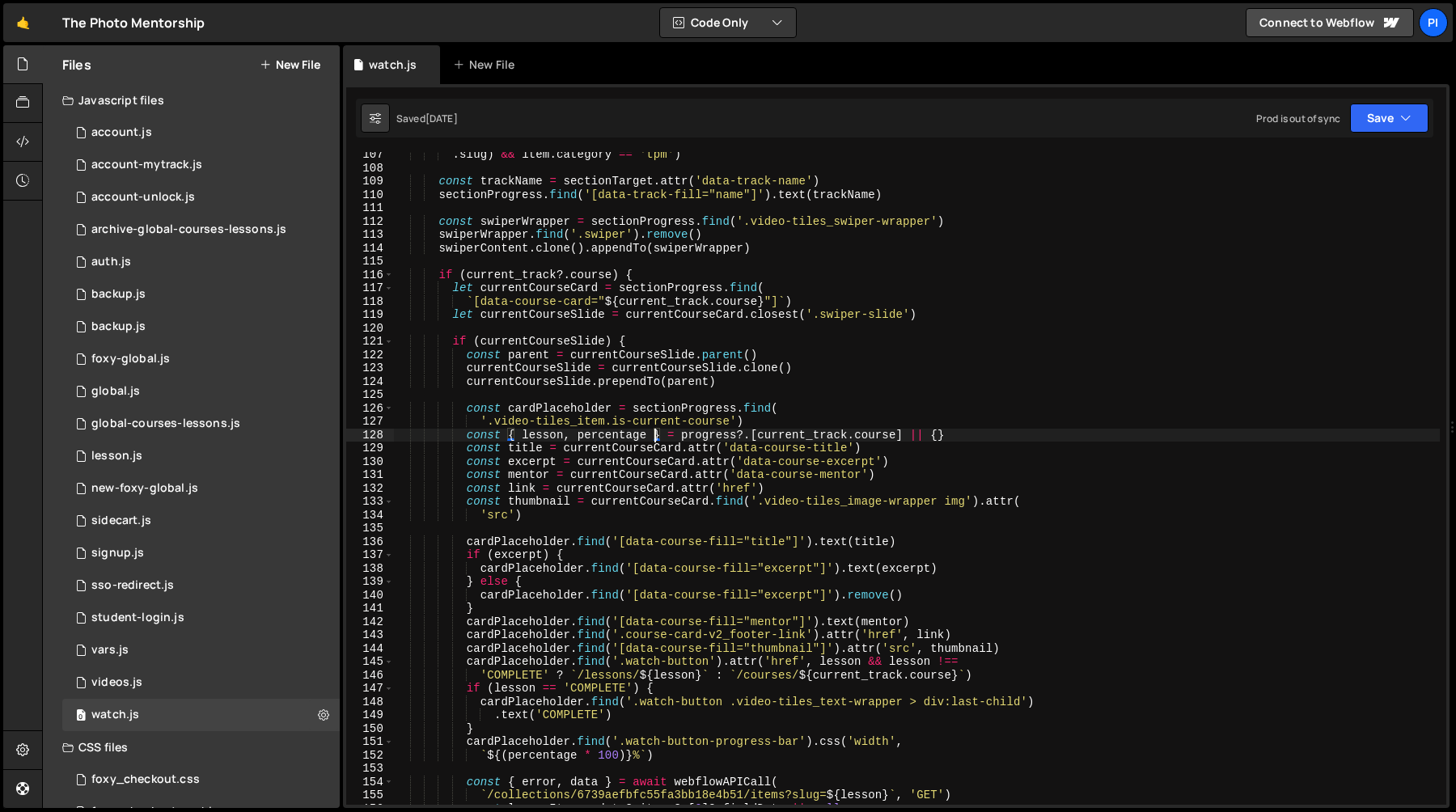
scroll to position [1545, 0]
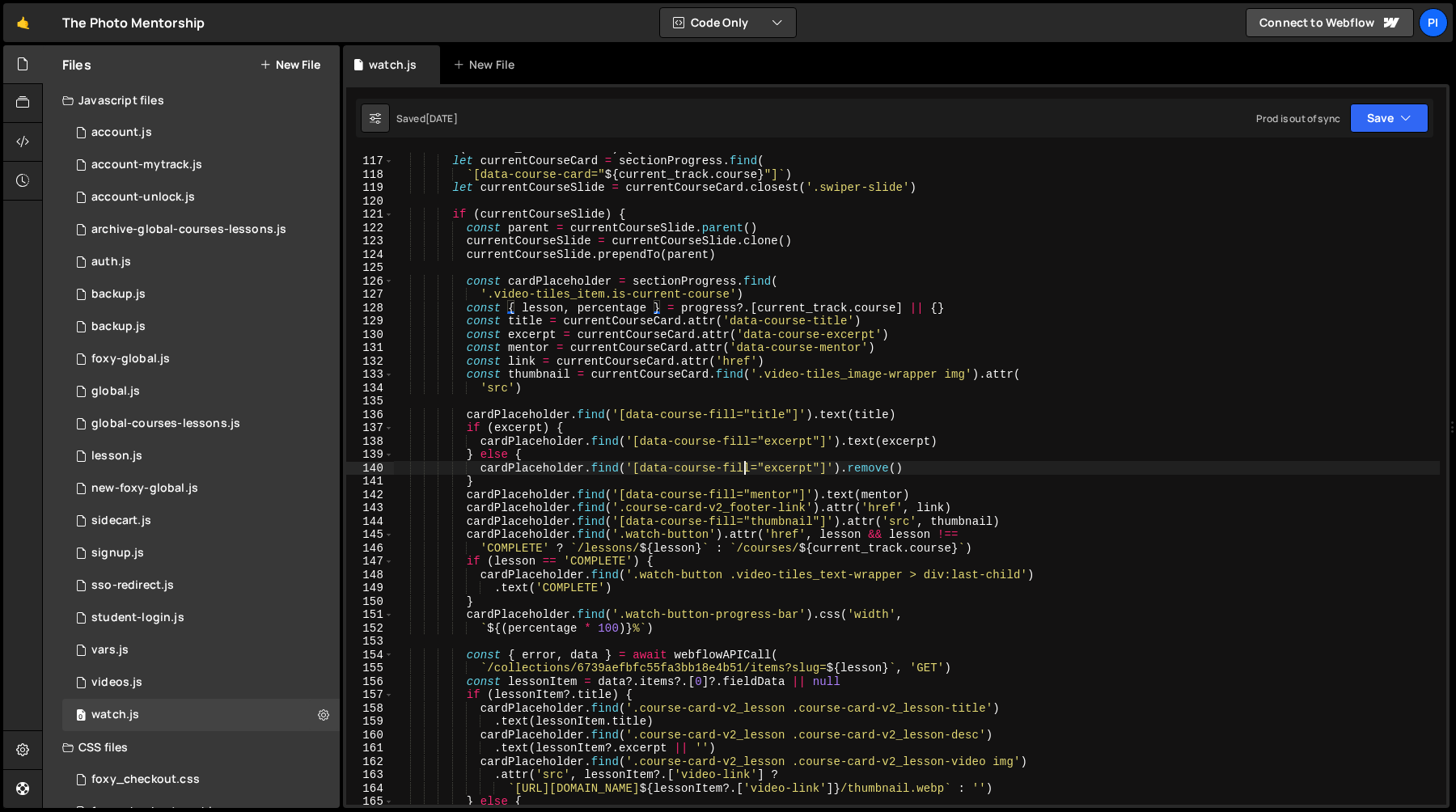
click at [745, 474] on div "if ( current_track ?. course ) { let currentCourseCard = sectionProgress . find…" at bounding box center [917, 480] width 1046 height 680
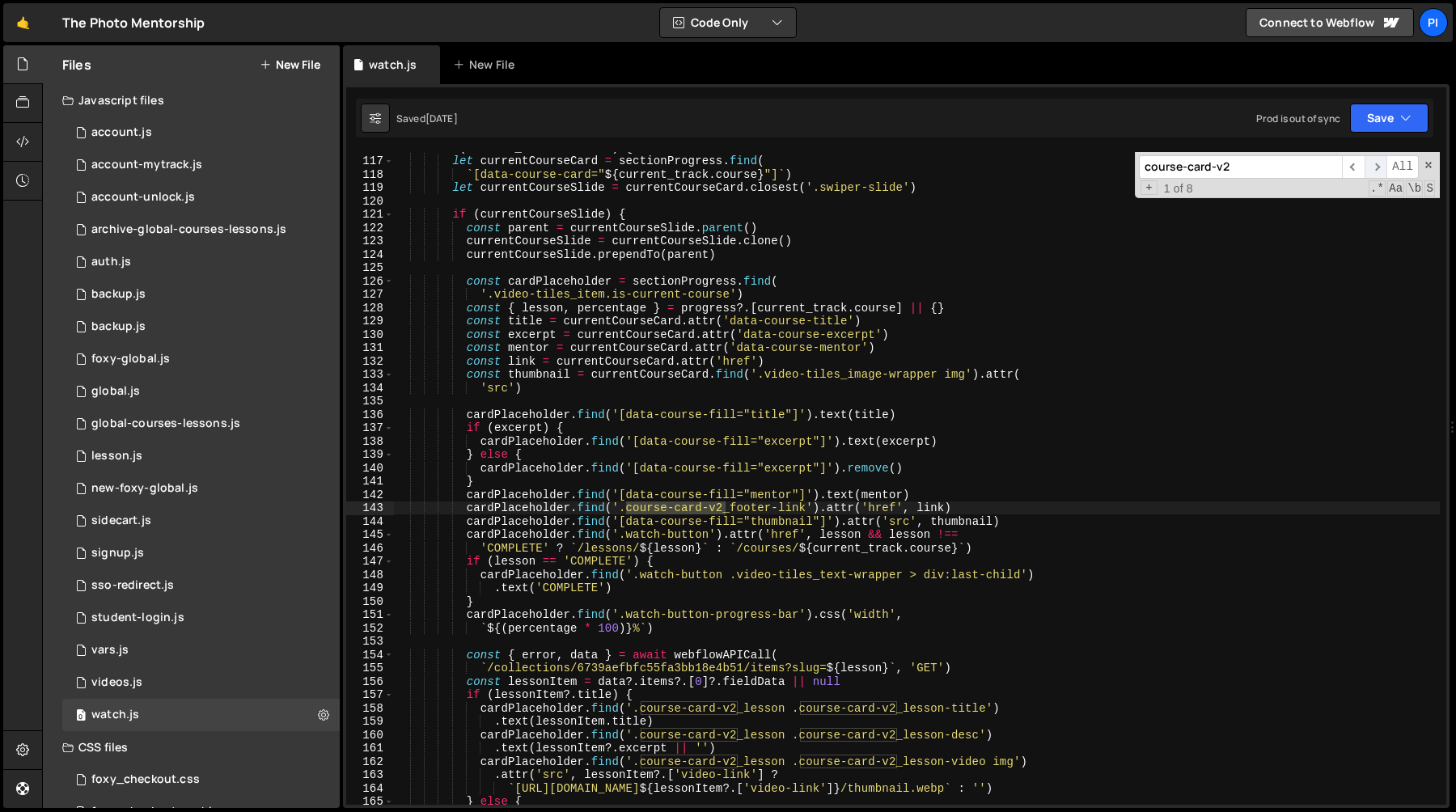
click at [1375, 166] on span "​" at bounding box center [1376, 166] width 22 height 23
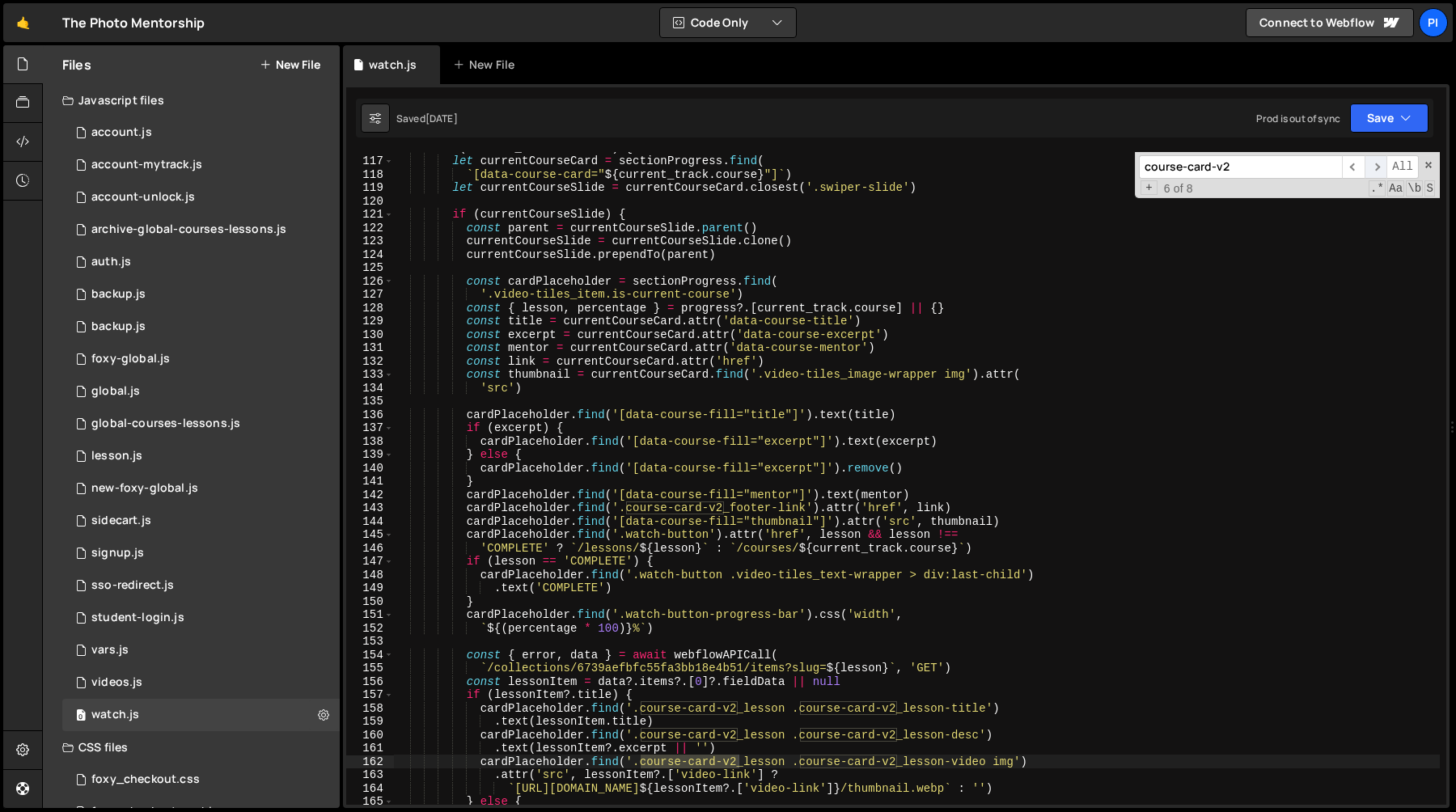
click at [1375, 166] on span "​" at bounding box center [1376, 166] width 22 height 23
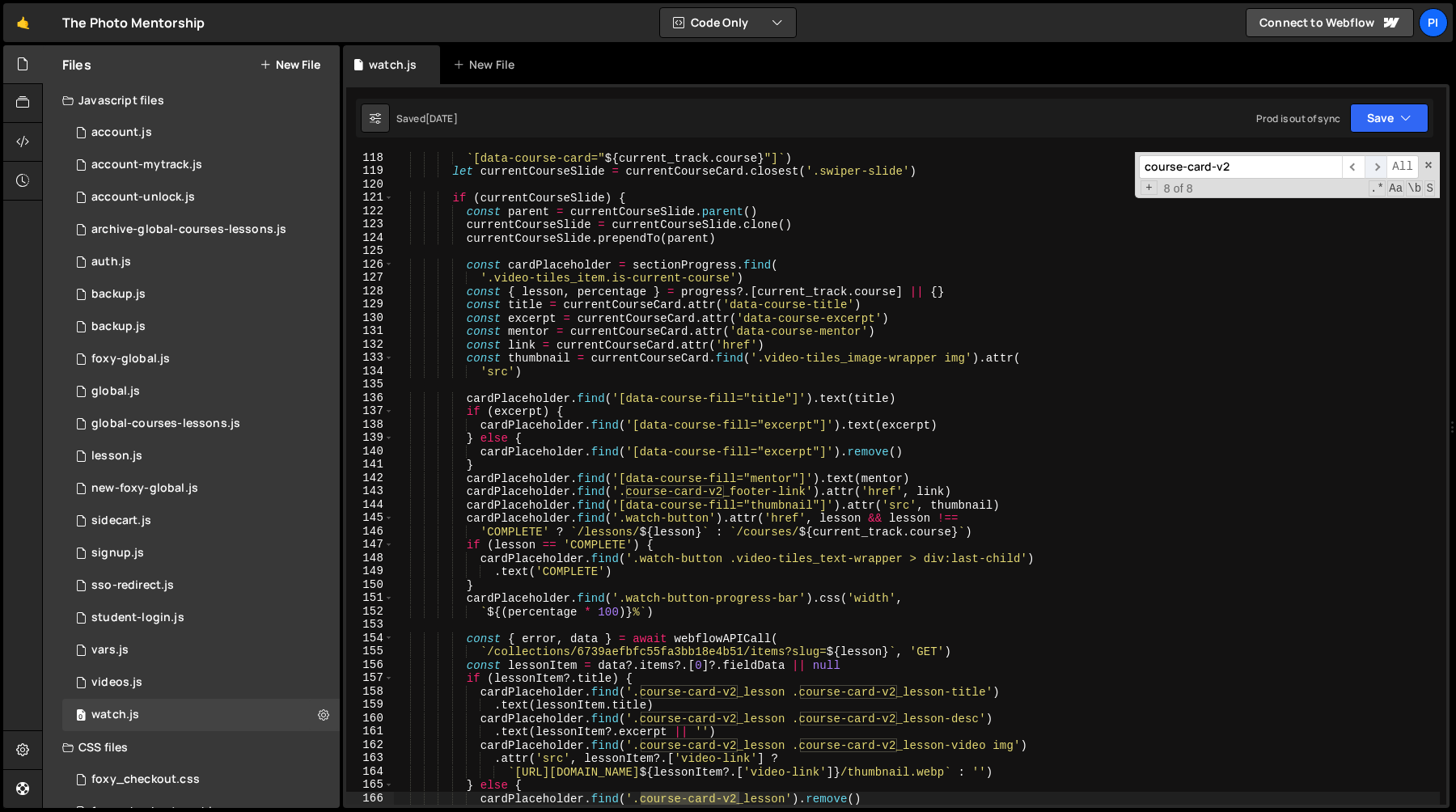
scroll to position [1563, 0]
click at [1375, 166] on span "​" at bounding box center [1376, 166] width 22 height 23
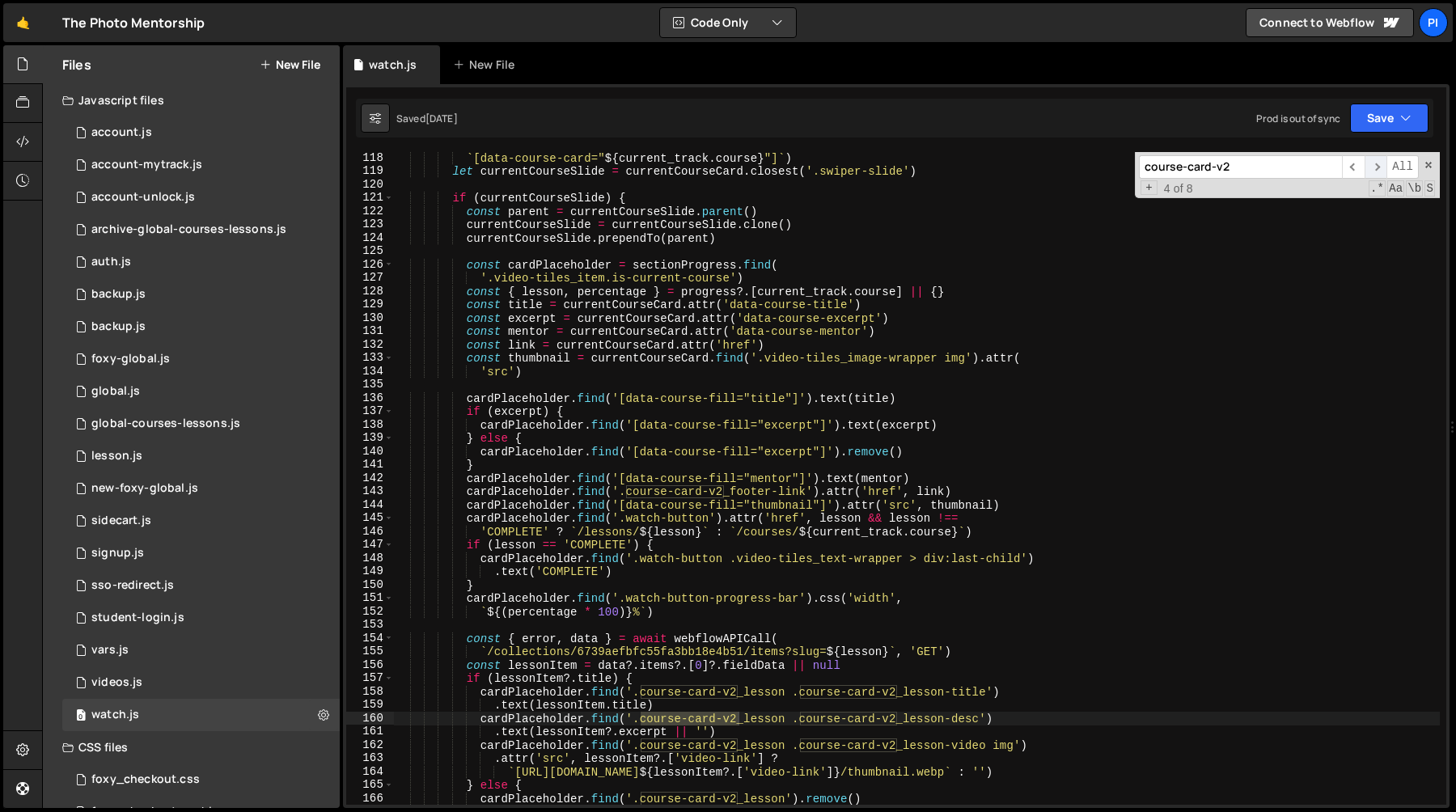
click at [1375, 166] on span "​" at bounding box center [1376, 166] width 22 height 23
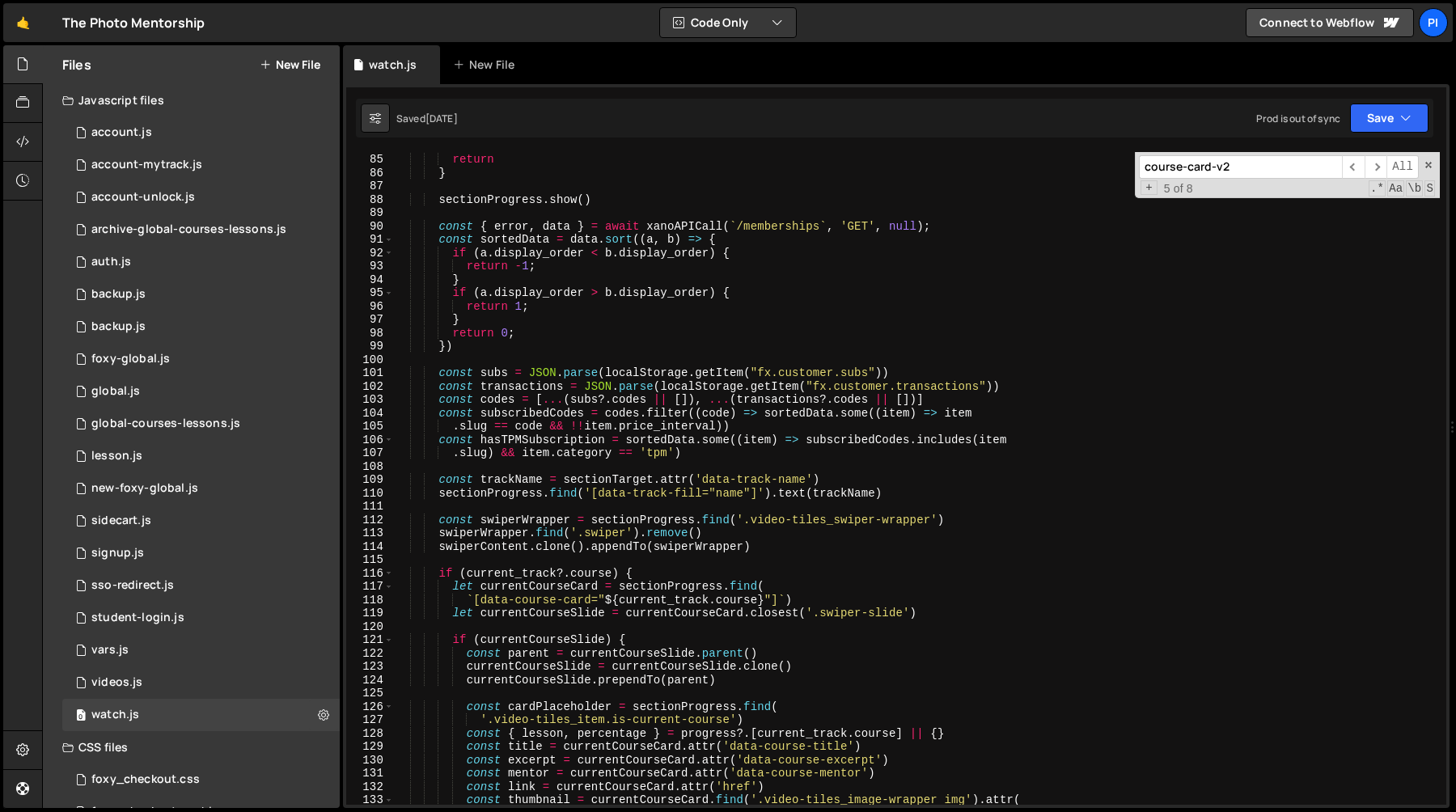
scroll to position [1116, 0]
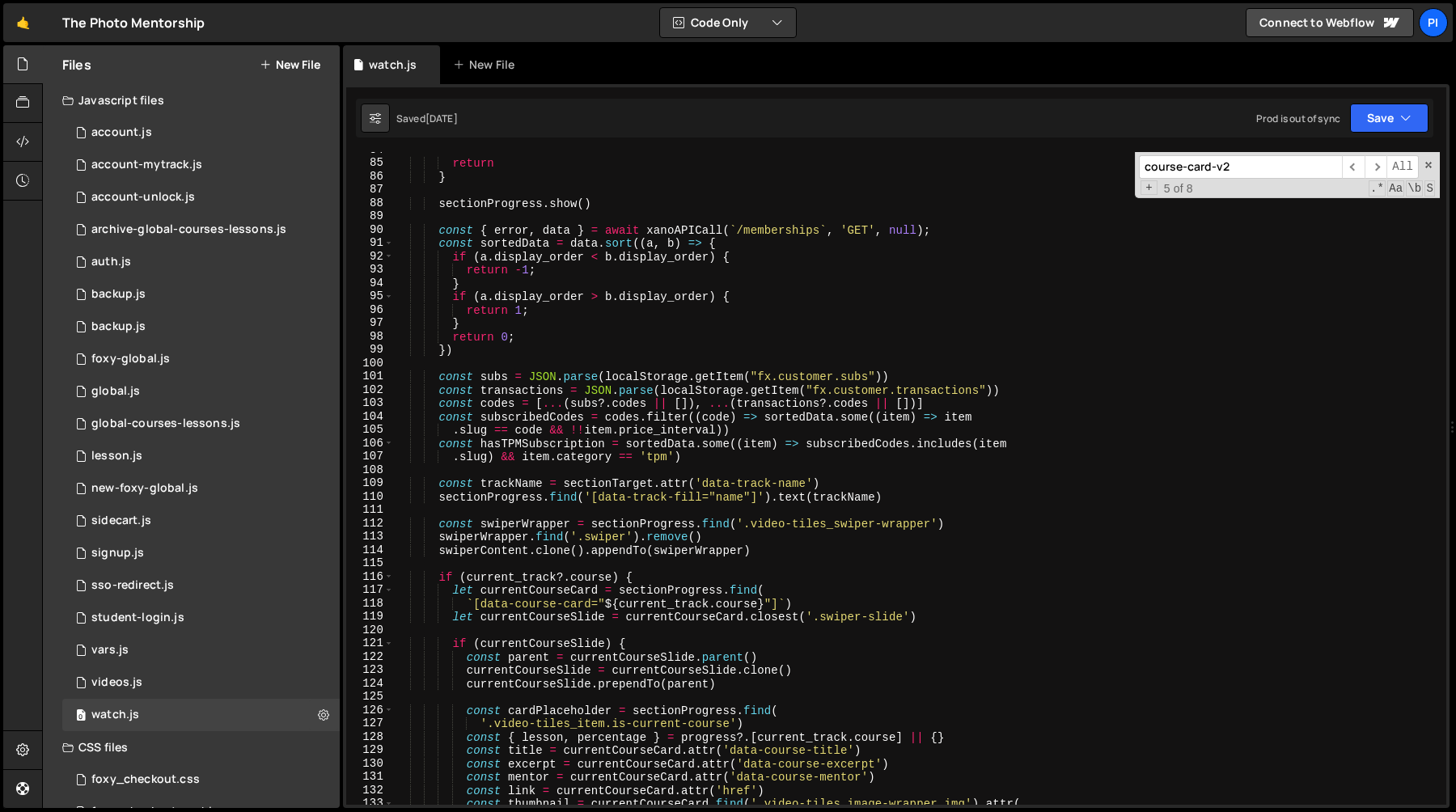
click at [639, 529] on div "return } sectionProgress . show ( ) const { error , data } = await xanoAPICall …" at bounding box center [917, 483] width 1046 height 680
click at [606, 371] on div "return } sectionProgress . show ( ) const { error , data } = await xanoAPICall …" at bounding box center [917, 483] width 1046 height 680
type textarea "const subs = JSON.parse(localStorage.getItem("fx.customer.subs"))"
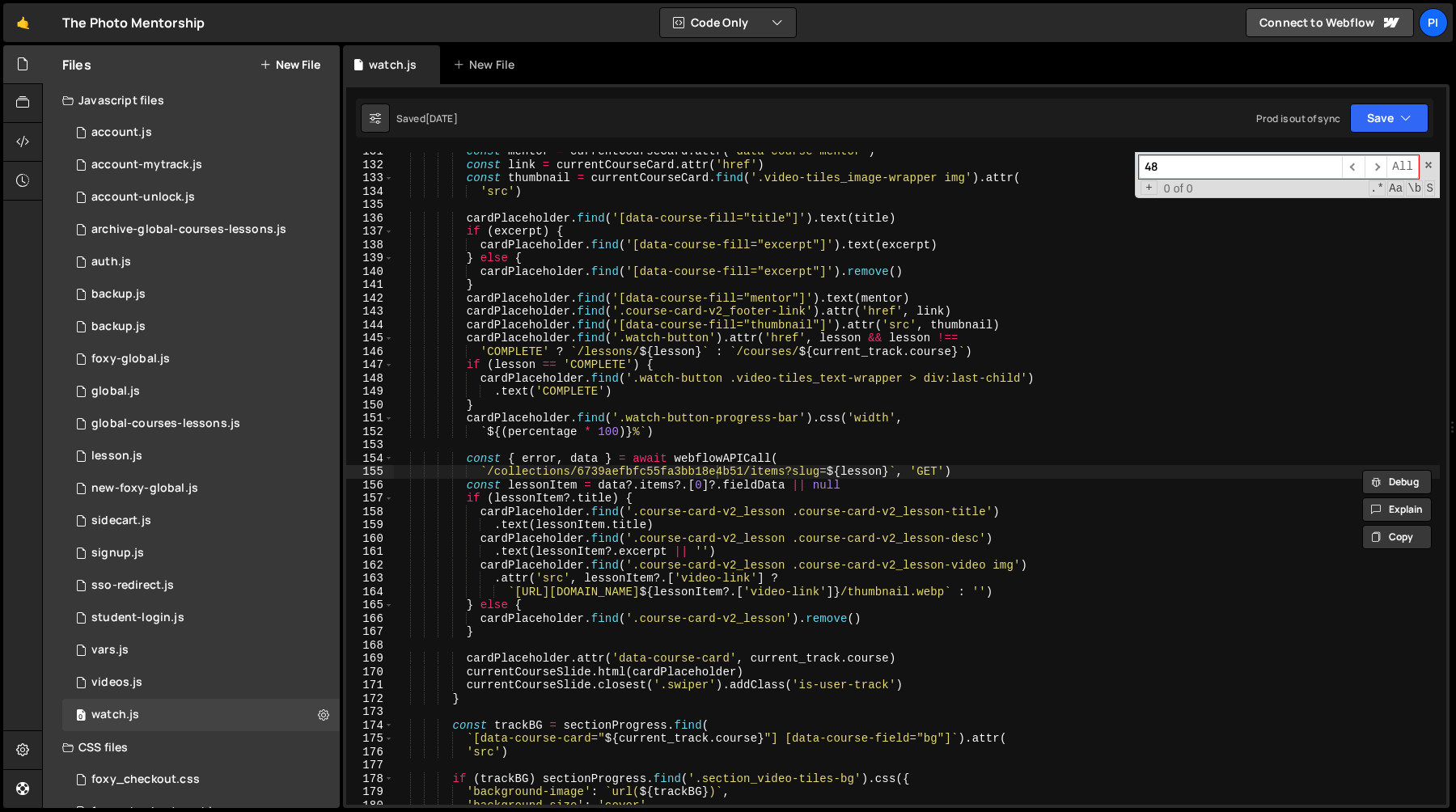
type input "48"
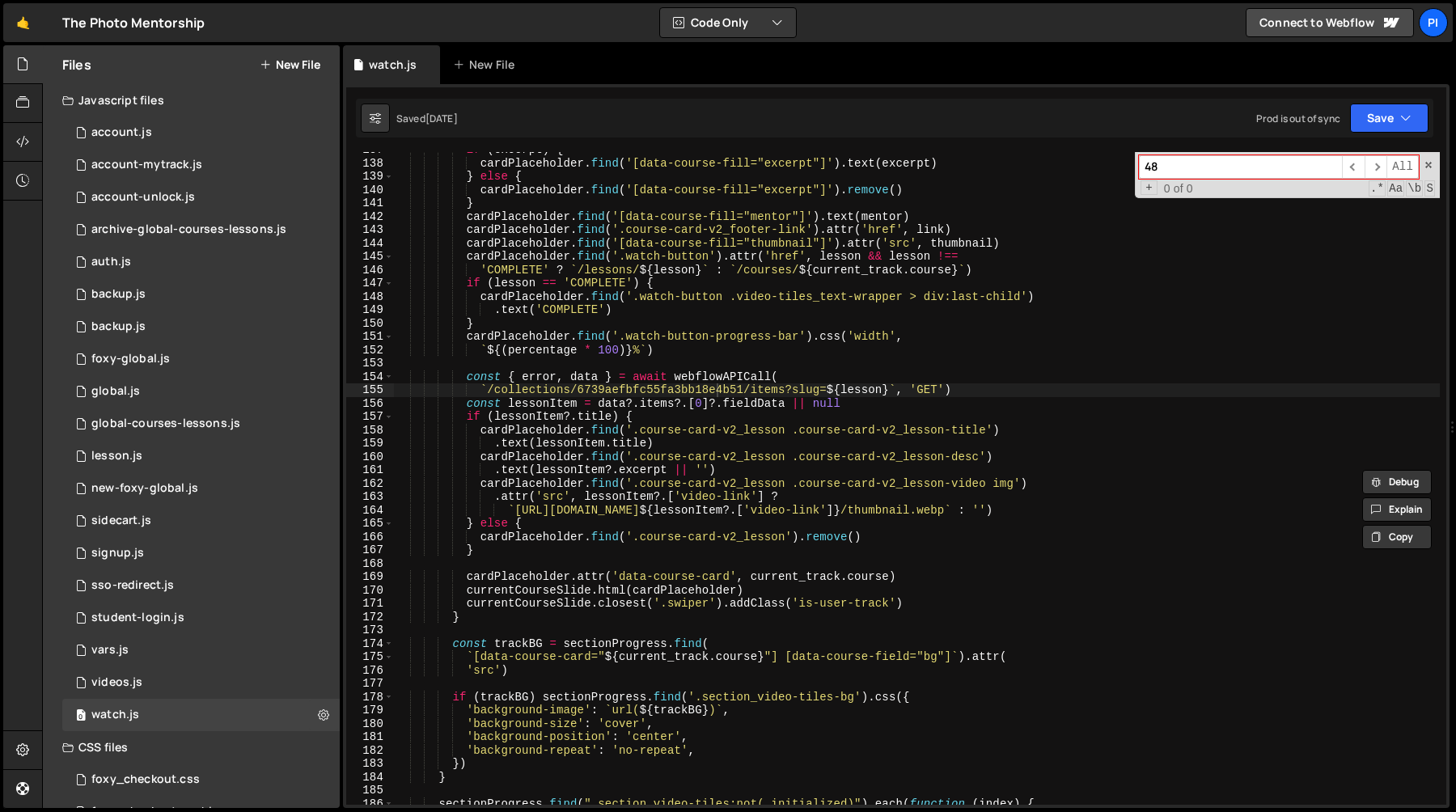
scroll to position [1825, 0]
click at [1010, 480] on div "if ( excerpt ) { cardPlaceholder . find ( '[data-course-fill="excerpt"]' ) . te…" at bounding box center [917, 481] width 1046 height 680
paste textarea "hide-mobile-landscape"
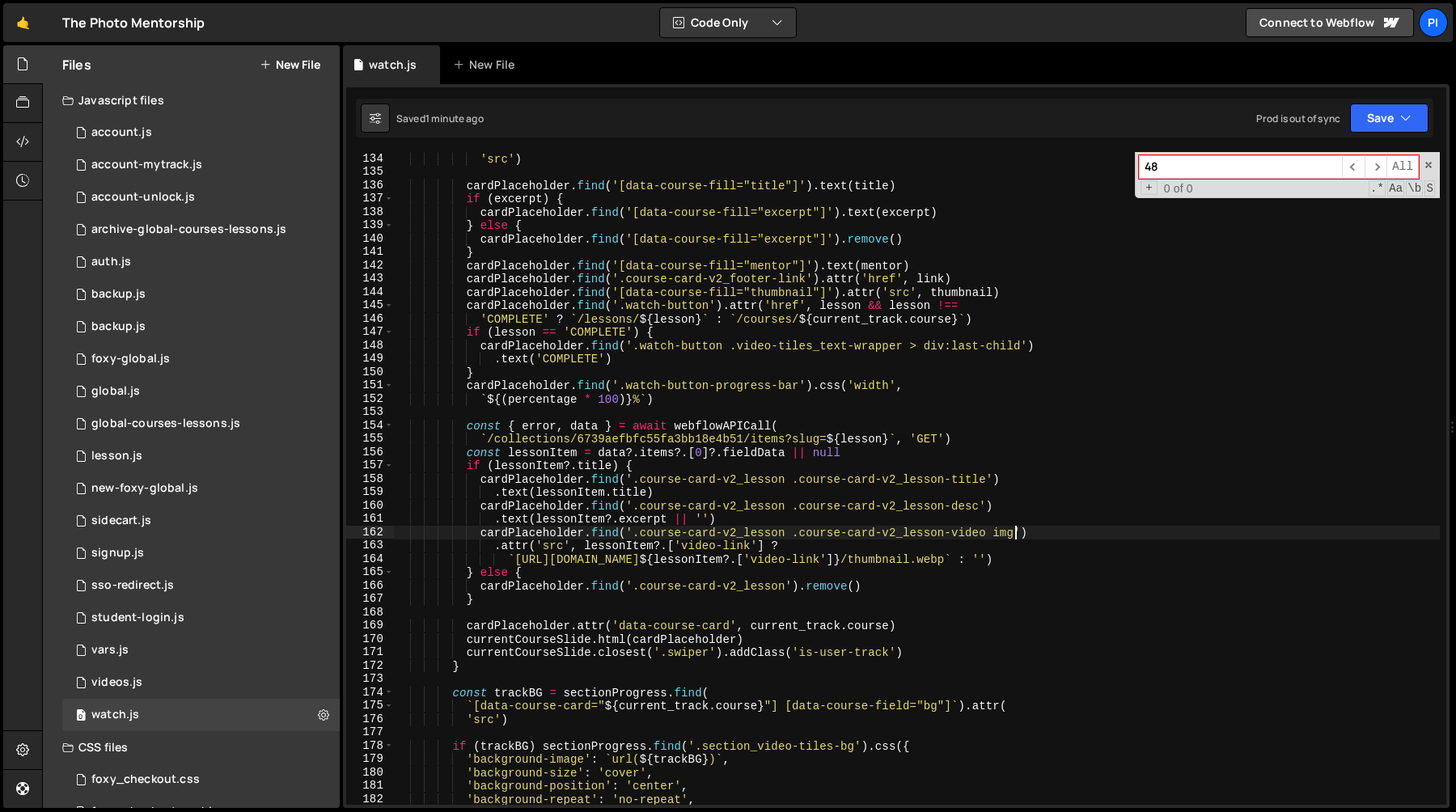
scroll to position [1730, 0]
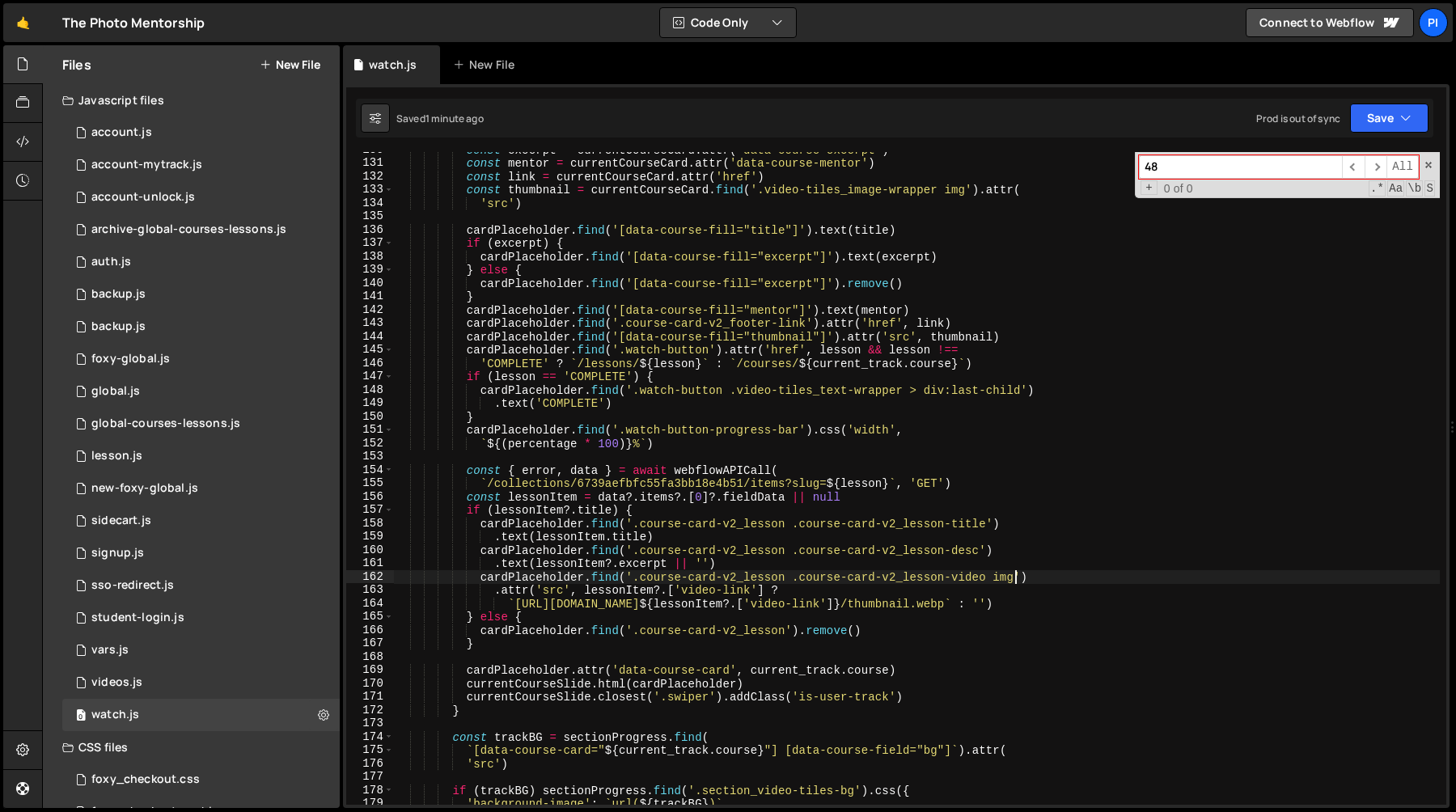
click at [1049, 346] on div "const excerpt = currentCourseCard . attr ( 'data-course-excerpt' ) const mentor…" at bounding box center [917, 483] width 1046 height 680
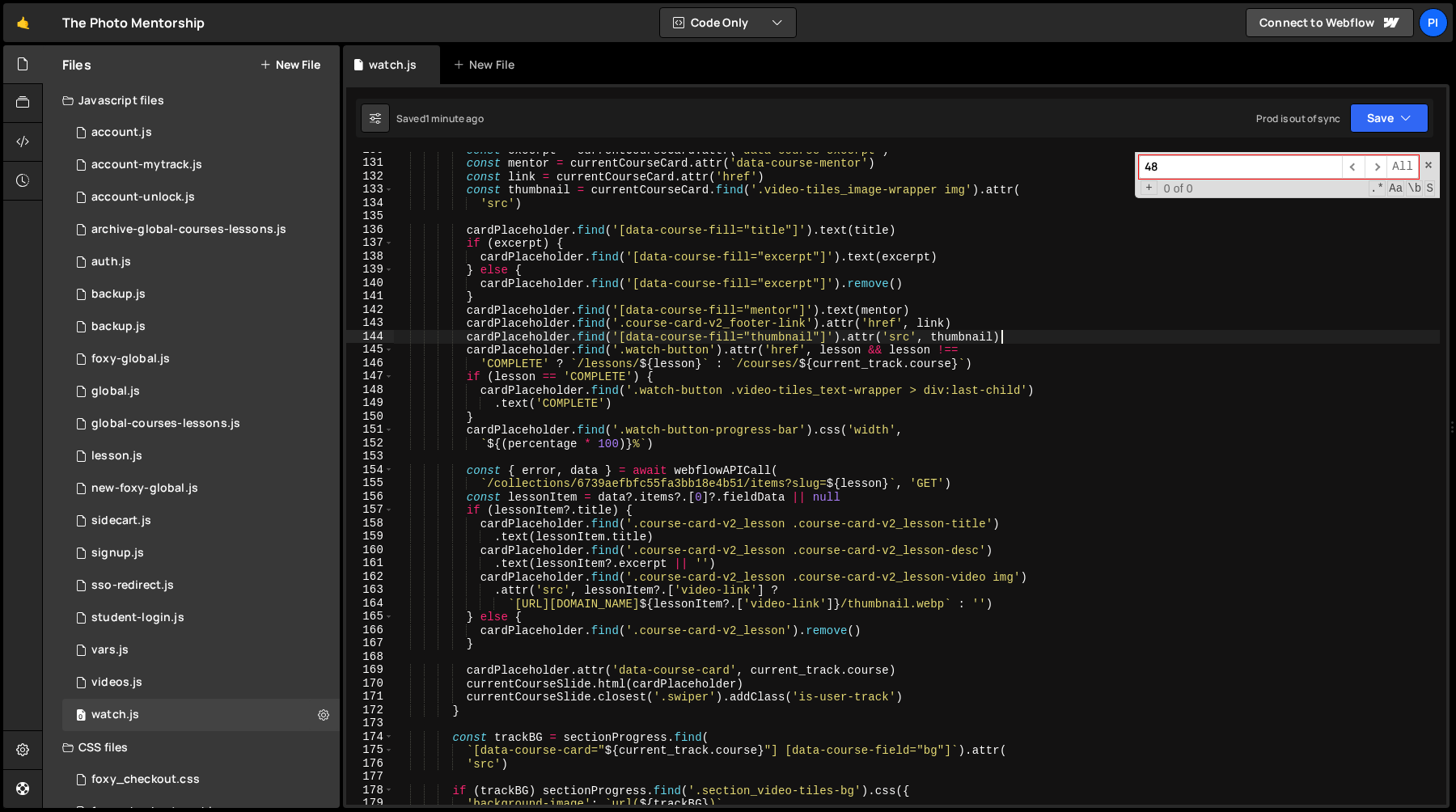
click at [1038, 336] on div "const excerpt = currentCourseCard . attr ( 'data-course-excerpt' ) const mentor…" at bounding box center [917, 483] width 1046 height 680
click at [1019, 321] on div "const excerpt = currentCourseCard . attr ( 'data-course-excerpt' ) const mentor…" at bounding box center [917, 483] width 1046 height 680
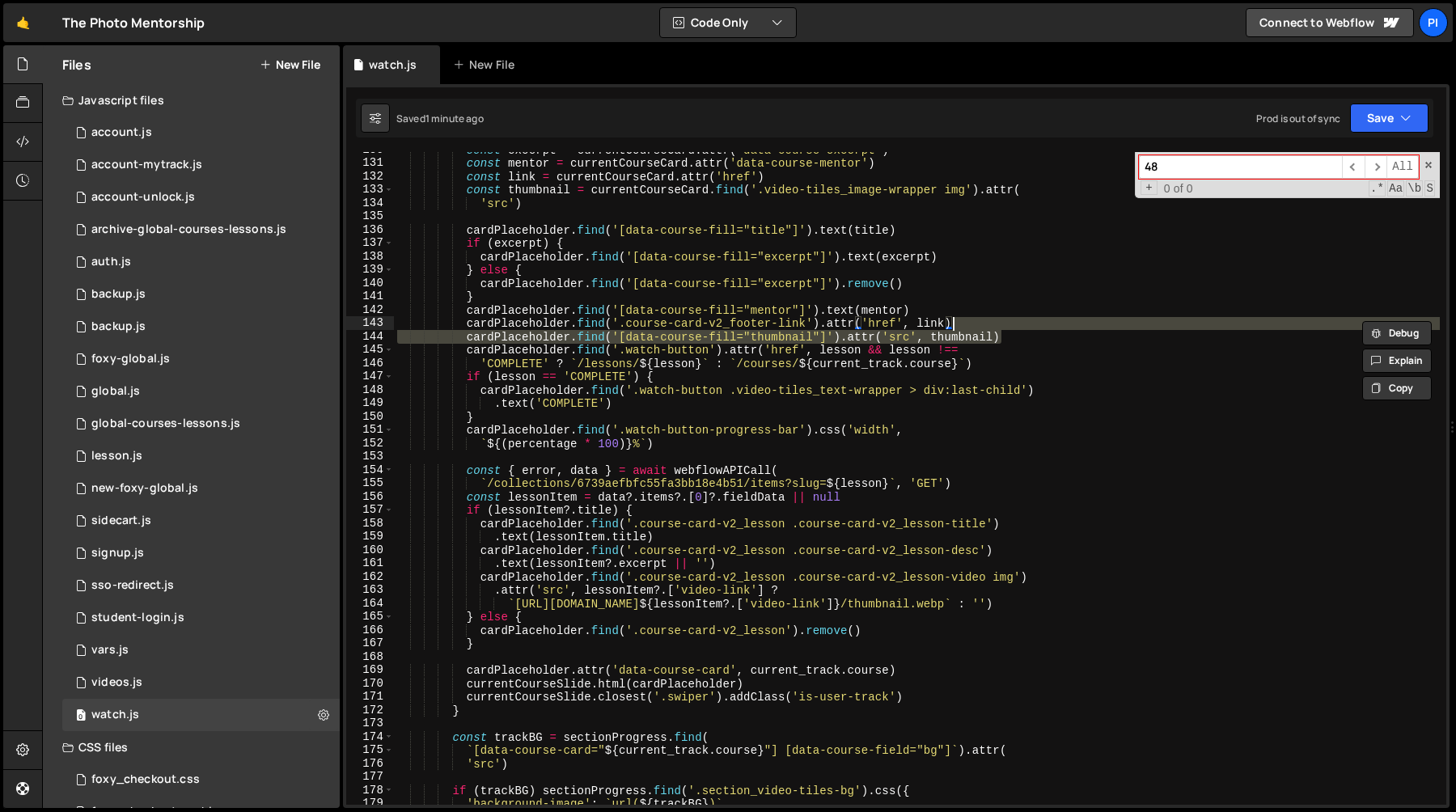
click at [1032, 337] on div "const excerpt = currentCourseCard . attr ( 'data-course-excerpt' ) const mentor…" at bounding box center [917, 478] width 1046 height 653
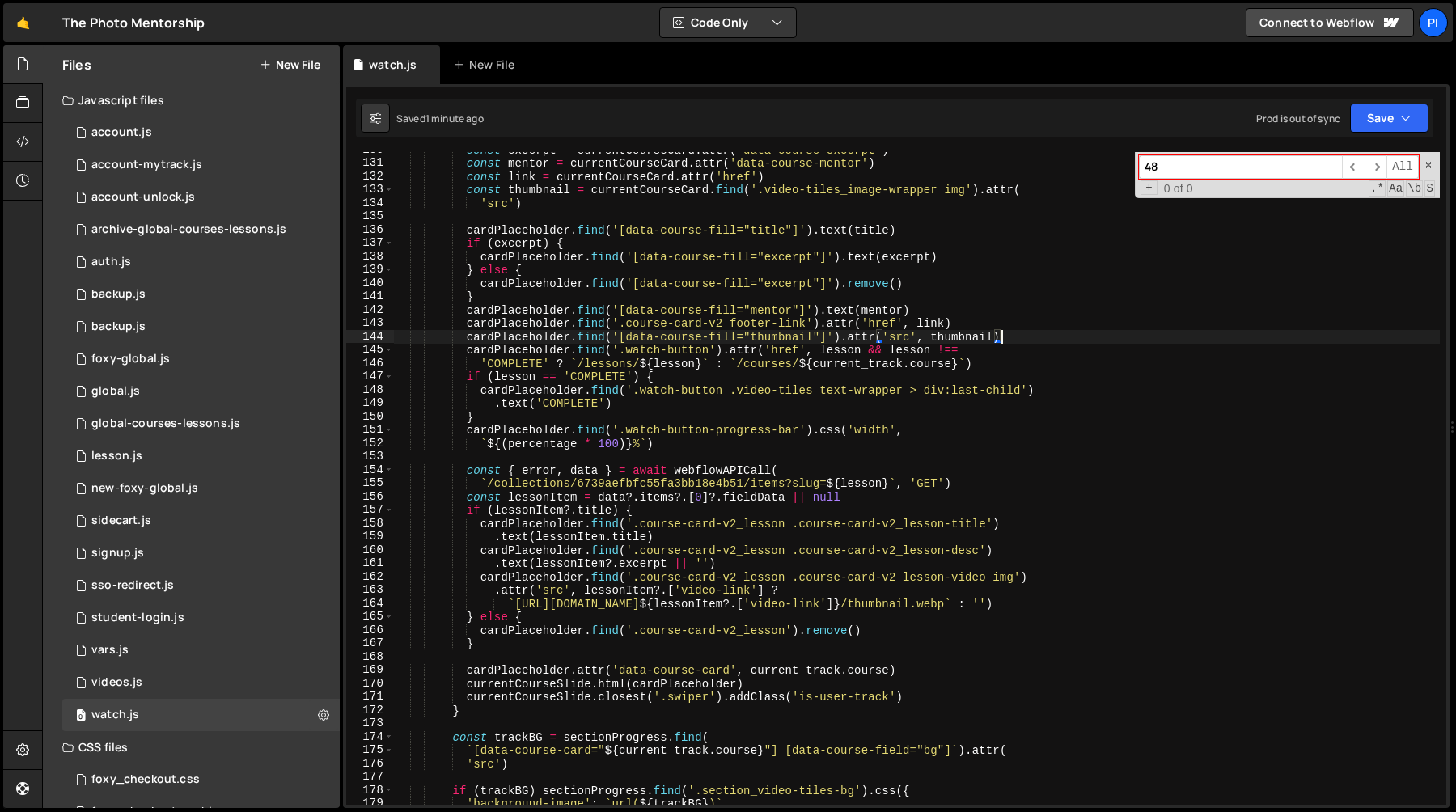
paste textarea ".watch-button').attr('href', lesson && lesson !=="
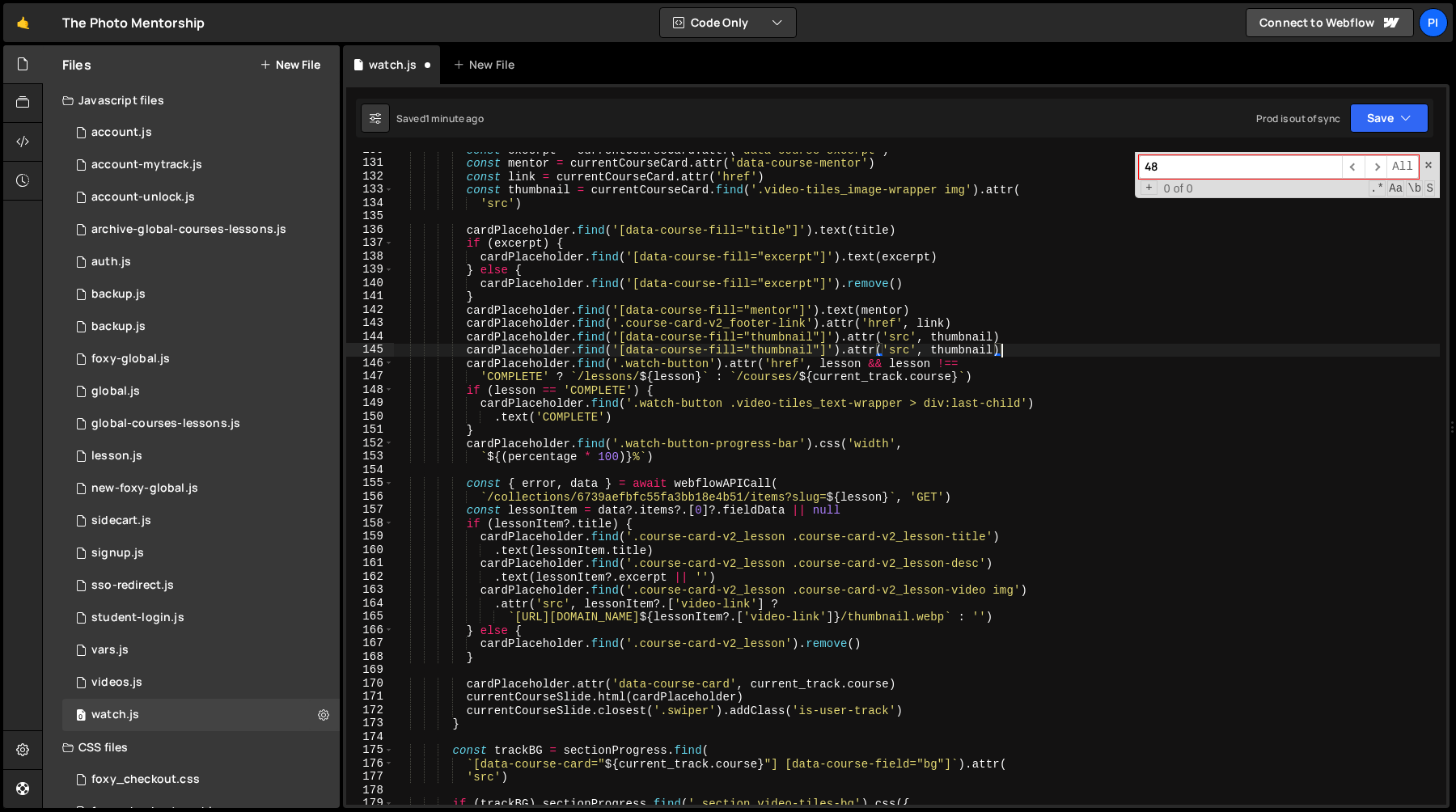
click at [750, 357] on div "const excerpt = currentCourseCard . attr ( 'data-course-excerpt' ) const mentor…" at bounding box center [917, 483] width 1046 height 680
click at [750, 350] on div "const excerpt = currentCourseCard . attr ( 'data-course-excerpt' ) const mentor…" at bounding box center [917, 483] width 1046 height 680
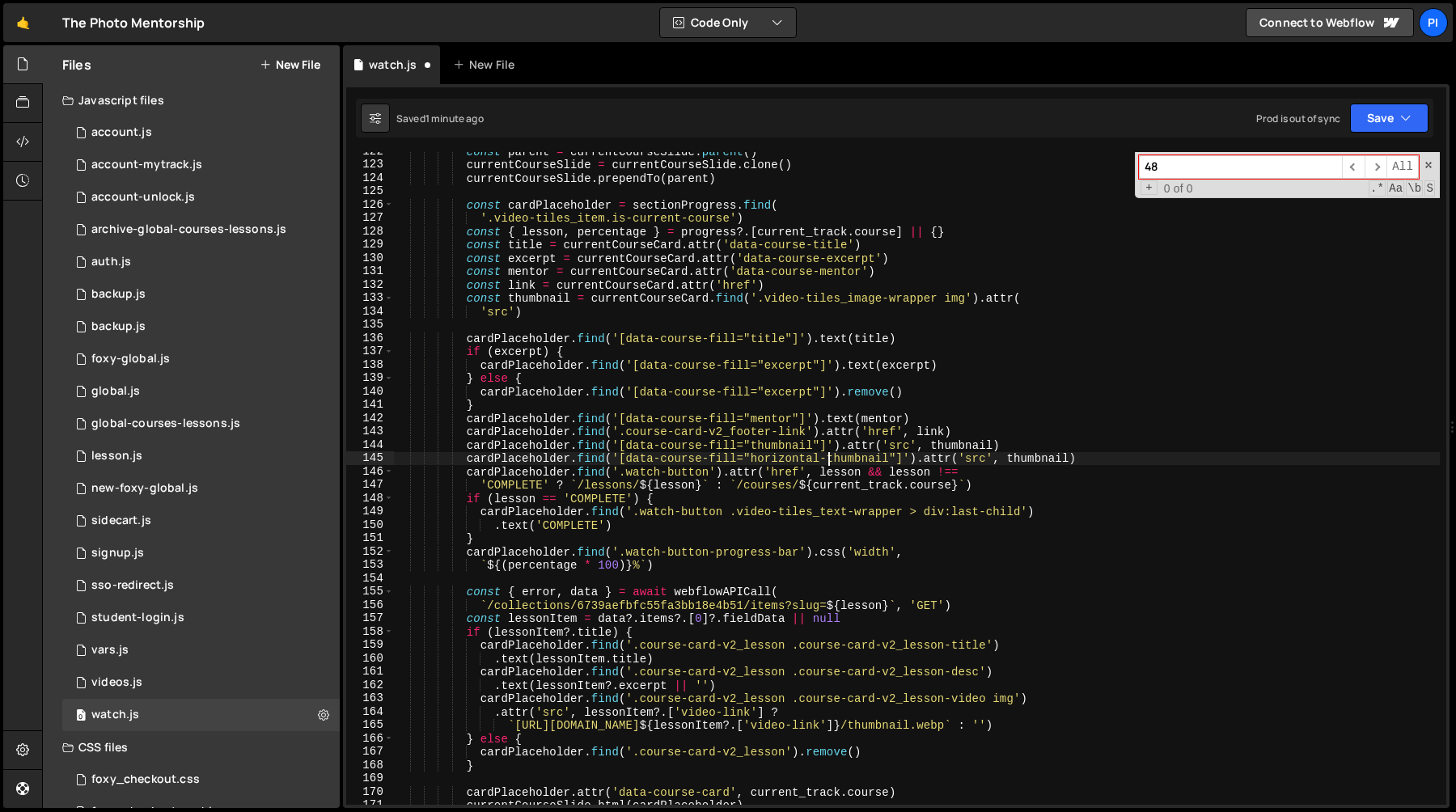
scroll to position [1622, 0]
click at [1047, 459] on div "const parent = currentCourseSlide . parent ( ) currentCourseSlide = currentCour…" at bounding box center [917, 485] width 1046 height 680
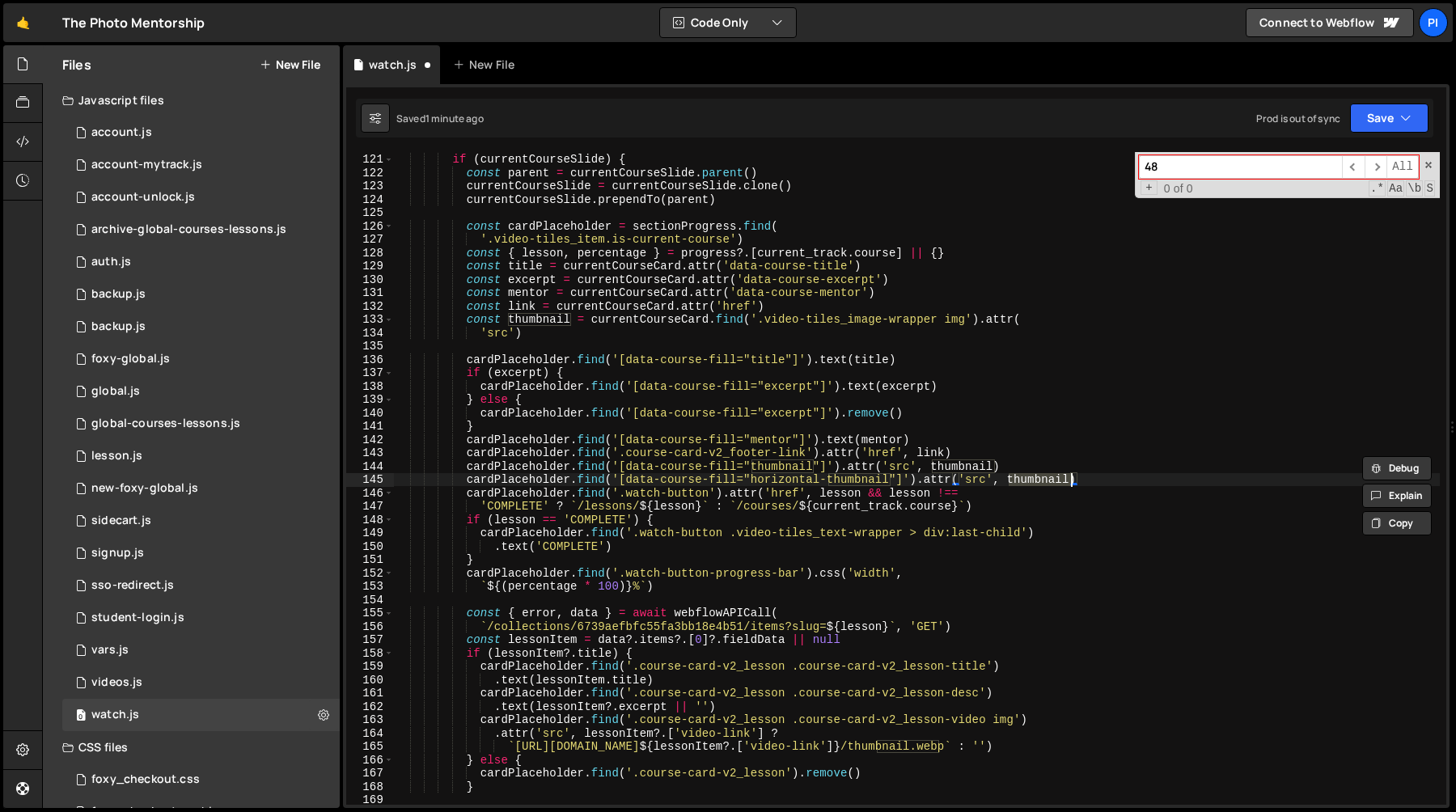
scroll to position [1601, 0]
click at [539, 337] on div "if ( currentCourseSlide ) { const parent = currentCourseSlide . parent ( ) curr…" at bounding box center [917, 478] width 1046 height 680
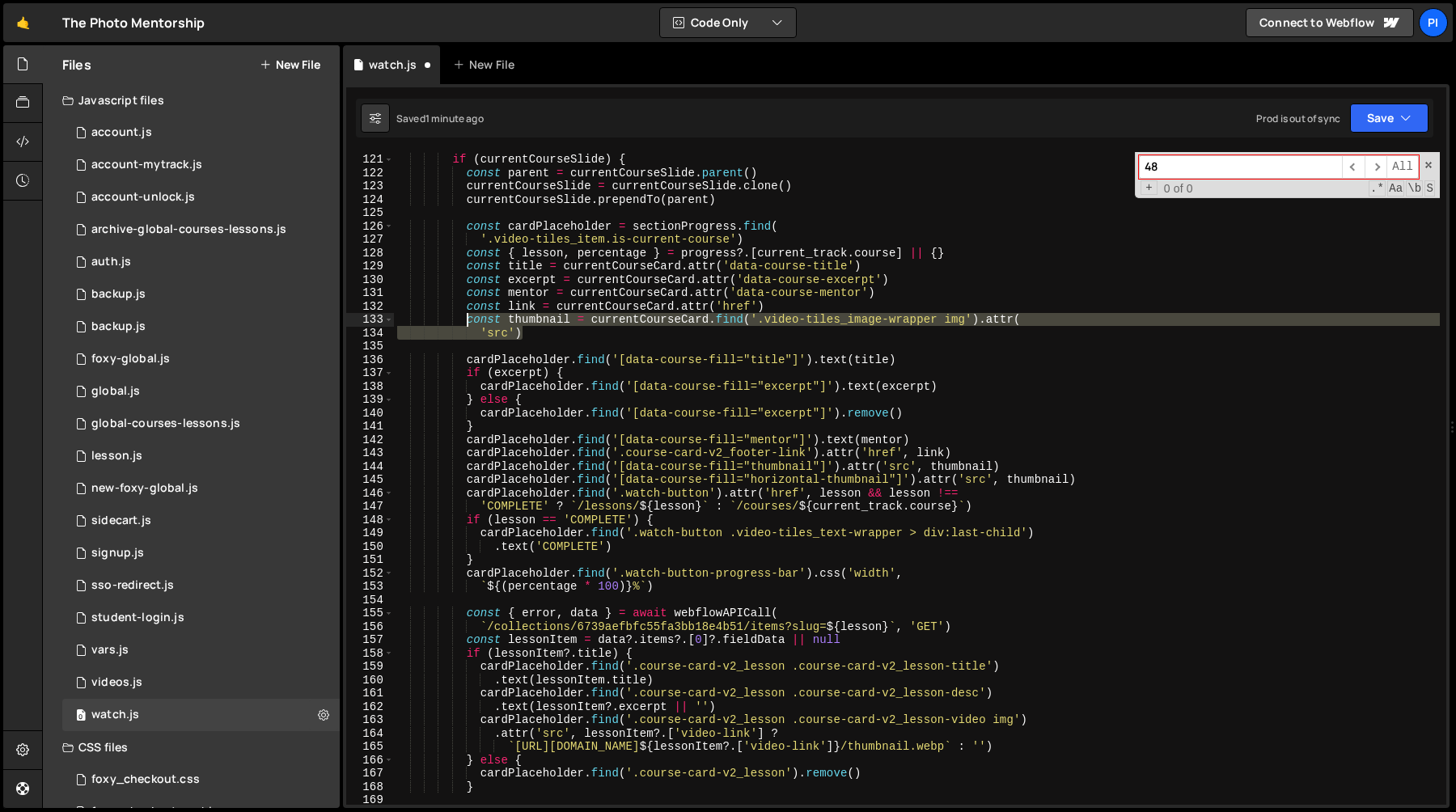
click at [468, 319] on div "if ( currentCourseSlide ) { const parent = currentCourseSlide . parent ( ) curr…" at bounding box center [917, 478] width 1046 height 680
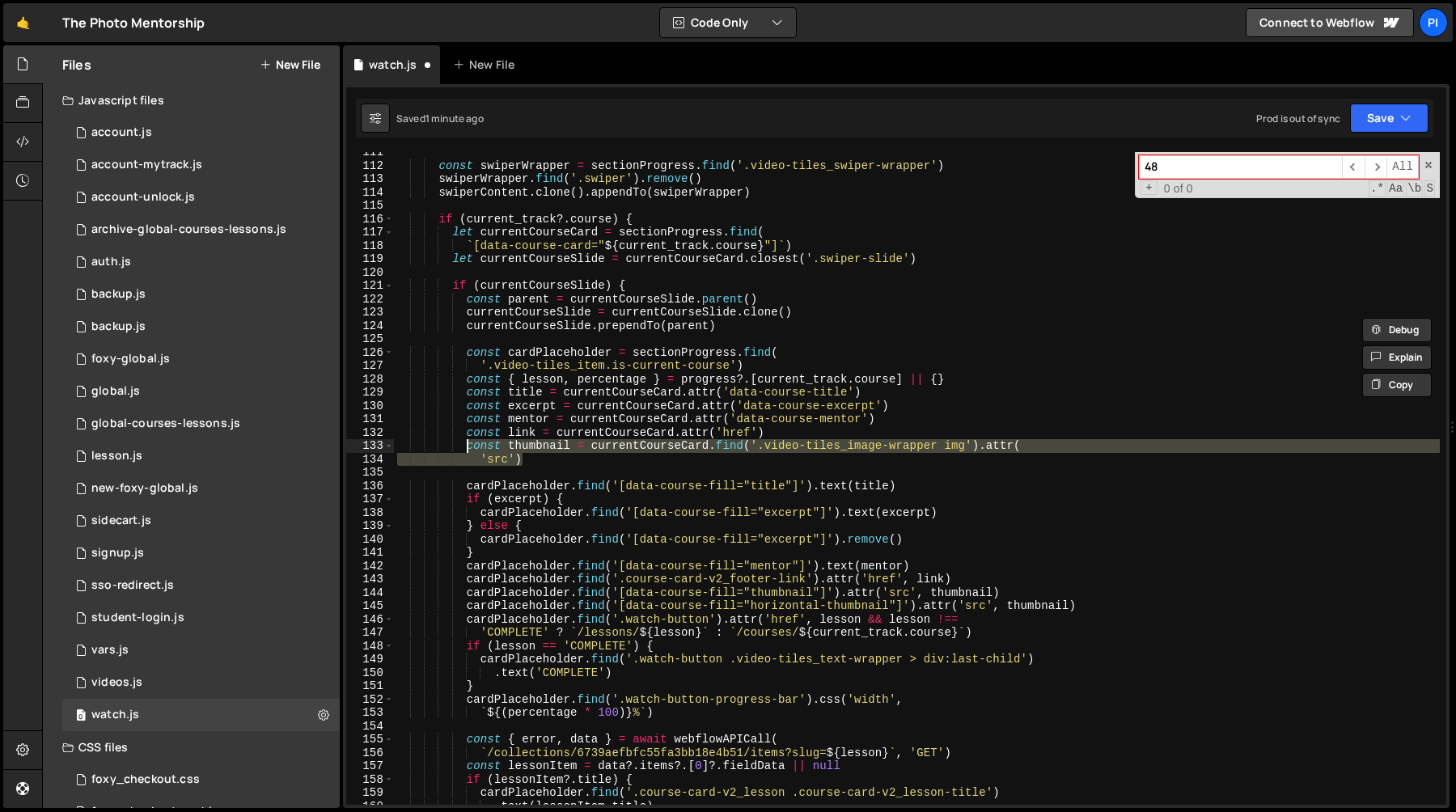
scroll to position [1474, 0]
click at [662, 451] on div "const swiperWrapper = sectionProgress . find ( '.video-tiles_swiper-wrapper' ) …" at bounding box center [917, 478] width 1046 height 653
click at [662, 451] on div "const swiperWrapper = sectionProgress . find ( '.video-tiles_swiper-wrapper' ) …" at bounding box center [917, 486] width 1046 height 680
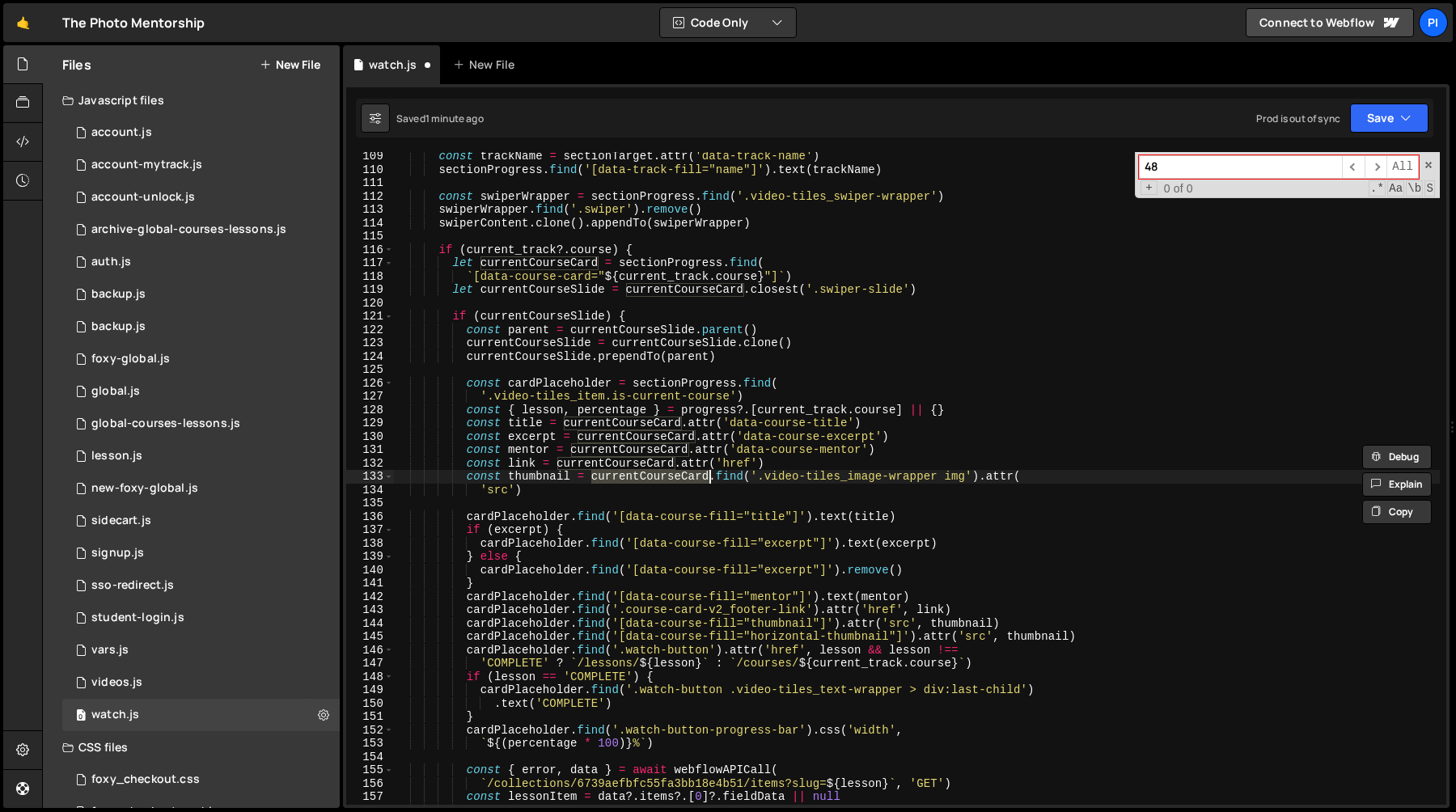
scroll to position [1443, 0]
click at [526, 486] on div "const trackName = sectionTarget . attr ( 'data-track-name' ) sectionProgress . …" at bounding box center [917, 490] width 1046 height 680
click at [468, 481] on div "const trackName = sectionTarget . attr ( 'data-track-name' ) sectionProgress . …" at bounding box center [917, 490] width 1046 height 680
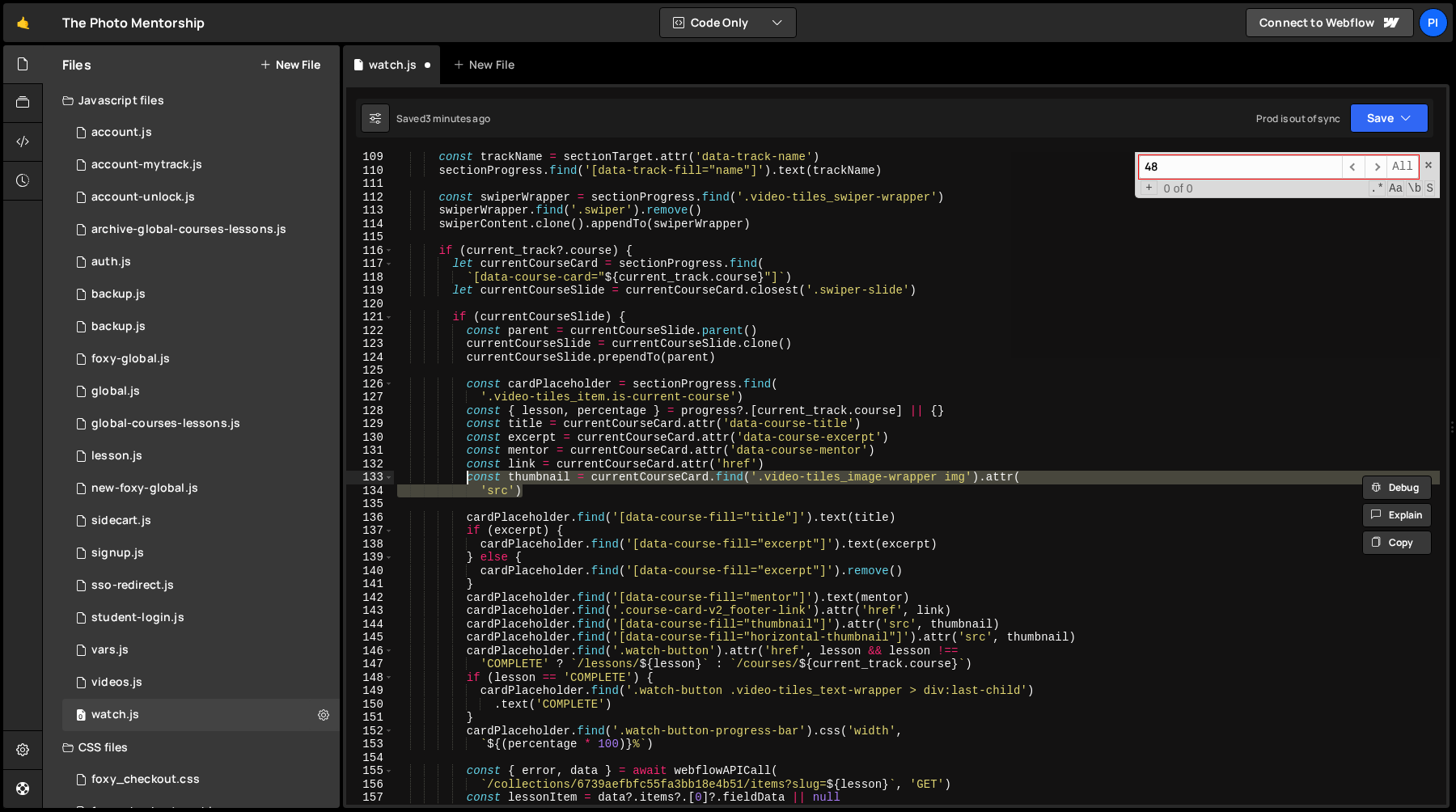
click at [550, 487] on div "const trackName = sectionTarget . attr ( 'data-track-name' ) sectionProgress . …" at bounding box center [917, 478] width 1046 height 653
type textarea "'src')"
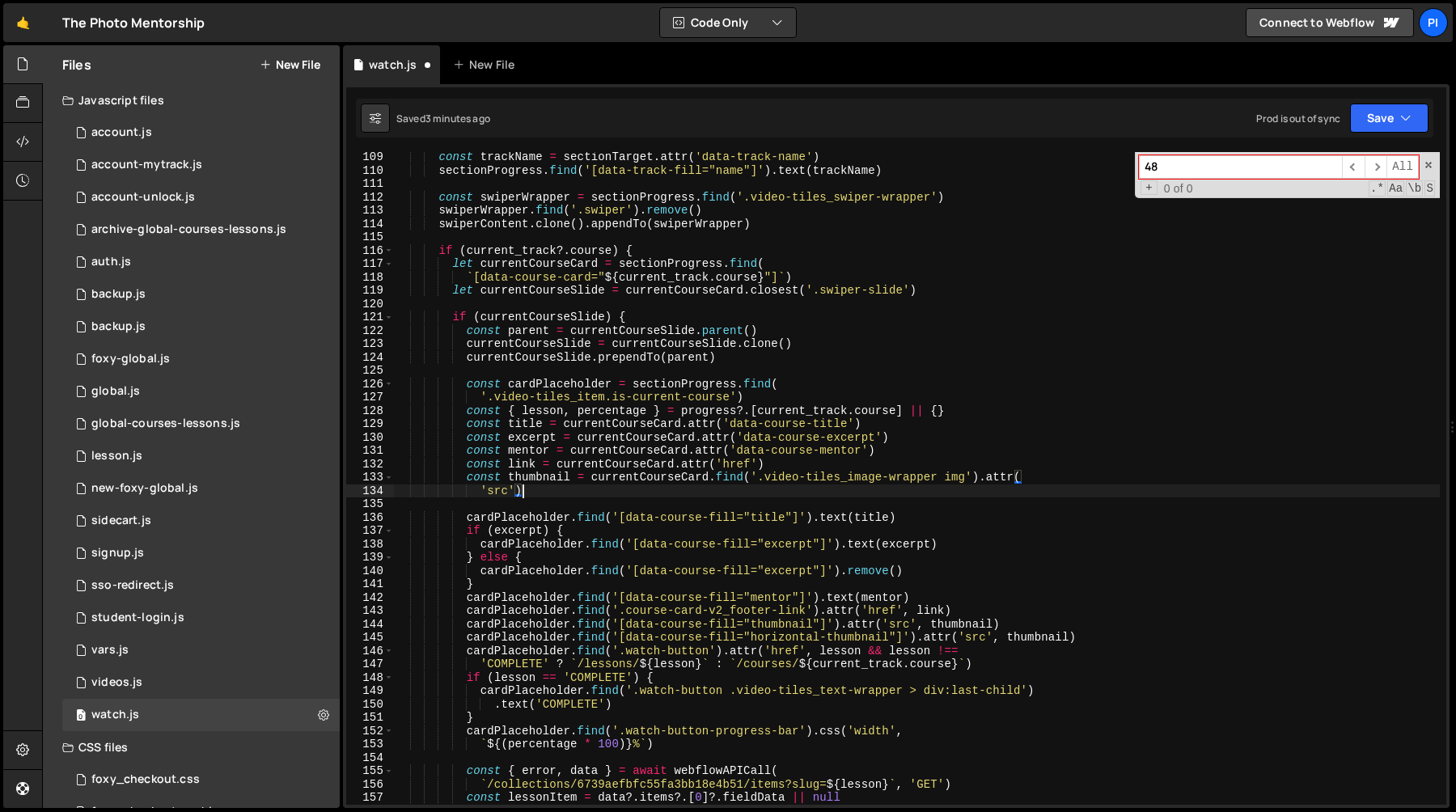
scroll to position [0, 5]
paste textarea "'src')"
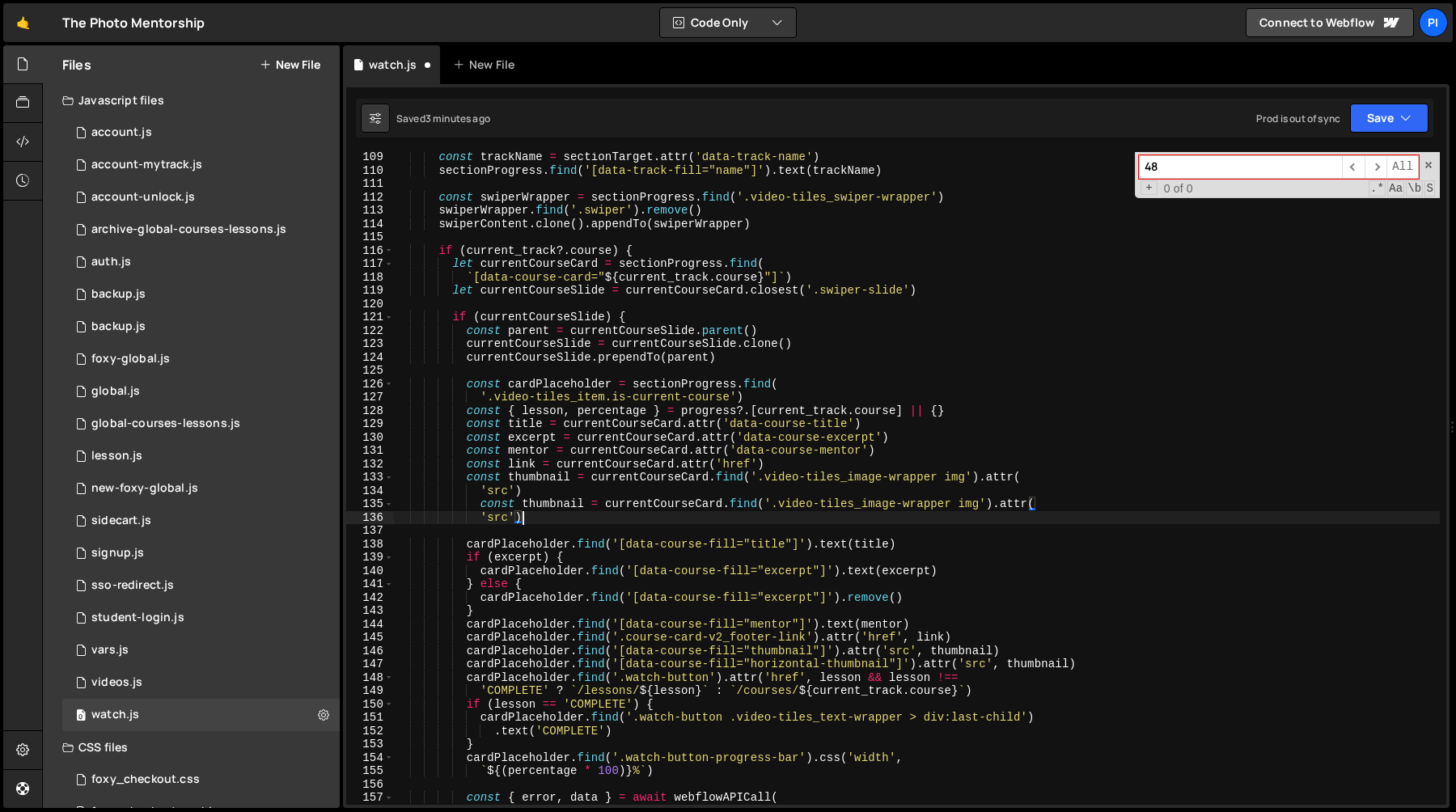
click at [525, 507] on div "const trackName = sectionTarget . attr ( 'data-track-name' ) sectionProgress . …" at bounding box center [917, 490] width 1046 height 680
click at [581, 500] on div "const trackName = sectionTarget . attr ( 'data-track-name' ) sectionProgress . …" at bounding box center [917, 490] width 1046 height 680
click at [846, 500] on div "const trackName = sectionTarget . attr ( 'data-track-name' ) sectionProgress . …" at bounding box center [917, 490] width 1046 height 680
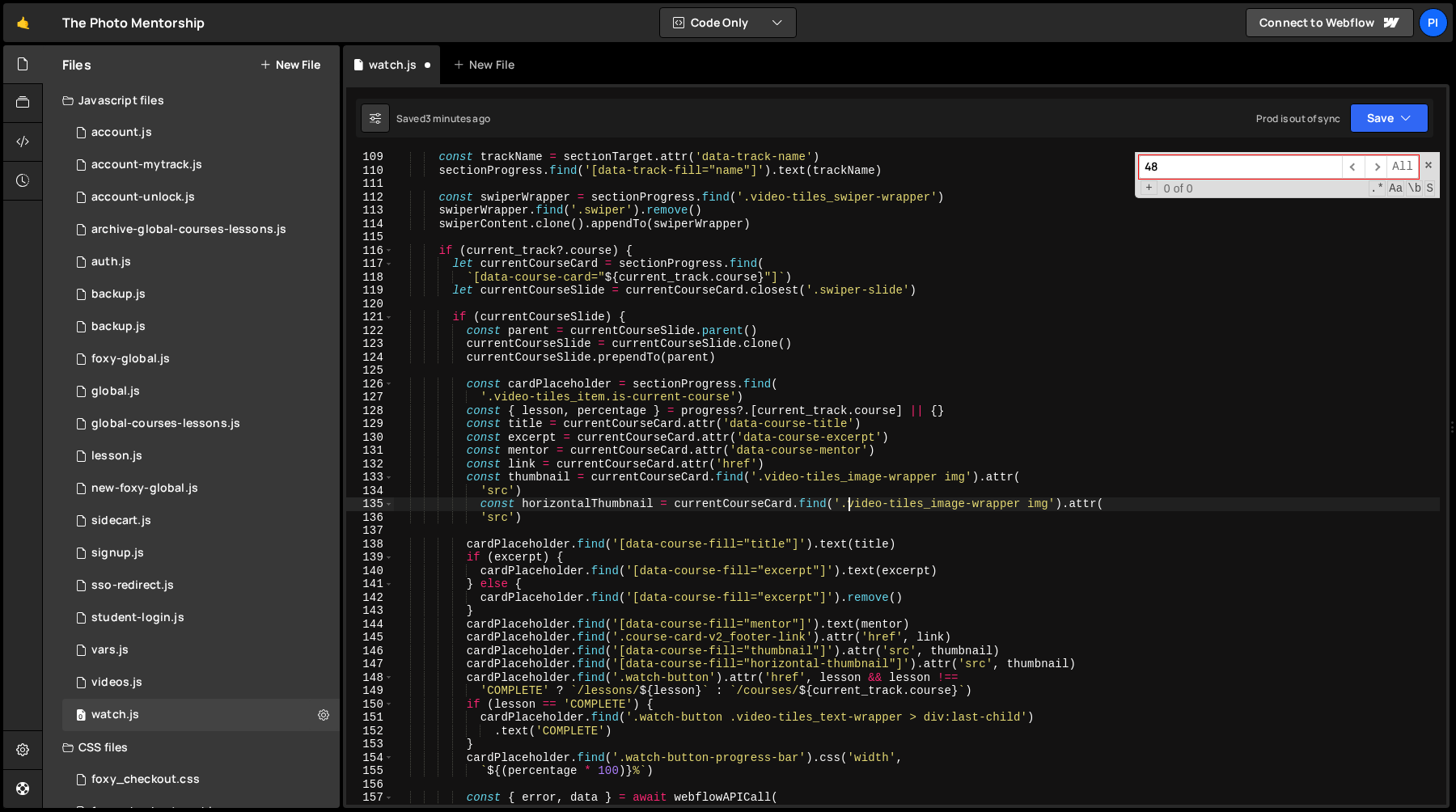
click at [845, 507] on div "const trackName = sectionTarget . attr ( 'data-track-name' ) sectionProgress . …" at bounding box center [917, 490] width 1046 height 680
click at [843, 507] on div "const trackName = sectionTarget . attr ( 'data-track-name' ) sectionProgress . …" at bounding box center [917, 490] width 1046 height 680
click at [1027, 507] on div "const trackName = sectionTarget . attr ( 'data-track-name' ) sectionProgress . …" at bounding box center [917, 490] width 1046 height 680
click at [585, 500] on div "const trackName = sectionTarget . attr ( 'data-track-name' ) sectionProgress . …" at bounding box center [917, 490] width 1046 height 680
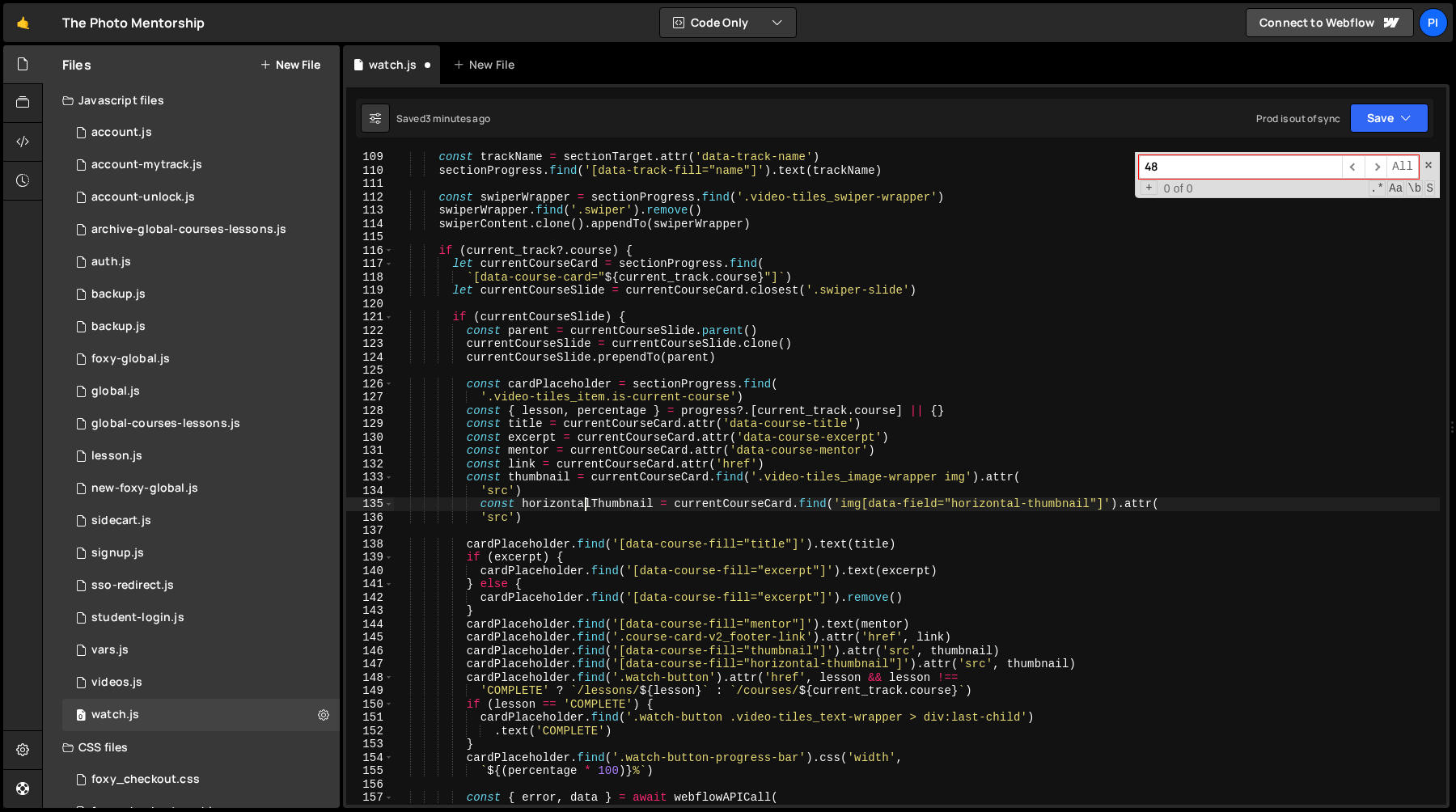
click at [585, 500] on div "const trackName = sectionTarget . attr ( 'data-track-name' ) sectionProgress . …" at bounding box center [917, 490] width 1046 height 680
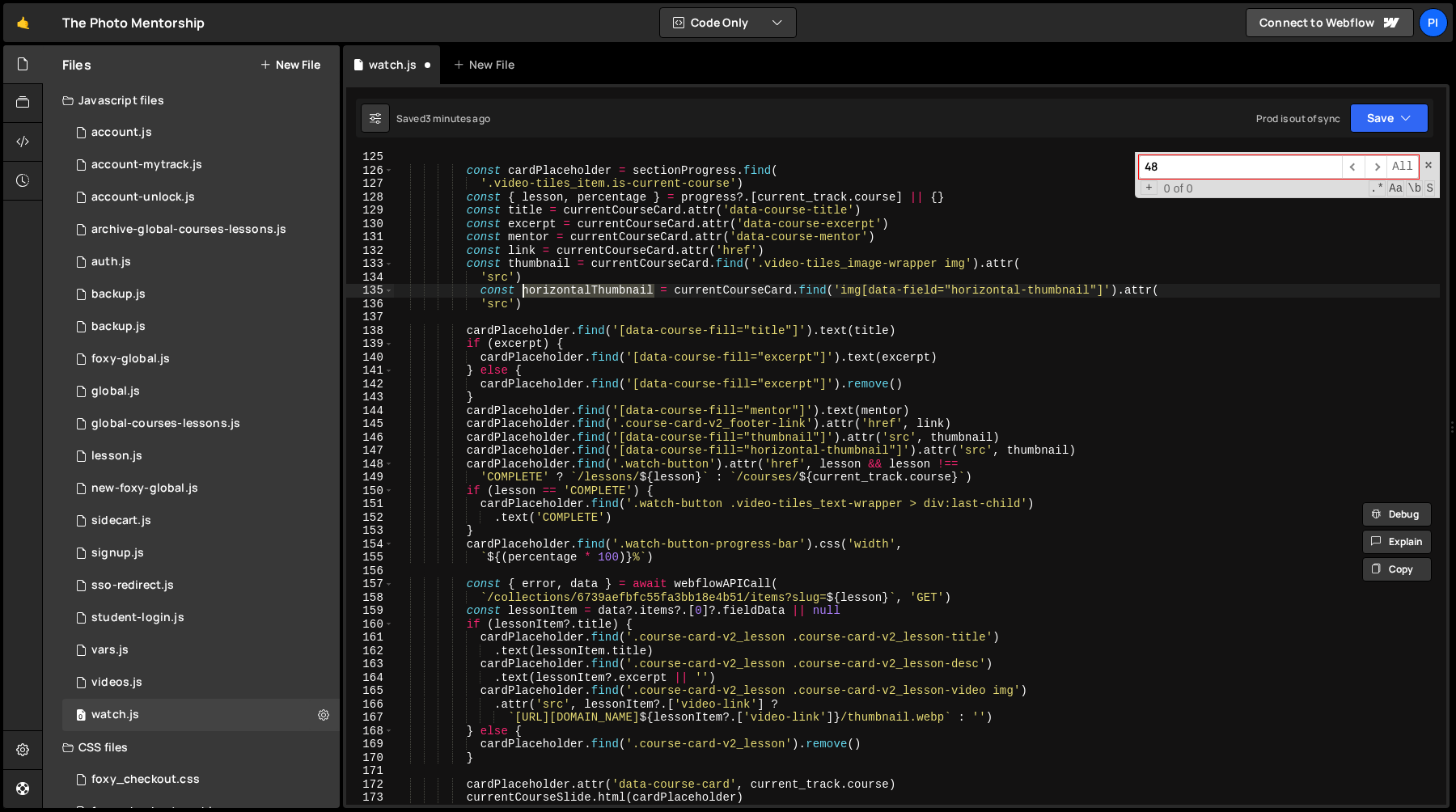
scroll to position [1660, 0]
click at [532, 261] on div "const cardPlaceholder = sectionProgress . find ( '.video-tiles_item.is-current-…" at bounding box center [917, 486] width 1046 height 680
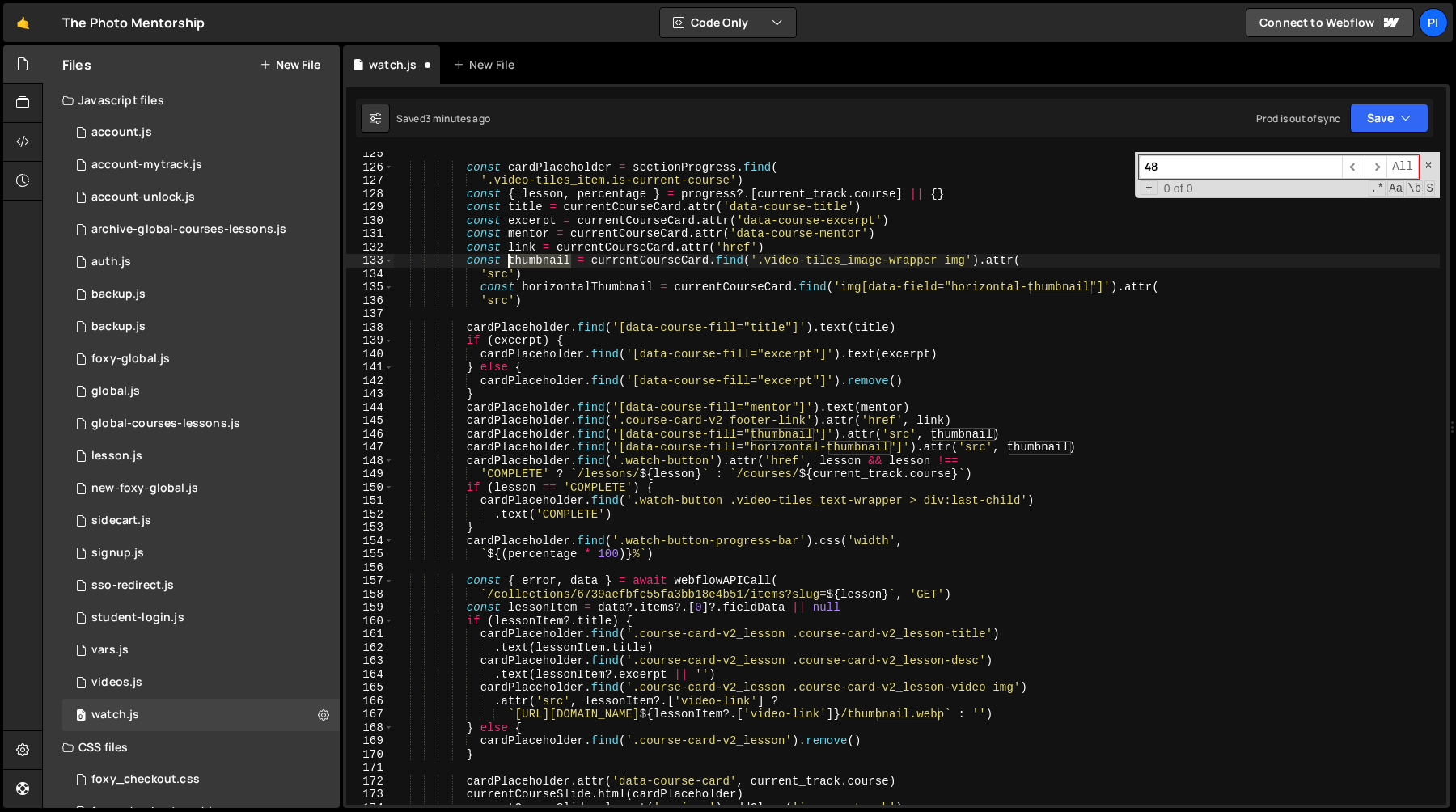
click at [532, 261] on div "const cardPlaceholder = sectionProgress . find ( '.video-tiles_item.is-current-…" at bounding box center [917, 486] width 1046 height 680
click at [1036, 452] on div "const cardPlaceholder = sectionProgress . find ( '.video-tiles_item.is-current-…" at bounding box center [917, 486] width 1046 height 680
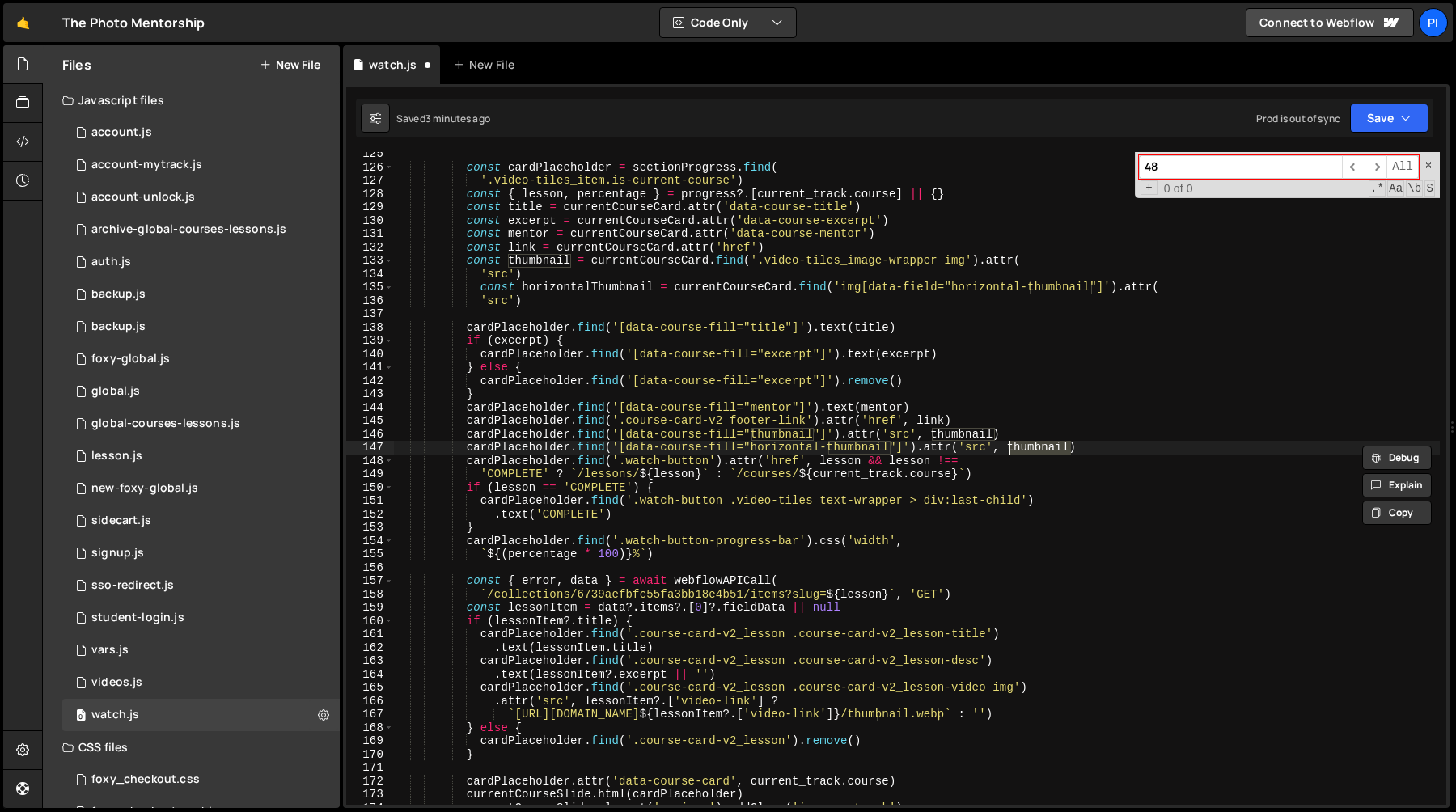
paste textarea "horizontalT"
click at [1043, 427] on div "const cardPlaceholder = sectionProgress . find ( '.video-tiles_item.is-current-…" at bounding box center [917, 486] width 1046 height 680
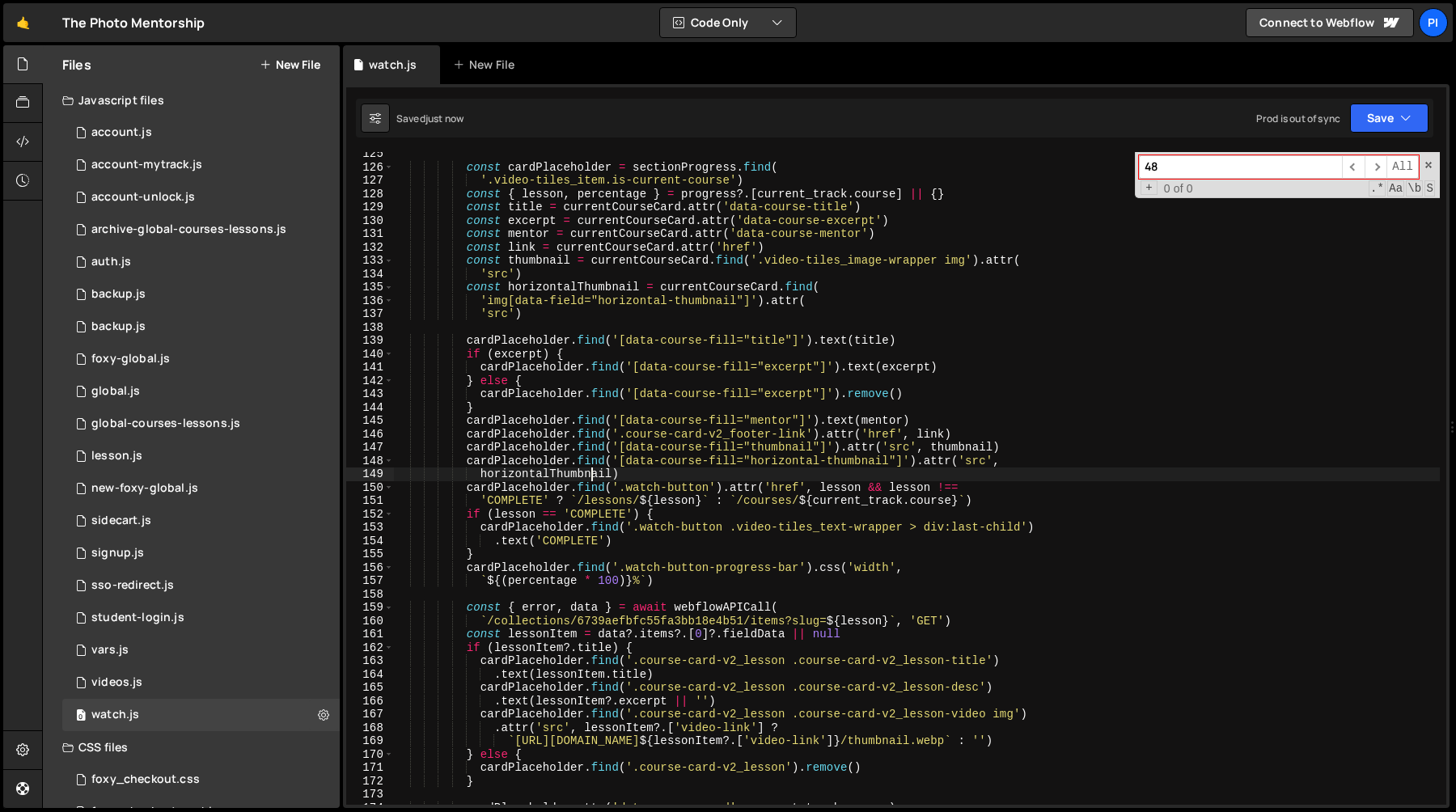
click at [593, 475] on div "const cardPlaceholder = sectionProgress . find ( '.video-tiles_item.is-current-…" at bounding box center [917, 486] width 1046 height 680
click at [1011, 455] on div "const cardPlaceholder = sectionProgress . find ( '.video-tiles_item.is-current-…" at bounding box center [917, 486] width 1046 height 680
click at [1012, 449] on div "const cardPlaceholder = sectionProgress . find ( '.video-tiles_item.is-current-…" at bounding box center [917, 486] width 1046 height 680
type textarea "cardPlaceholder.find('[data-course-fill="thumbnail"]').attr('src', thumbnail)"
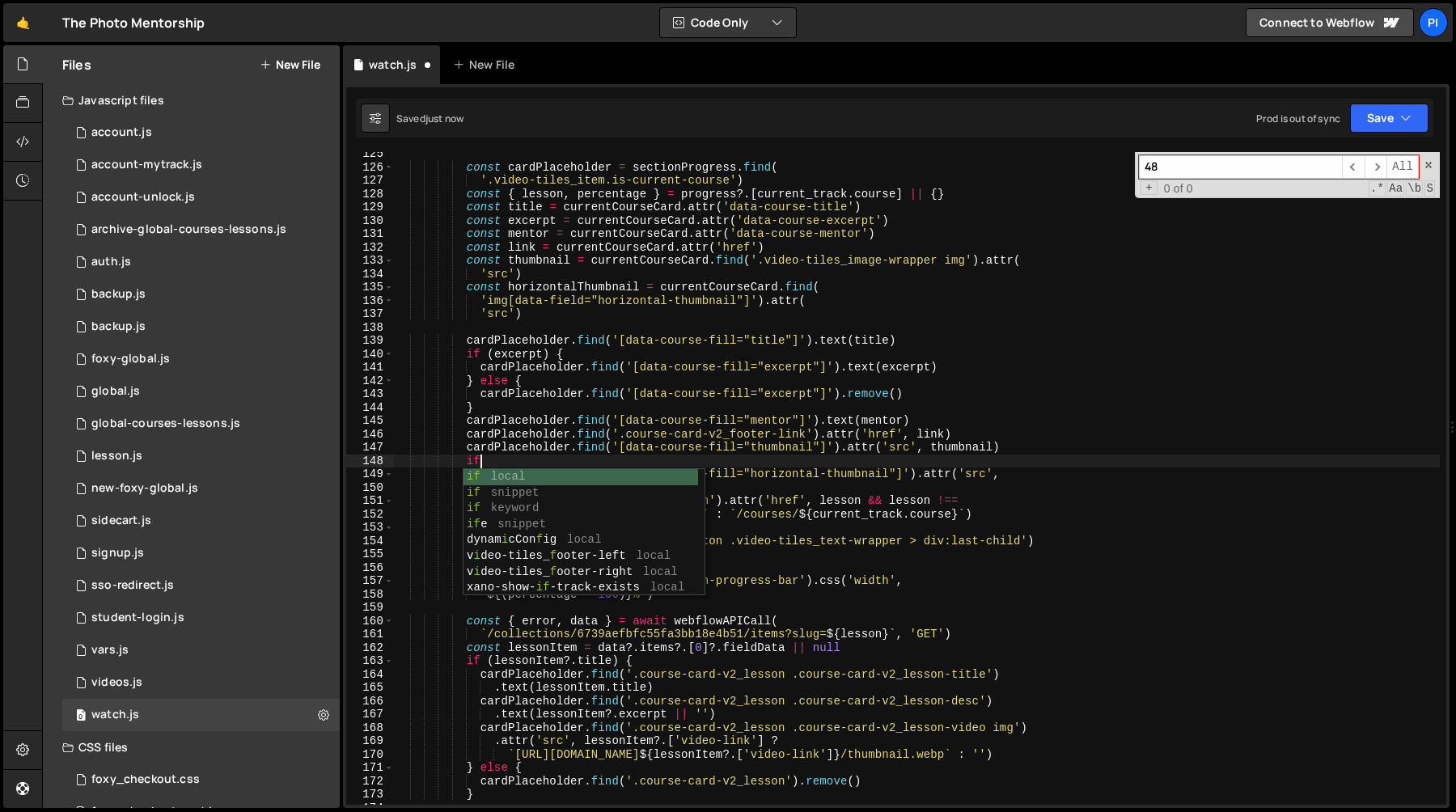
scroll to position [0, 5]
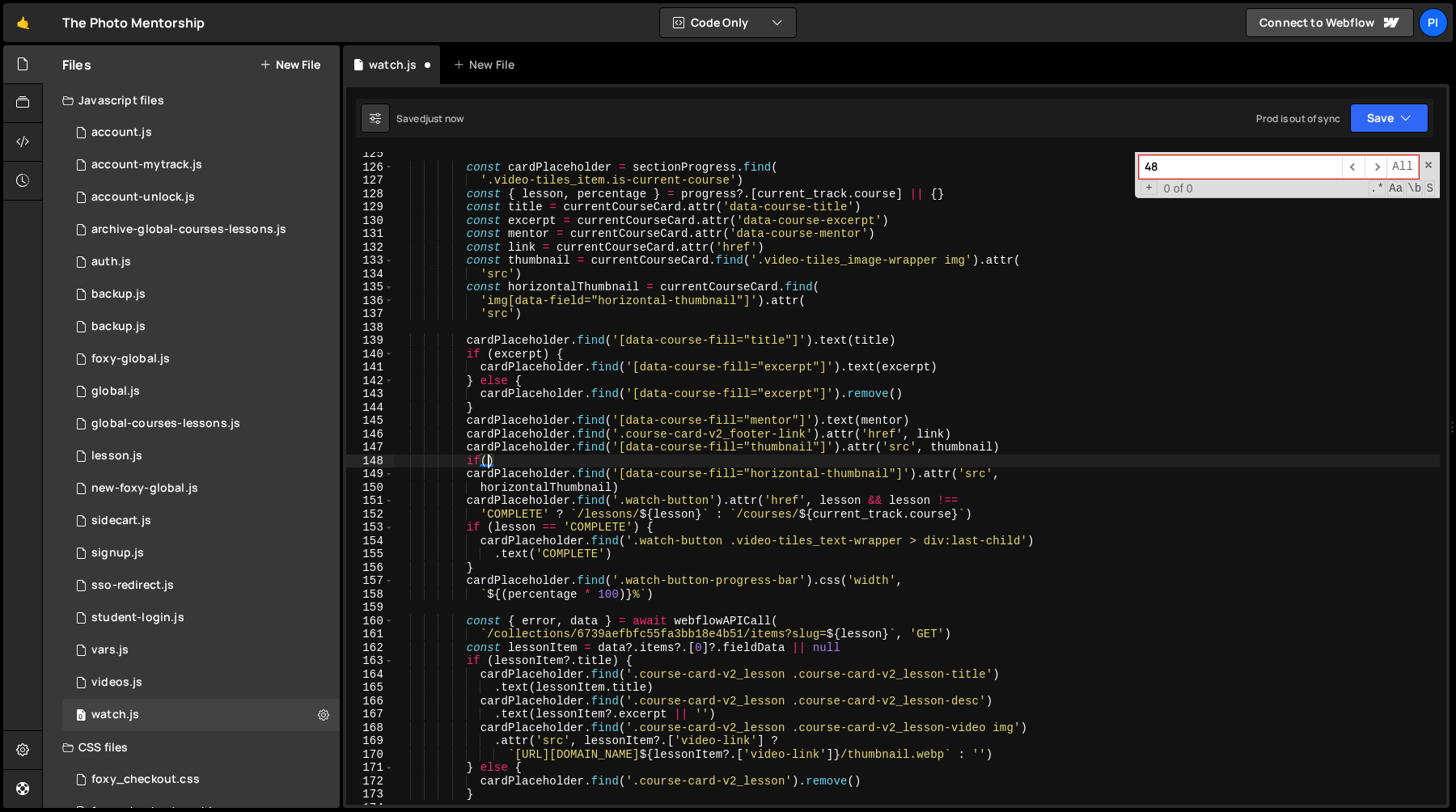
paste textarea "horizontalThumbnail)"
type textarea "horizontalThumbnail)"
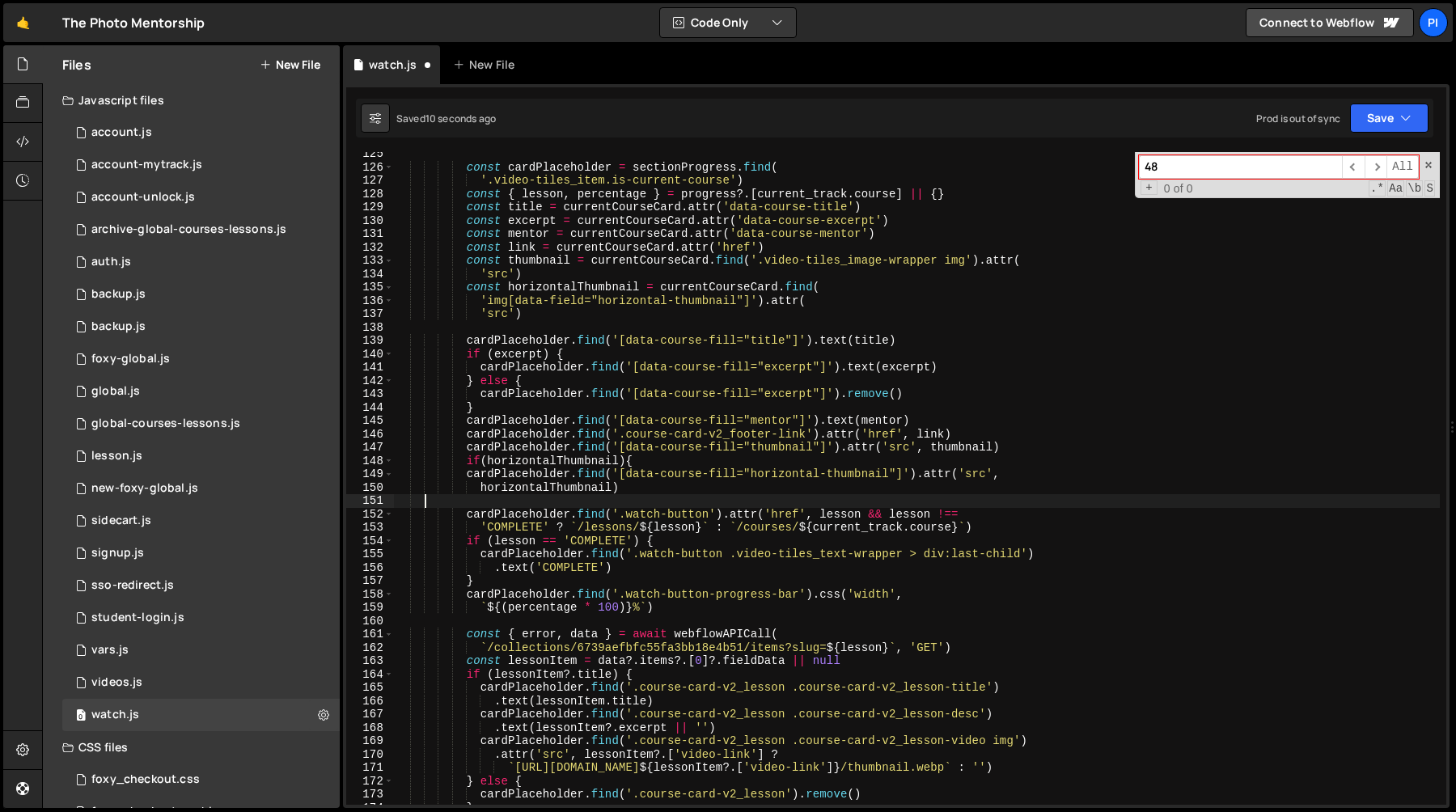
scroll to position [0, 0]
type textarea "horizontalThumbnail)"
type textarea "}else {}"
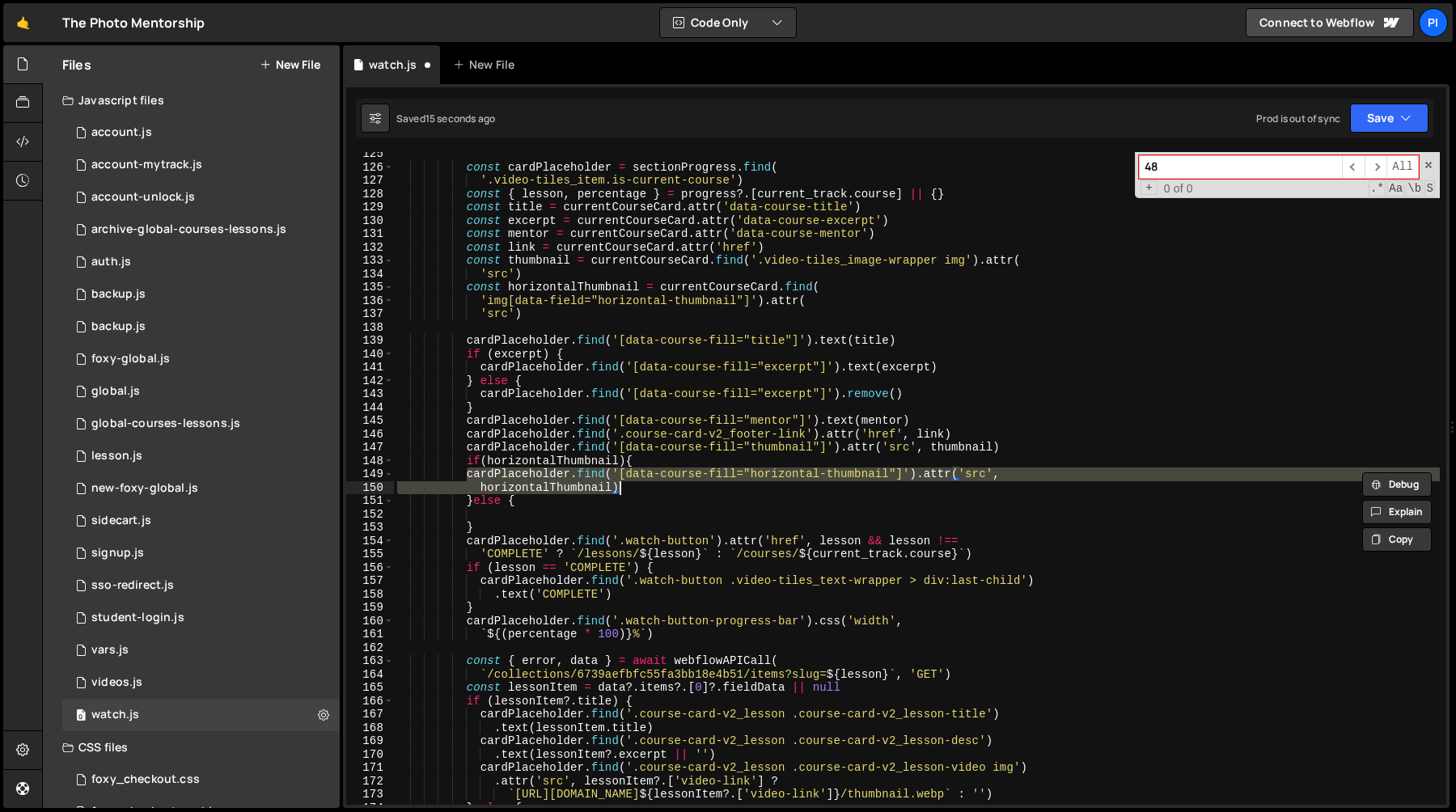
type textarea "}else {"
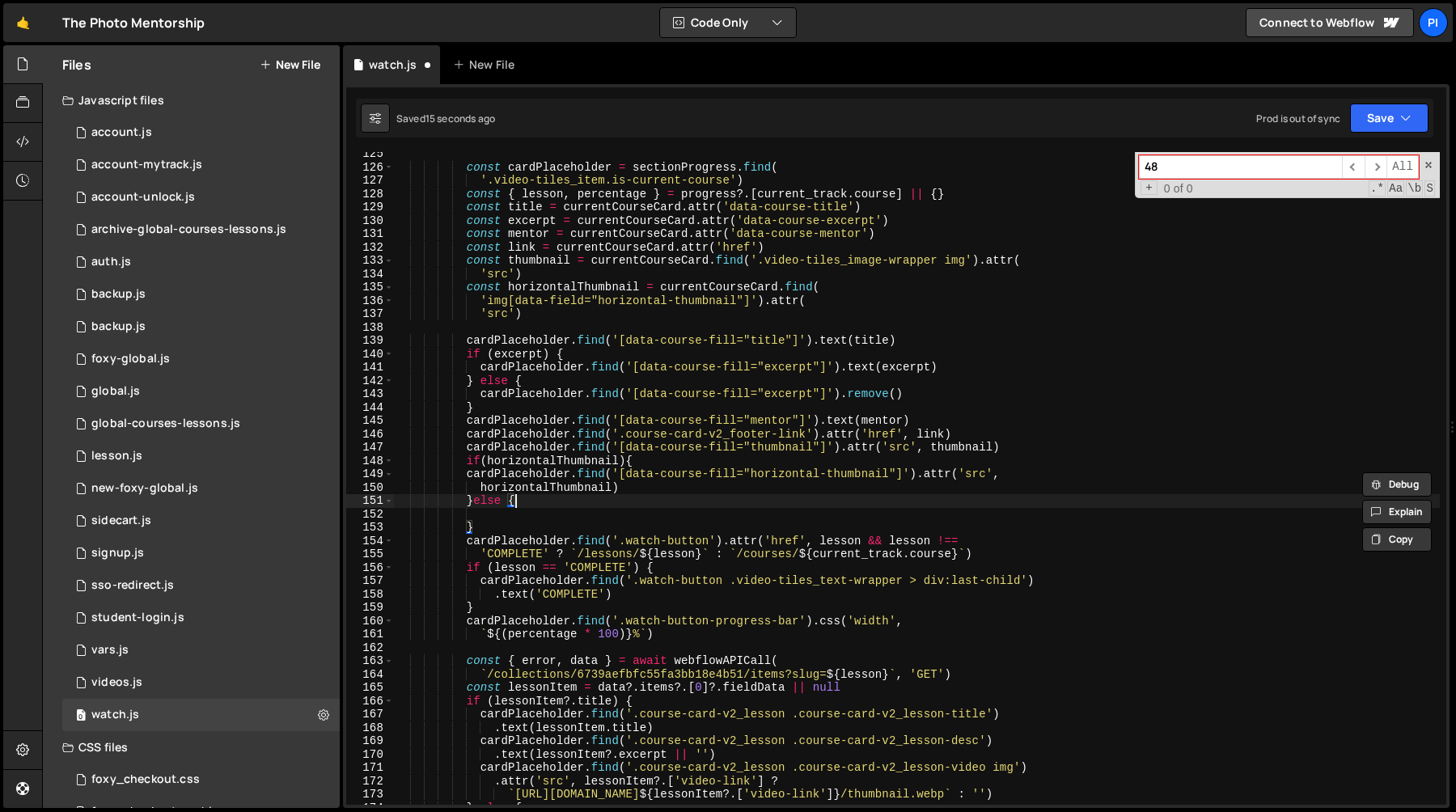
paste textarea "horizontalThumbnail)"
type textarea "horizontalThumbnail)"
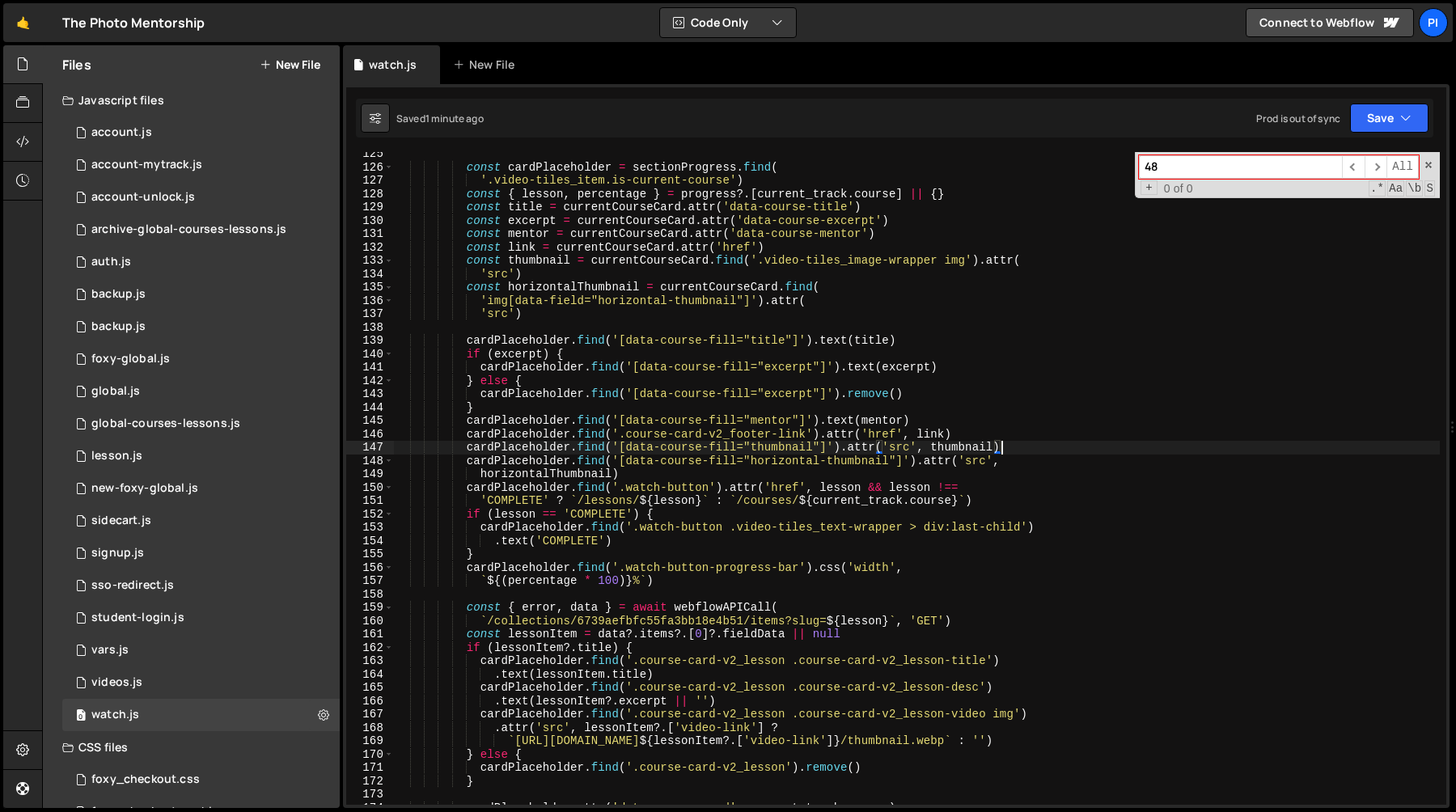
click at [772, 461] on div "const cardPlaceholder = sectionProgress . find ( '.video-tiles_item.is-current-…" at bounding box center [917, 486] width 1046 height 680
click at [890, 461] on div "const cardPlaceholder = sectionProgress . find ( '.video-tiles_item.is-current-…" at bounding box center [917, 486] width 1046 height 680
click at [751, 461] on div "const cardPlaceholder = sectionProgress . find ( '.video-tiles_item.is-current-…" at bounding box center [917, 486] width 1046 height 680
paste textarea "}"
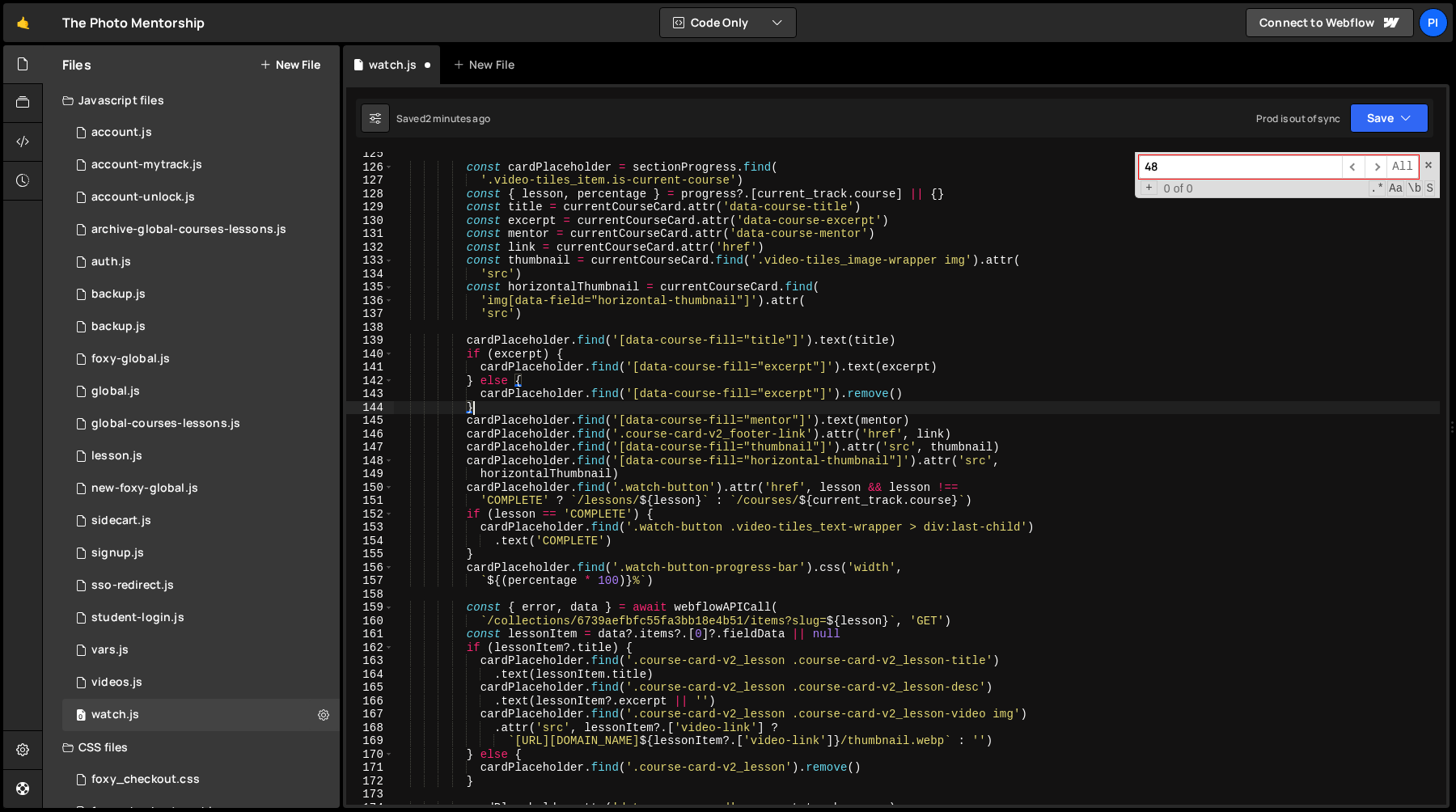
click at [976, 402] on div "const cardPlaceholder = sectionProgress . find ( '.video-tiles_item.is-current-…" at bounding box center [917, 486] width 1046 height 680
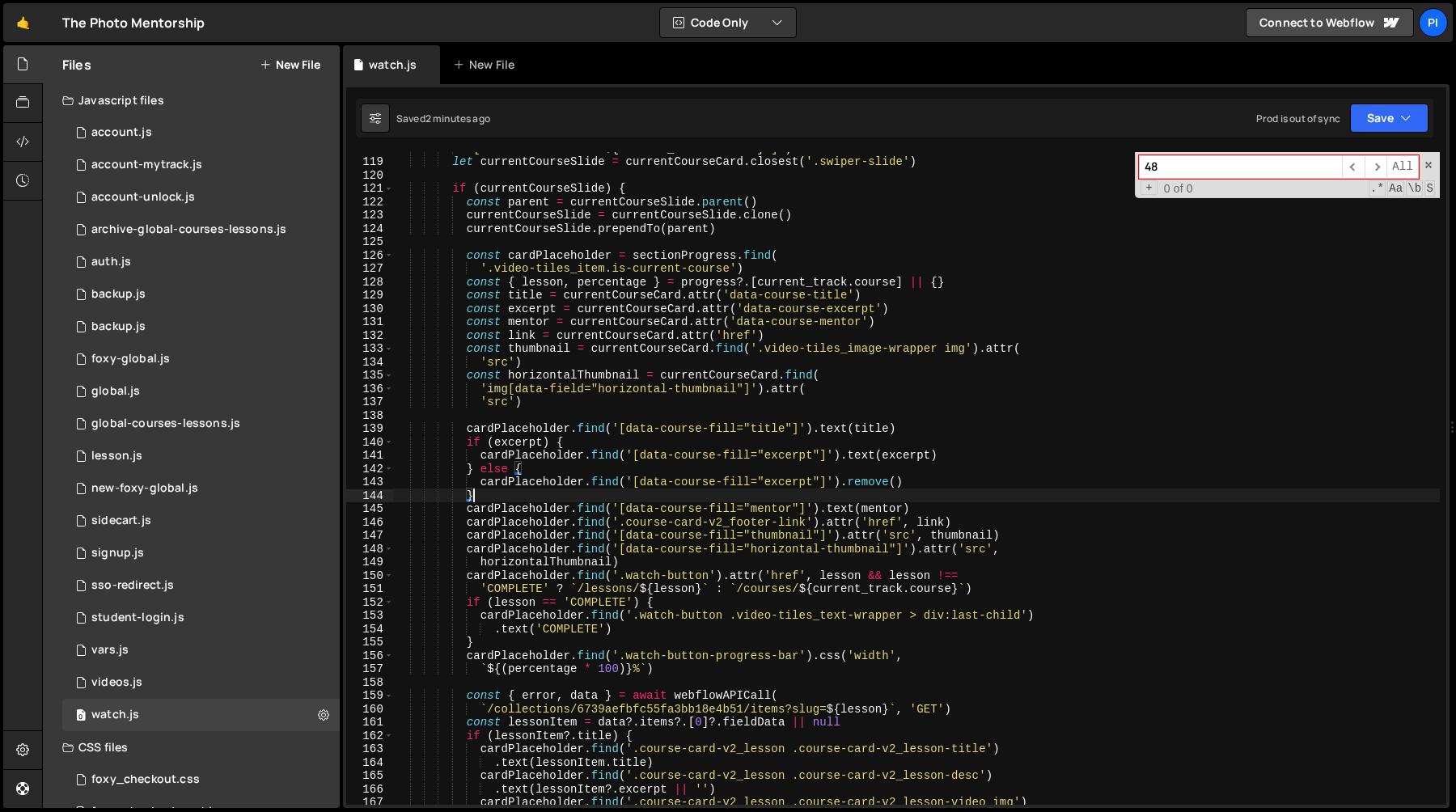
scroll to position [1571, 0]
click at [491, 545] on div "` [data-course-card=" ${ current_track . course } "] ` ) let currentCourseSlide…" at bounding box center [917, 481] width 1046 height 680
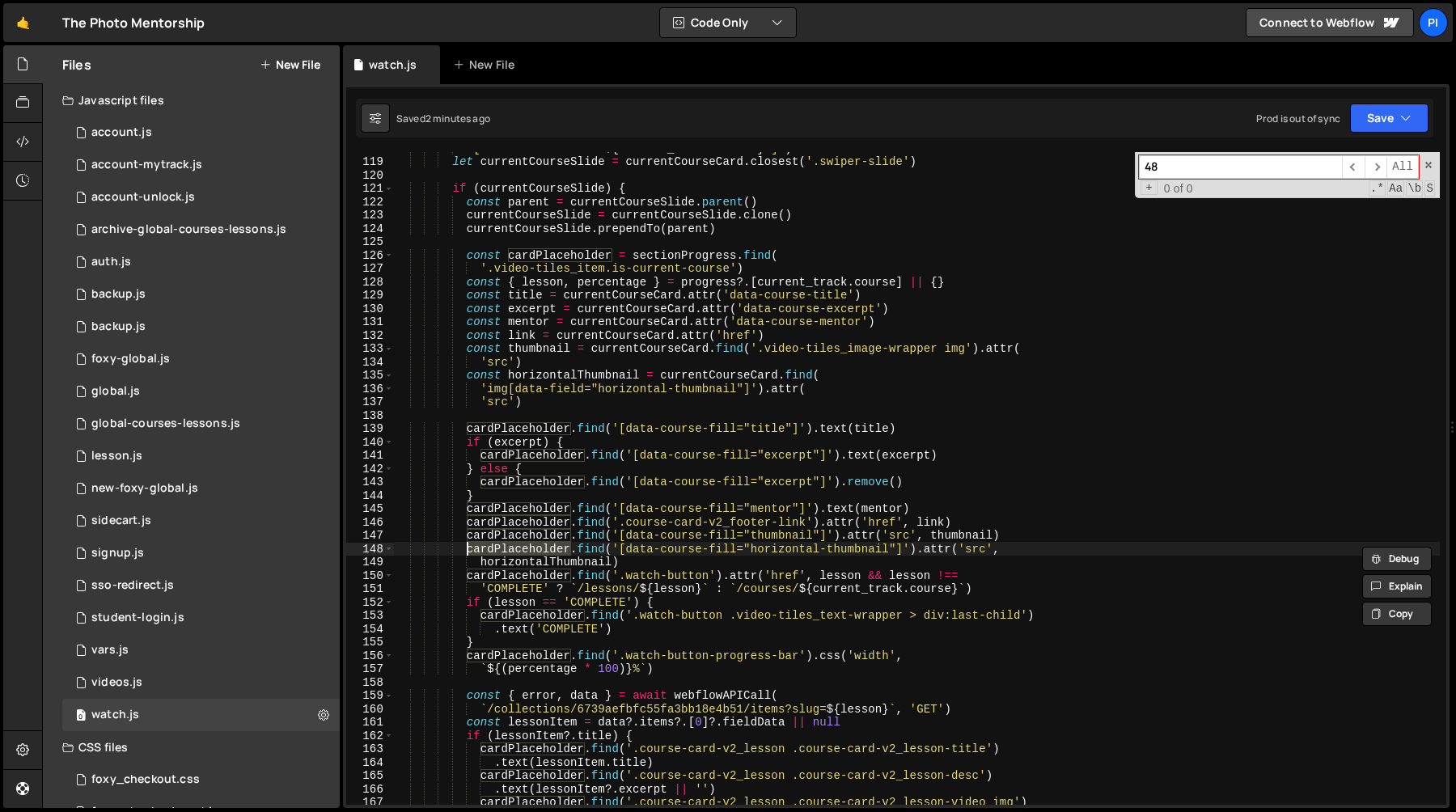
click at [490, 545] on div "` [data-course-card=" ${ current_track . course } "] ` ) let currentCourseSlide…" at bounding box center [917, 481] width 1046 height 680
click at [537, 372] on div "` [data-course-card=" ${ current_track . course } "] ` ) let currentCourseSlide…" at bounding box center [917, 481] width 1046 height 680
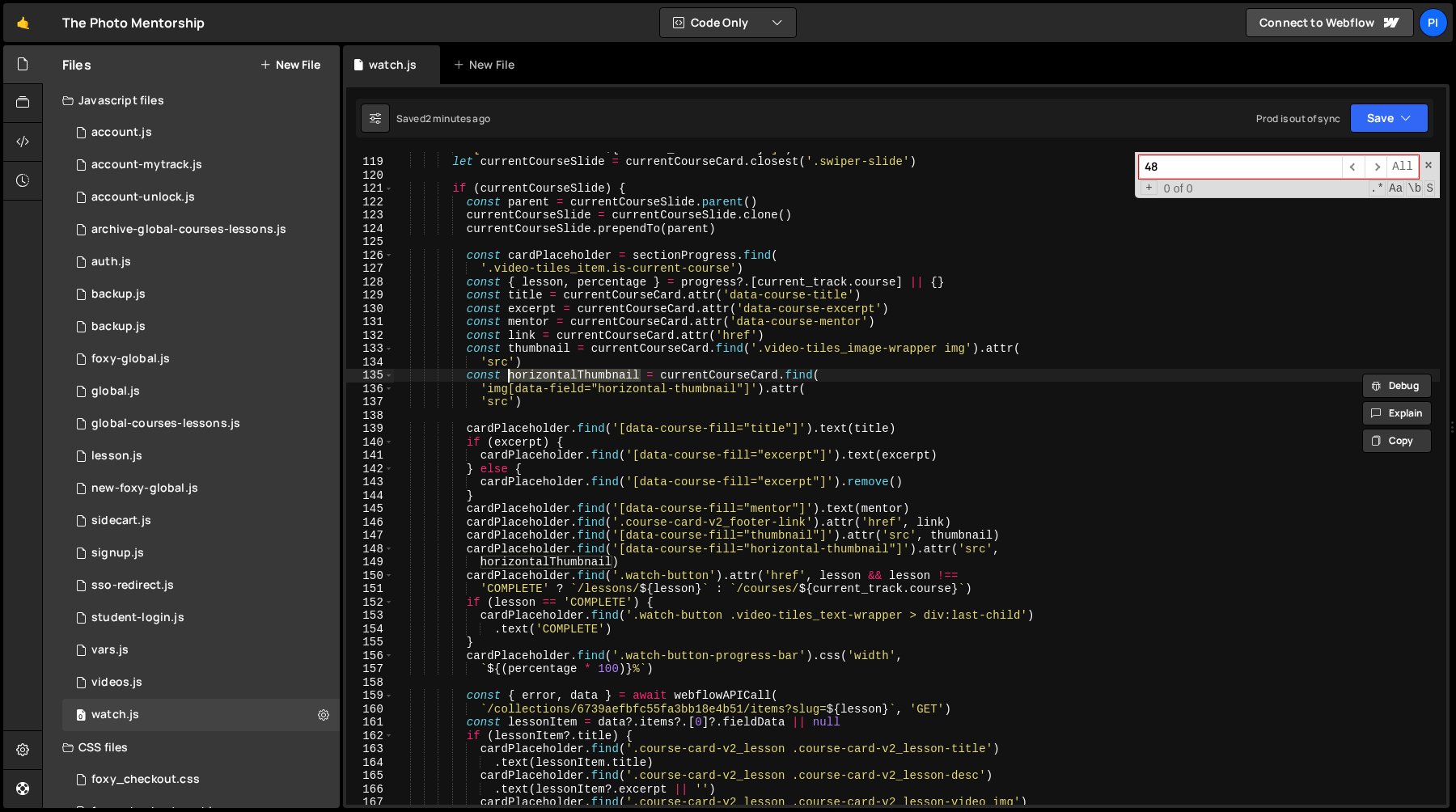
click at [550, 399] on div "` [data-course-card=" ${ current_track . course } "] ` ) let currentCourseSlide…" at bounding box center [917, 481] width 1046 height 680
type textarea "'src')"
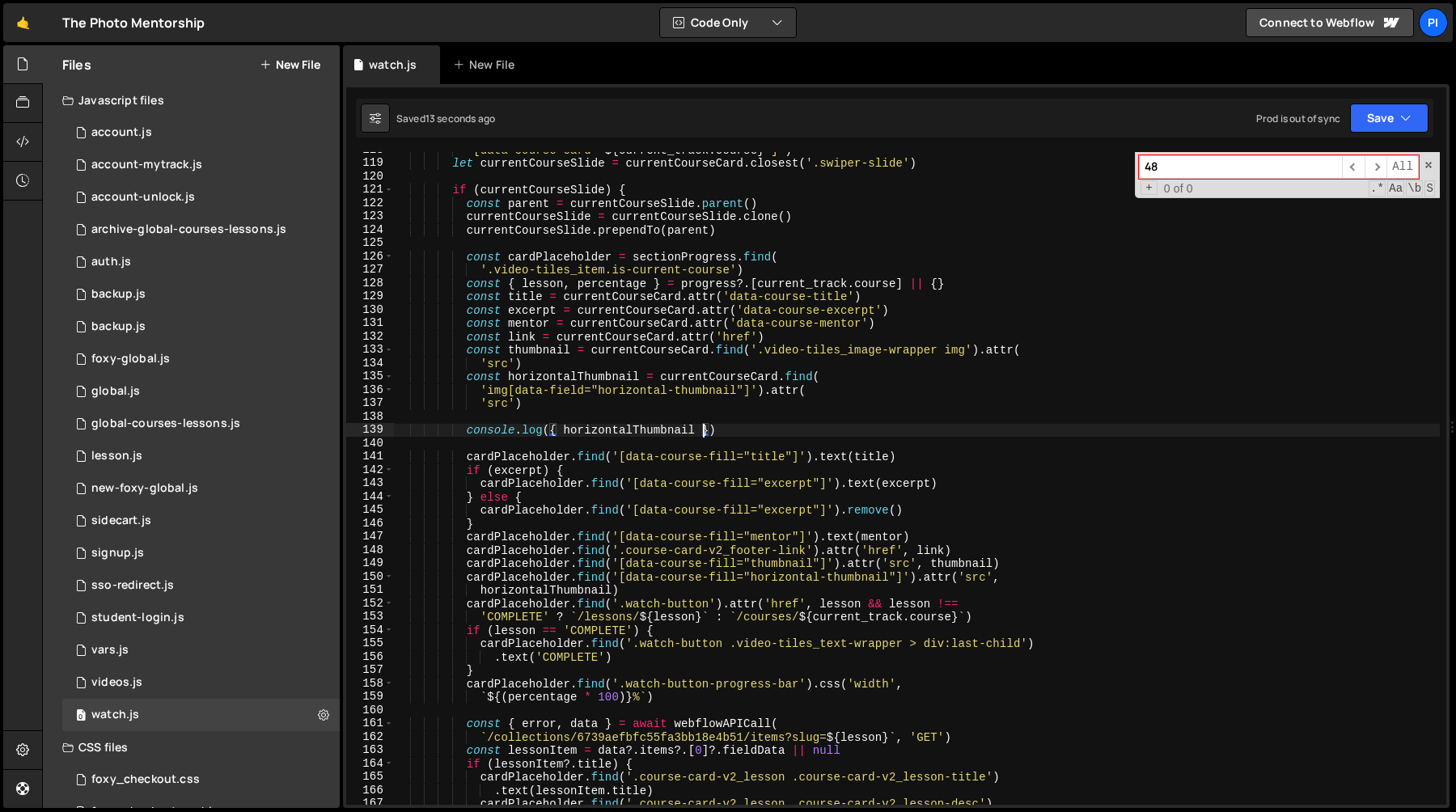
scroll to position [1559, 0]
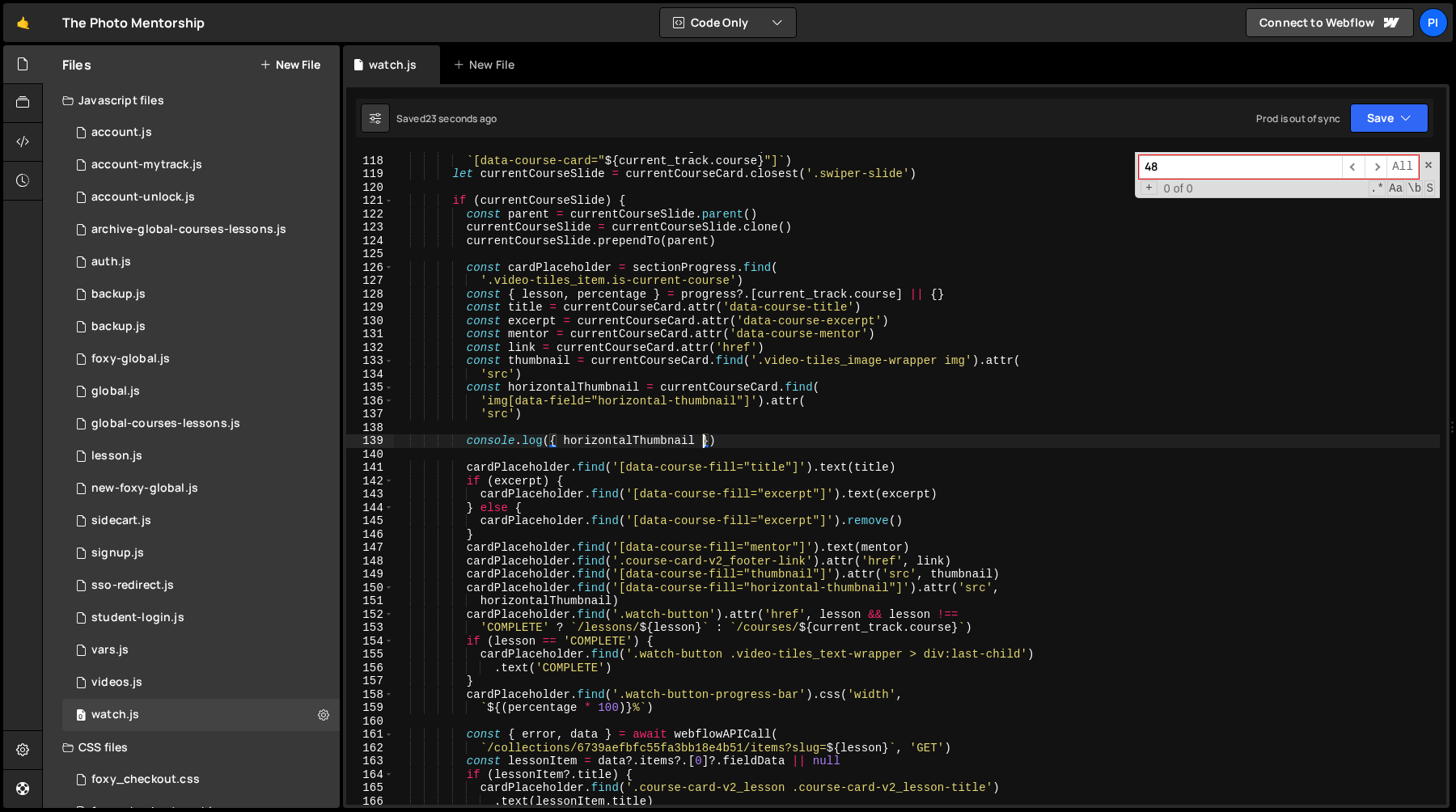
click at [681, 397] on div "let currentCourseCard = sectionProgress . find ( ` [data-course-card=" ${ curre…" at bounding box center [917, 480] width 1046 height 680
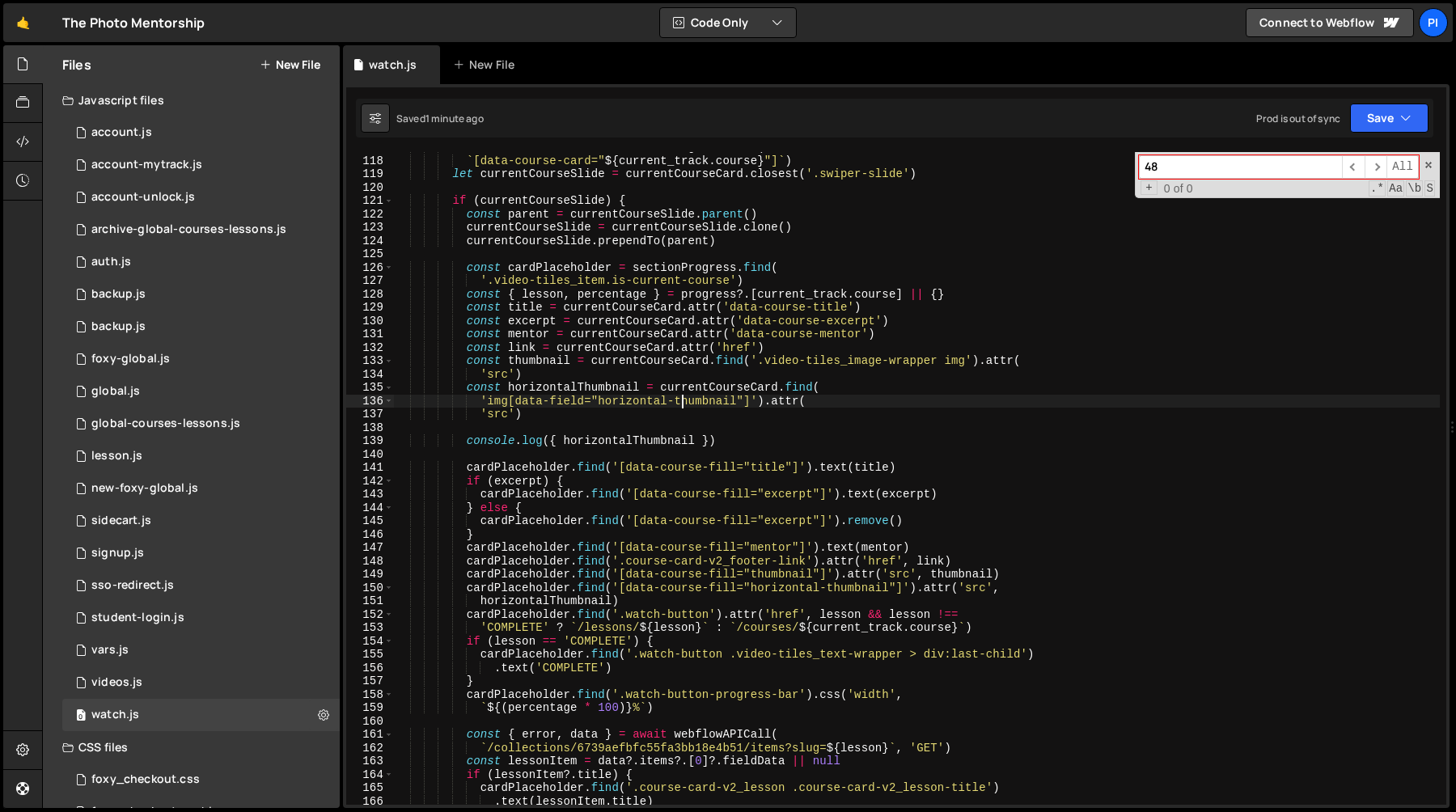
click at [746, 447] on div "let currentCourseCard = sectionProgress . find ( ` [data-course-card=" ${ curre…" at bounding box center [917, 480] width 1046 height 680
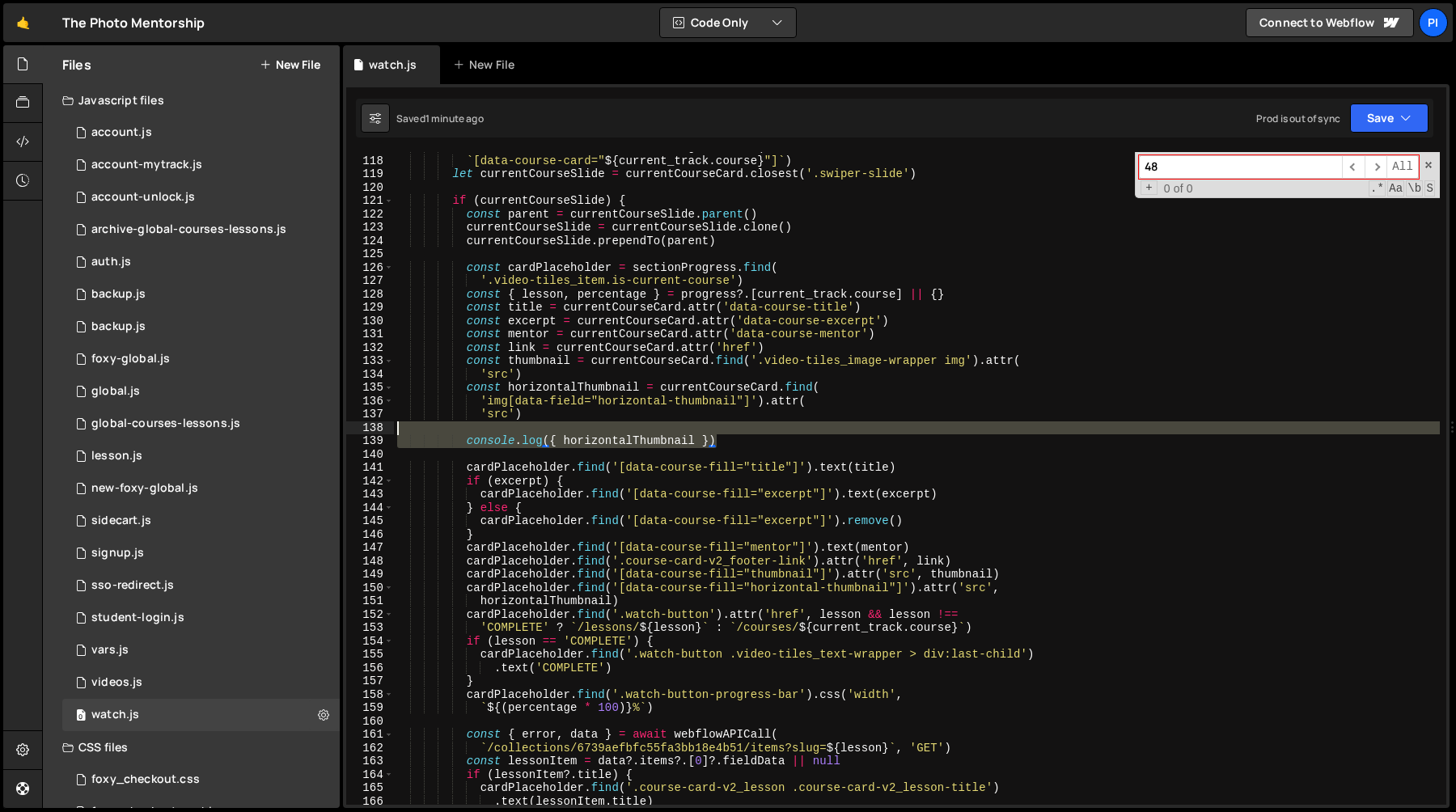
click at [739, 430] on div "let currentCourseCard = sectionProgress . find ( ` [data-course-card=" ${ curre…" at bounding box center [917, 480] width 1046 height 680
type textarea "console.log({ horizontalThumbnail })"
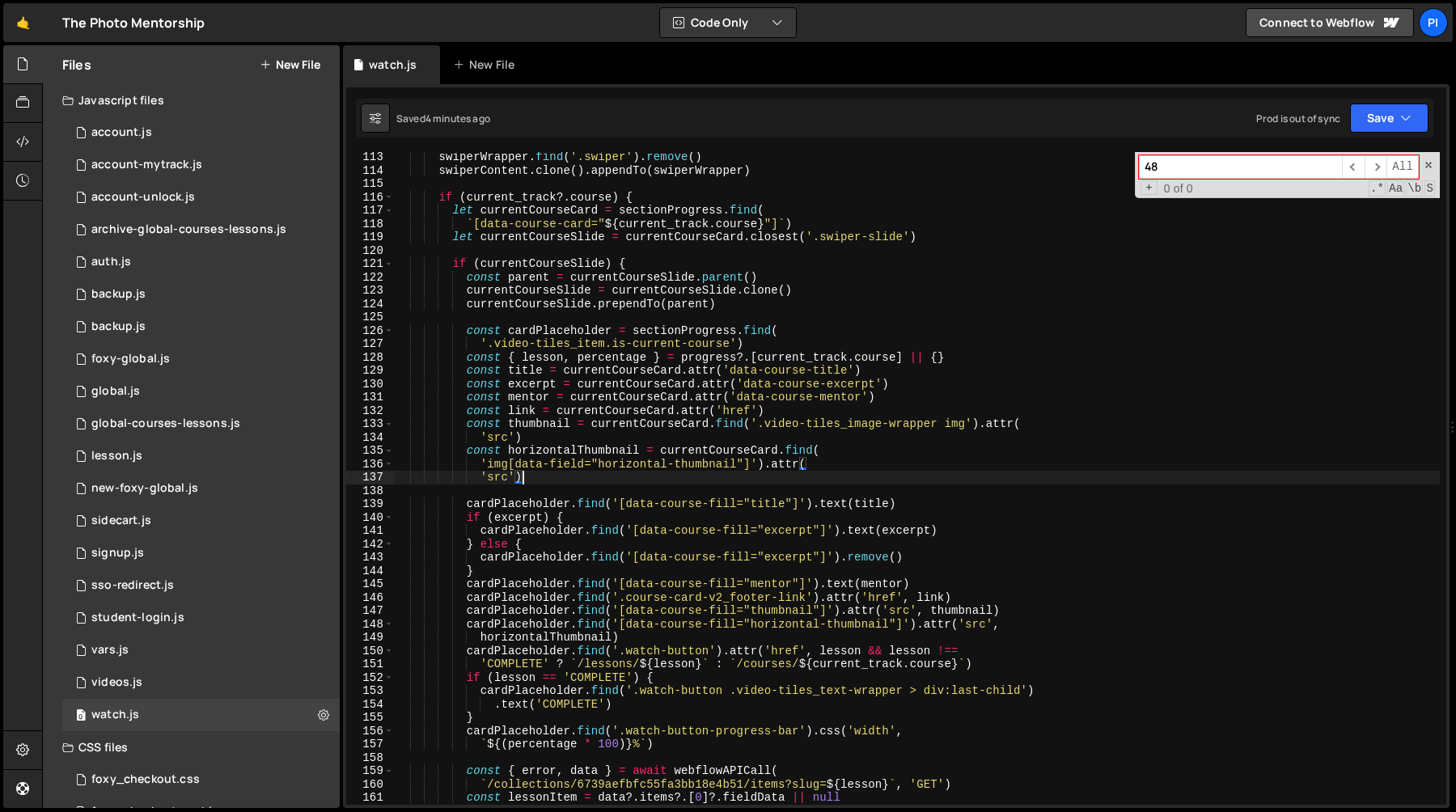
scroll to position [1478, 0]
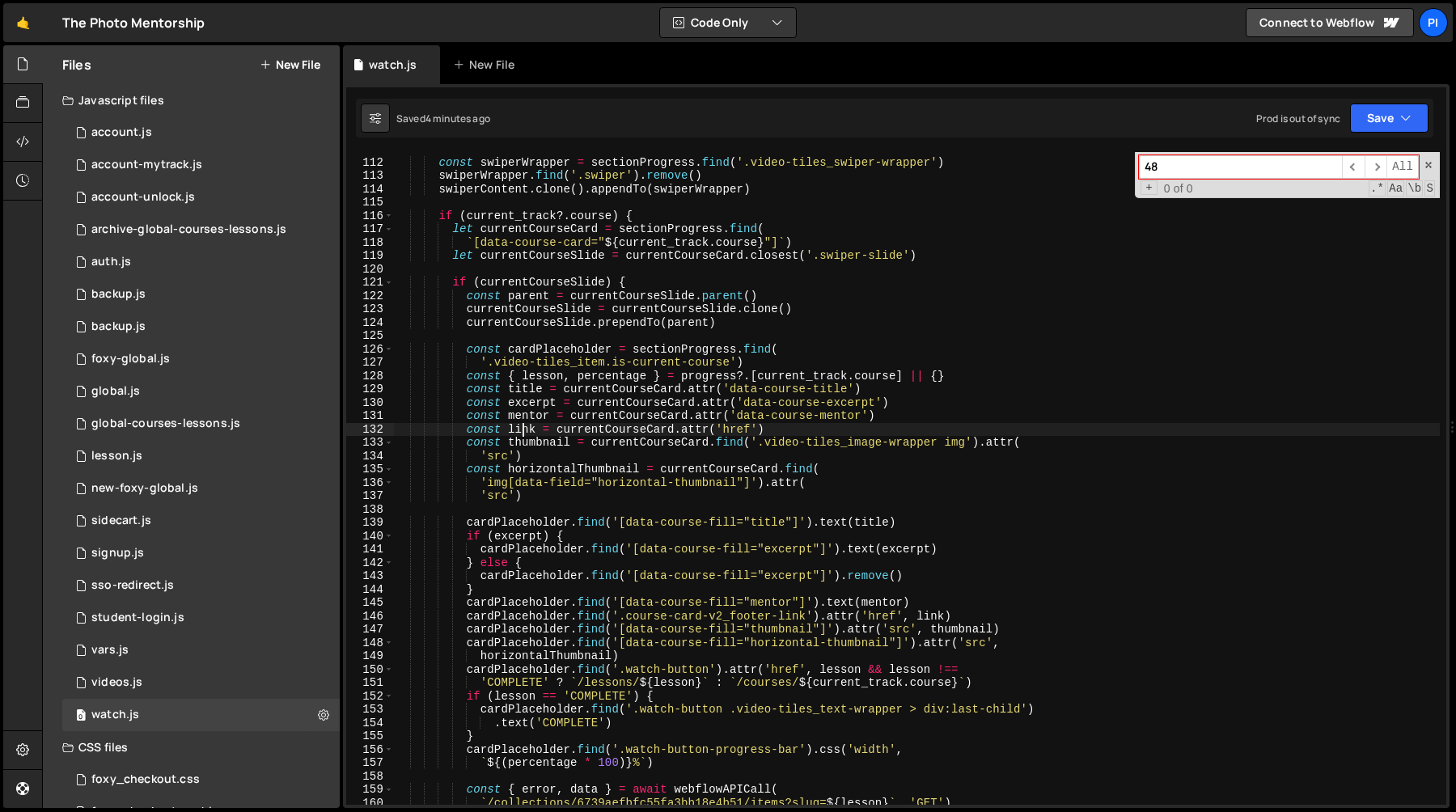
click at [524, 426] on div "const swiperWrapper = sectionProgress . find ( '.video-tiles_swiper-wrapper' ) …" at bounding box center [917, 482] width 1046 height 680
click at [635, 433] on div "const swiperWrapper = sectionProgress . find ( '.video-tiles_swiper-wrapper' ) …" at bounding box center [917, 482] width 1046 height 680
click at [531, 430] on div "const swiperWrapper = sectionProgress . find ( '.video-tiles_swiper-wrapper' ) …" at bounding box center [917, 482] width 1046 height 680
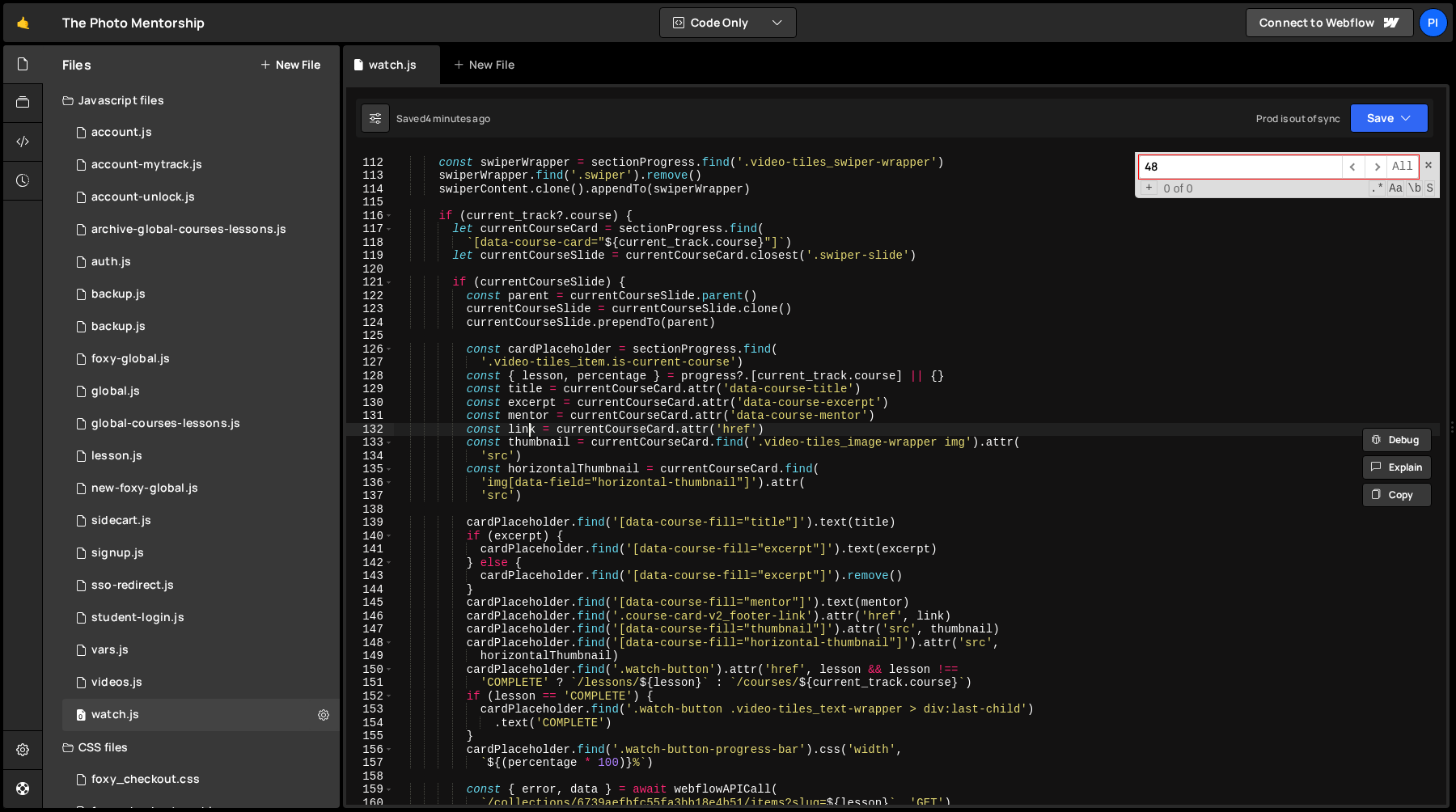
click at [531, 430] on div "const swiperWrapper = sectionProgress . find ( '.video-tiles_swiper-wrapper' ) …" at bounding box center [917, 482] width 1046 height 680
click at [679, 489] on div "const swiperWrapper = sectionProgress . find ( '.video-tiles_swiper-wrapper' ) …" at bounding box center [917, 482] width 1046 height 680
type textarea "'src')"
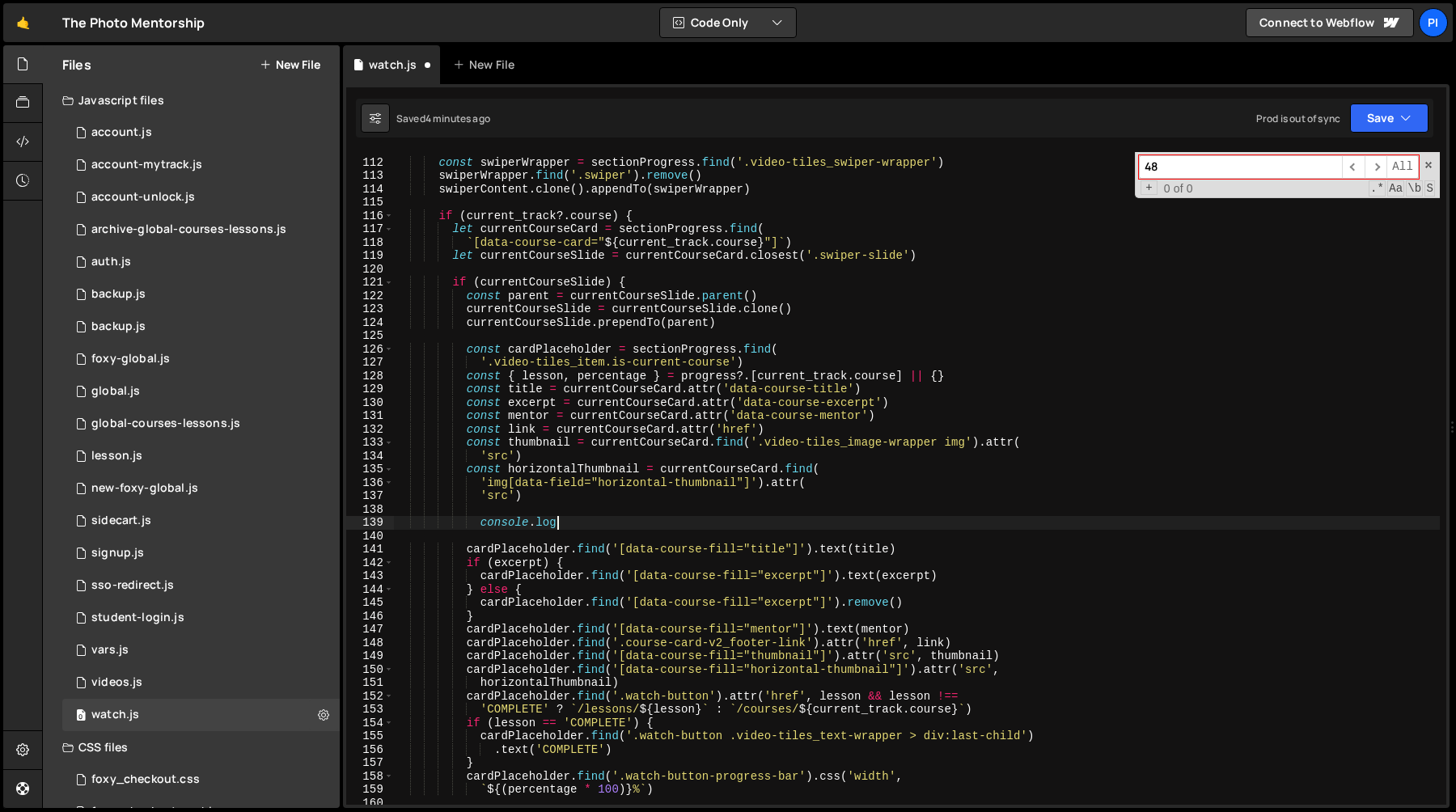
scroll to position [0, 8]
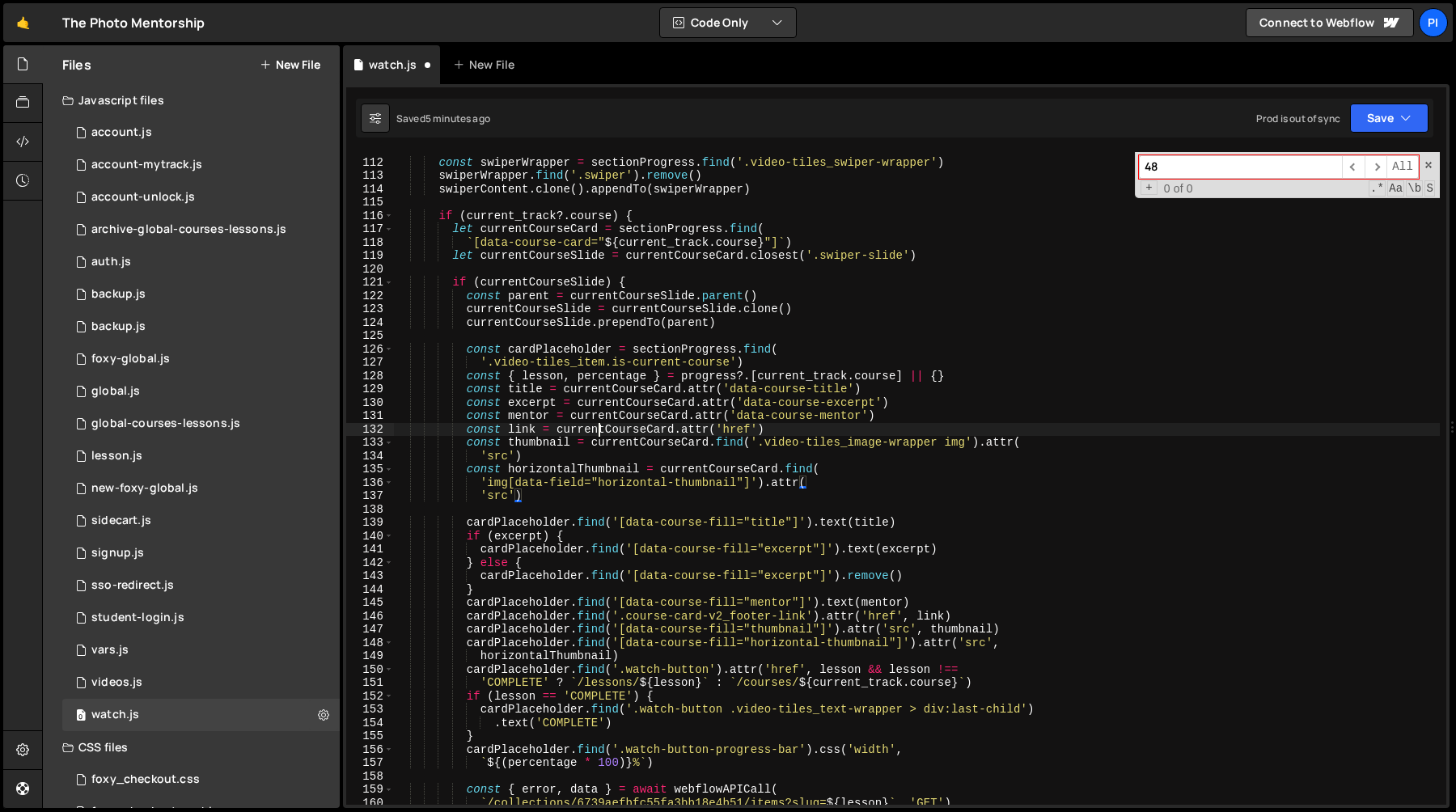
click at [599, 429] on div "const swiperWrapper = sectionProgress . find ( '.video-tiles_swiper-wrapper' ) …" at bounding box center [917, 482] width 1046 height 680
click at [810, 426] on div "const swiperWrapper = sectionProgress . find ( '.video-tiles_swiper-wrapper' ) …" at bounding box center [917, 482] width 1046 height 680
paste textarea "video-tiles_link-absolute'"
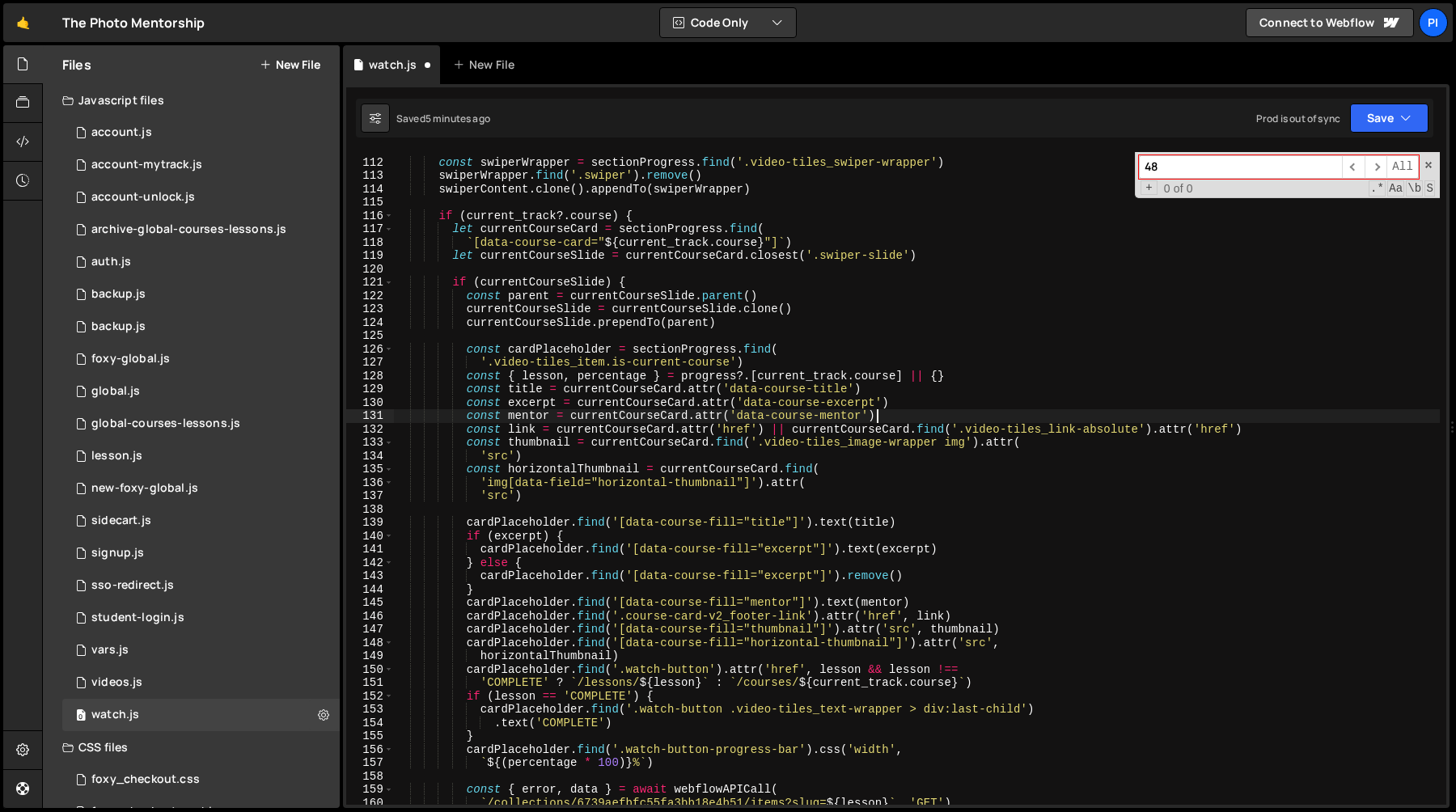
click at [929, 410] on div "const swiperWrapper = sectionProgress . find ( '.video-tiles_swiper-wrapper' ) …" at bounding box center [917, 482] width 1046 height 680
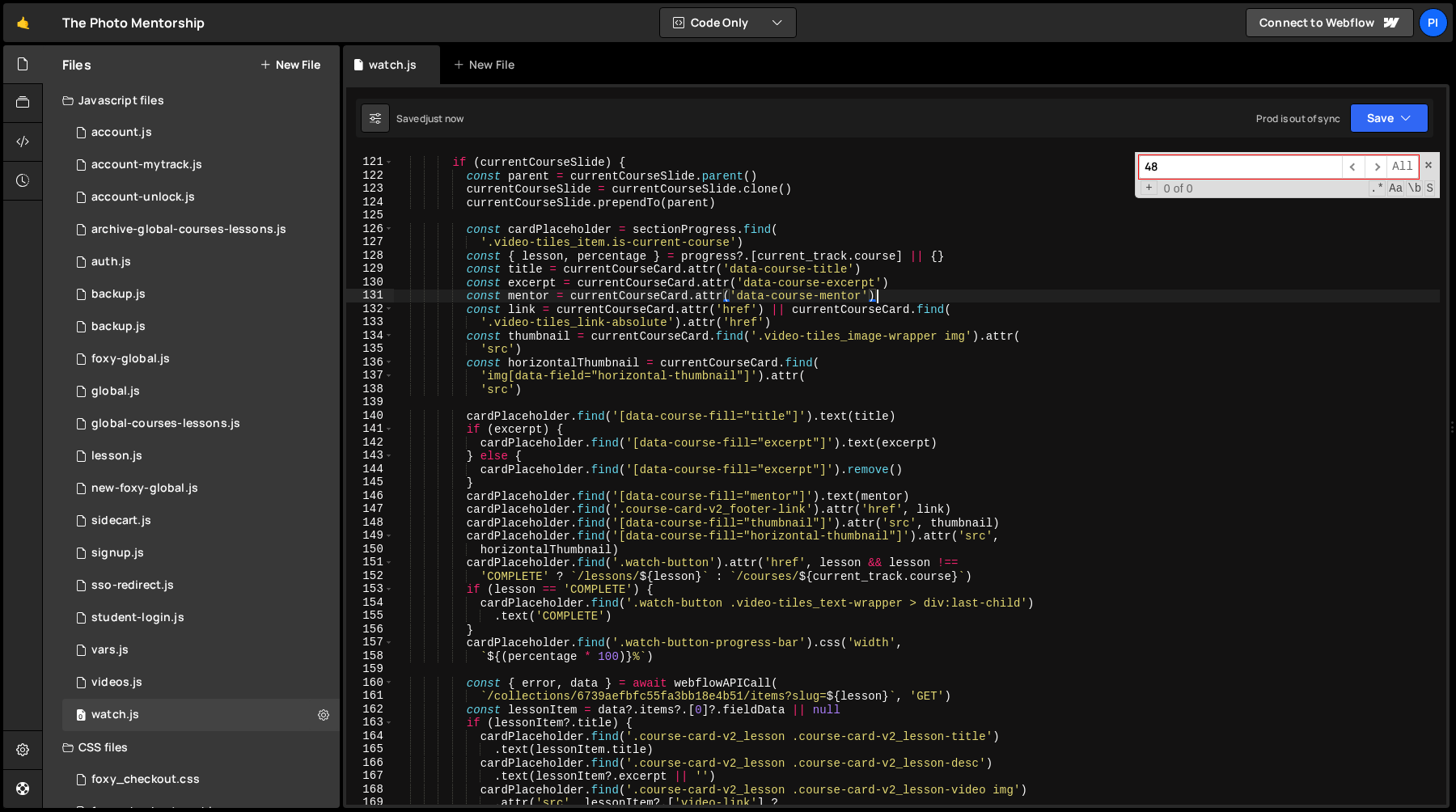
scroll to position [1598, 0]
click at [524, 309] on div "if ( currentCourseSlide ) { const parent = currentCourseSlide . parent ( ) curr…" at bounding box center [917, 482] width 1046 height 680
type textarea "const link = currentCourseCard.attr('href') || currentCourseCard.find("
type input "link"
